Goal: Communication & Community: Answer question/provide support

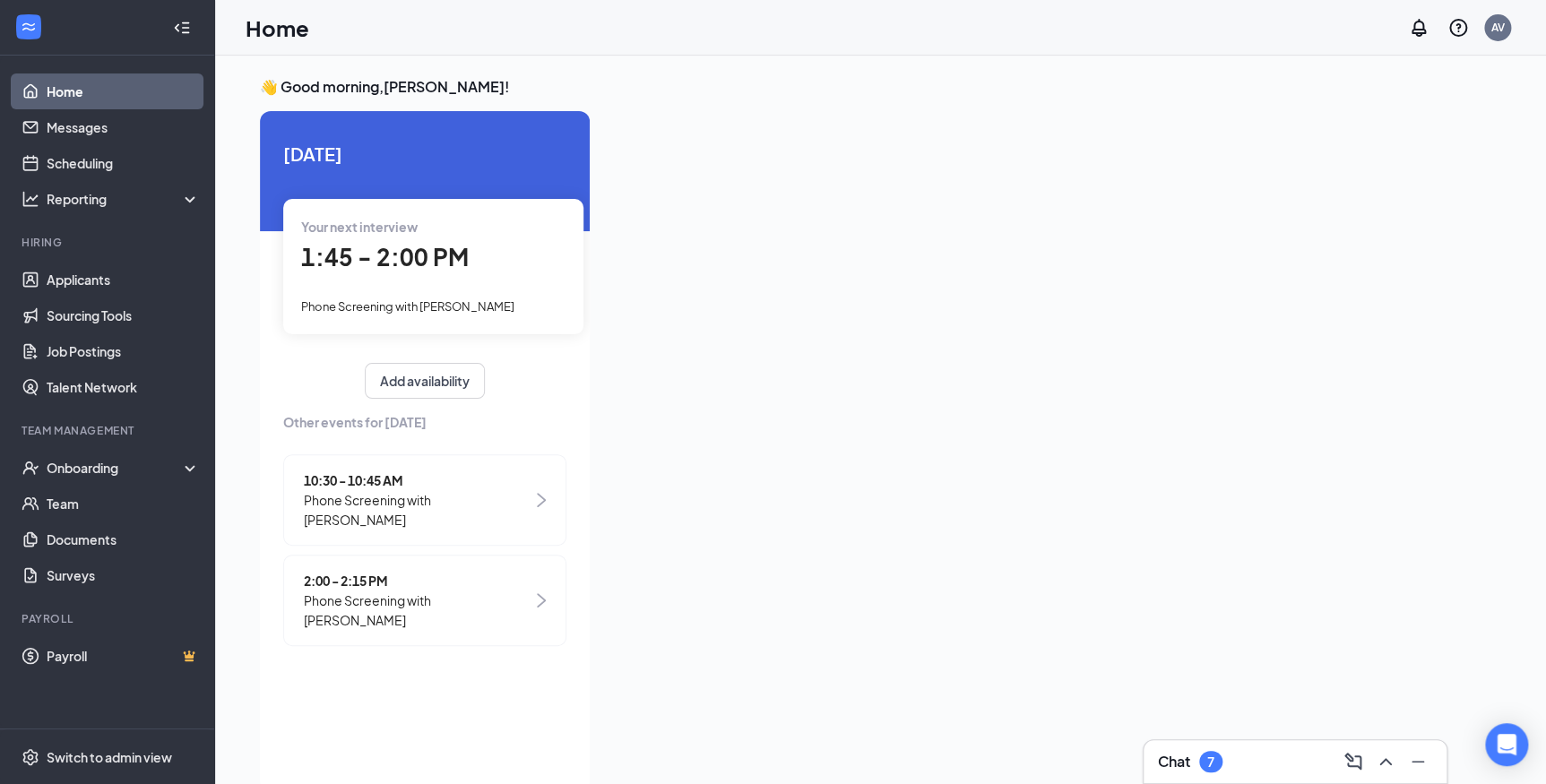
click at [1183, 765] on h3 "Chat" at bounding box center [1173, 761] width 32 height 20
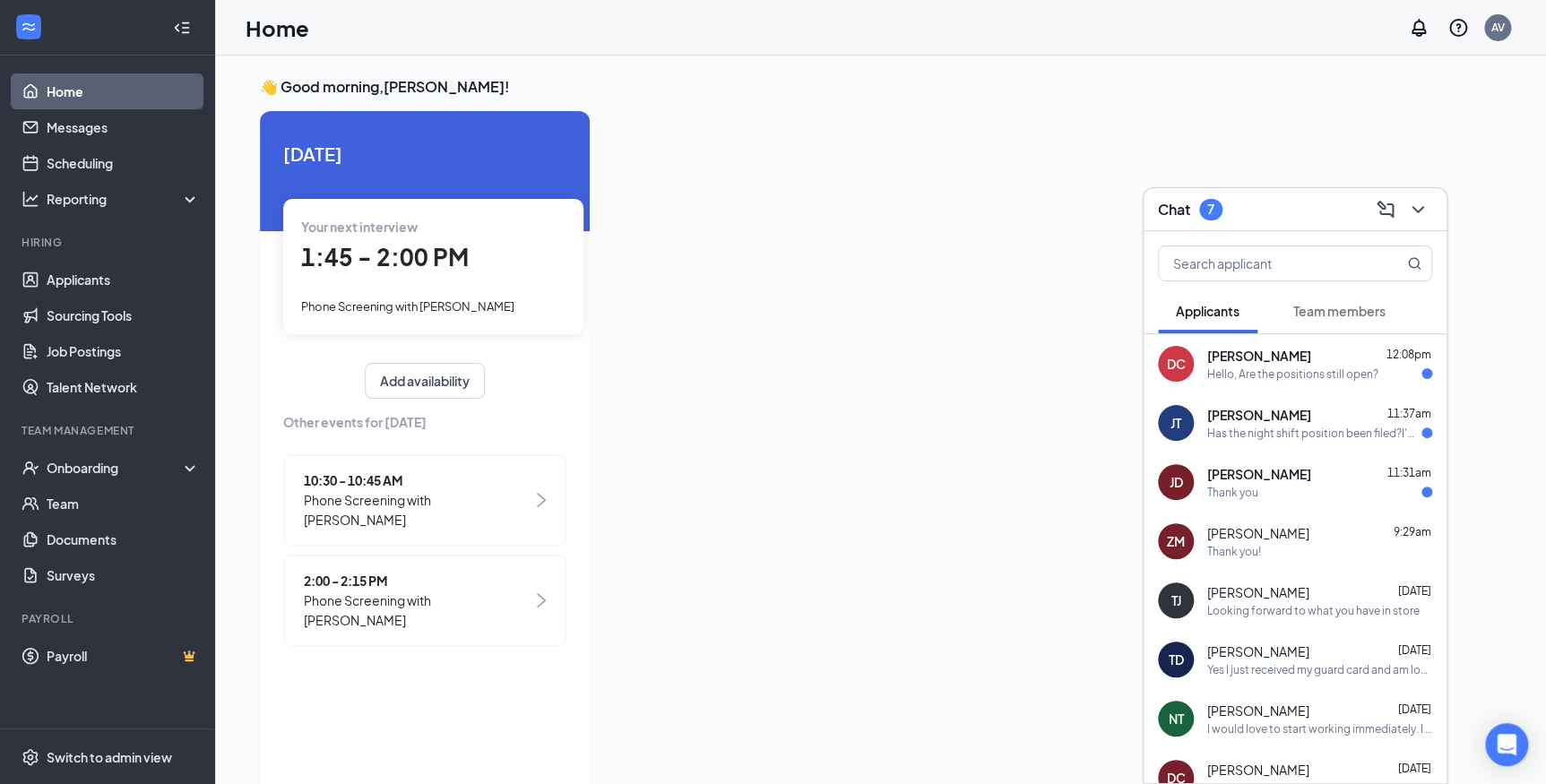
click at [1280, 375] on div "Hello, Are the positions still open?" at bounding box center [1293, 374] width 171 height 16
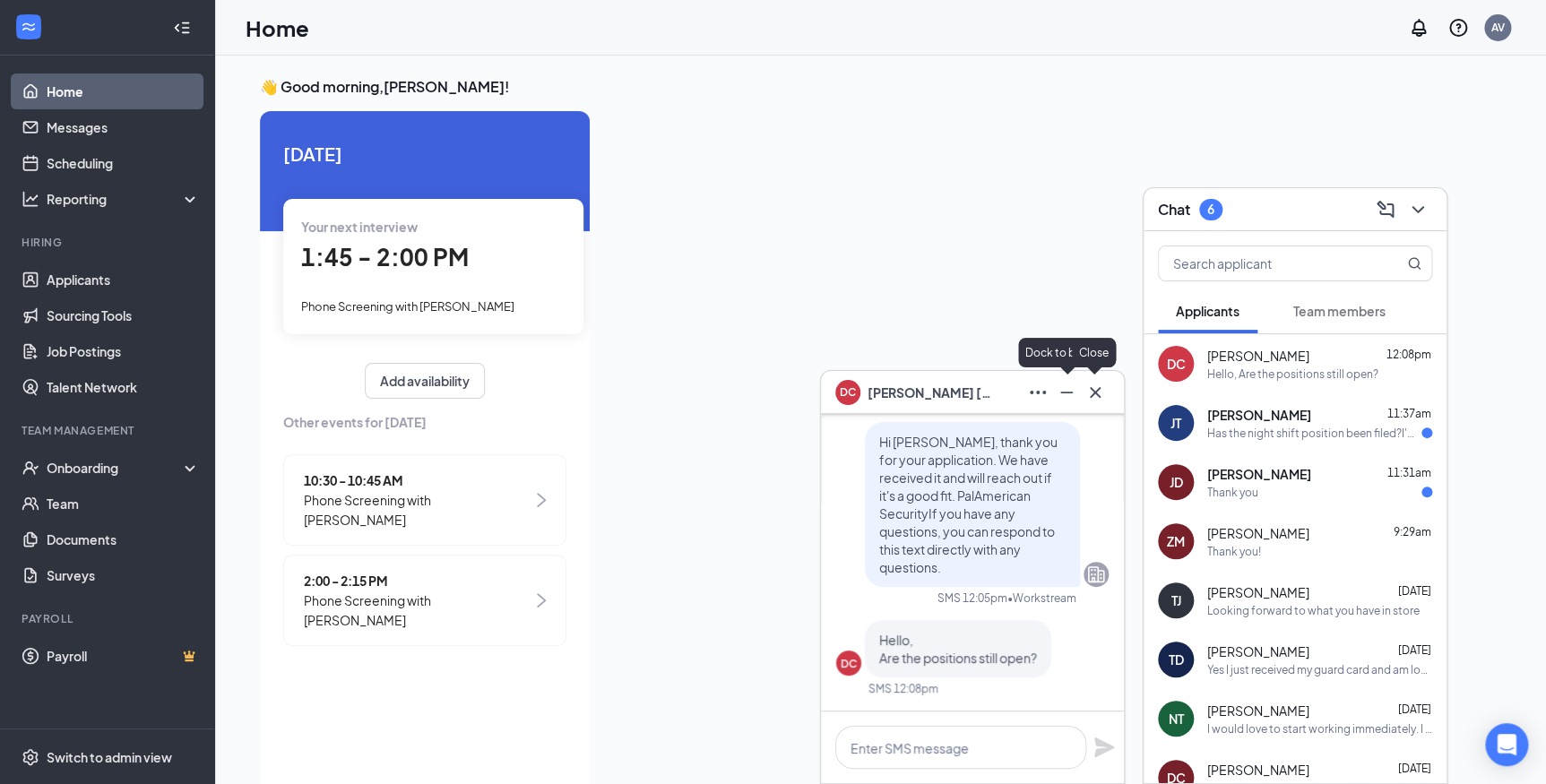
click at [1095, 393] on icon "Cross" at bounding box center [1094, 391] width 11 height 11
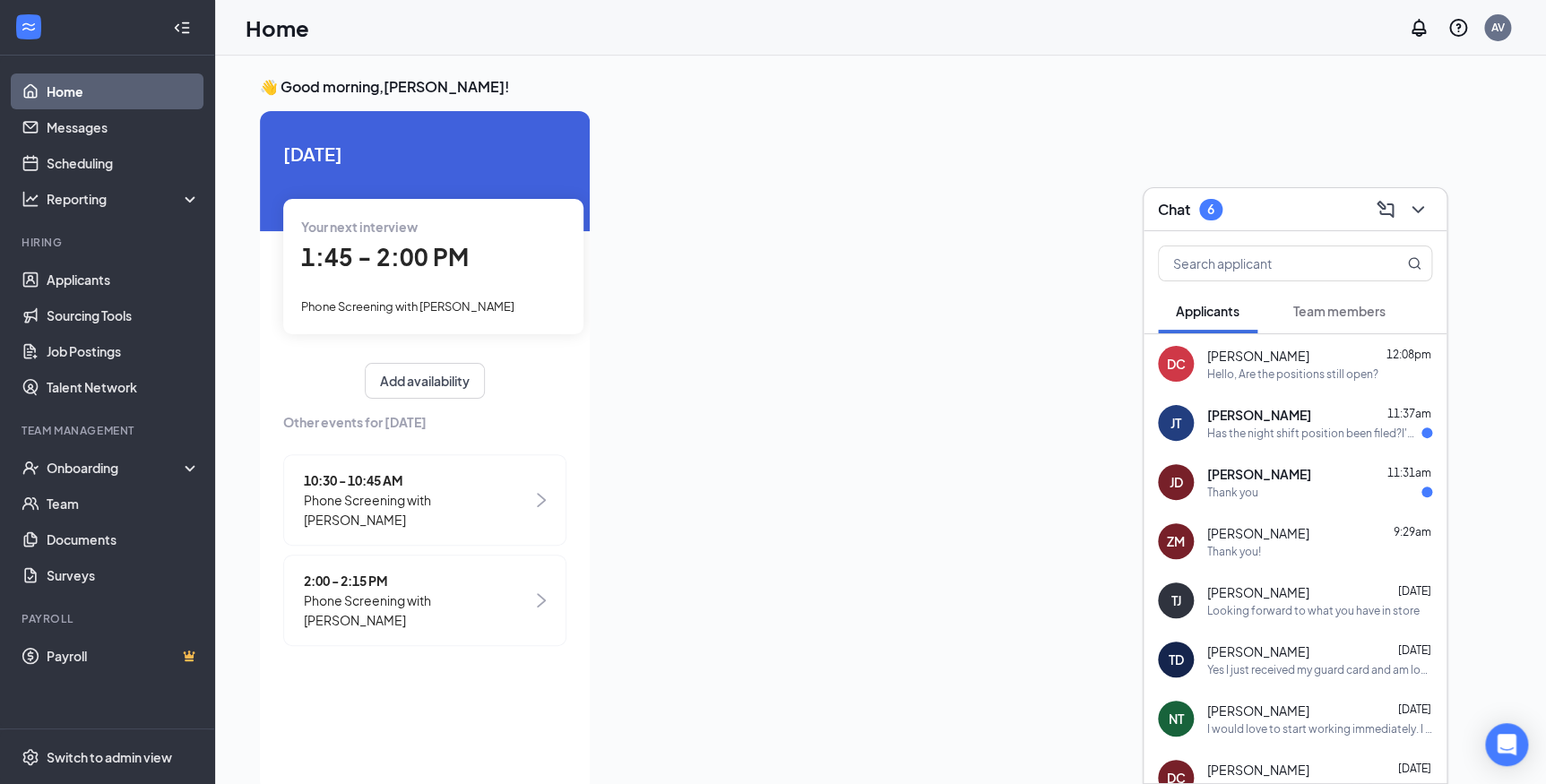
click at [1254, 416] on span "[PERSON_NAME]" at bounding box center [1259, 415] width 104 height 18
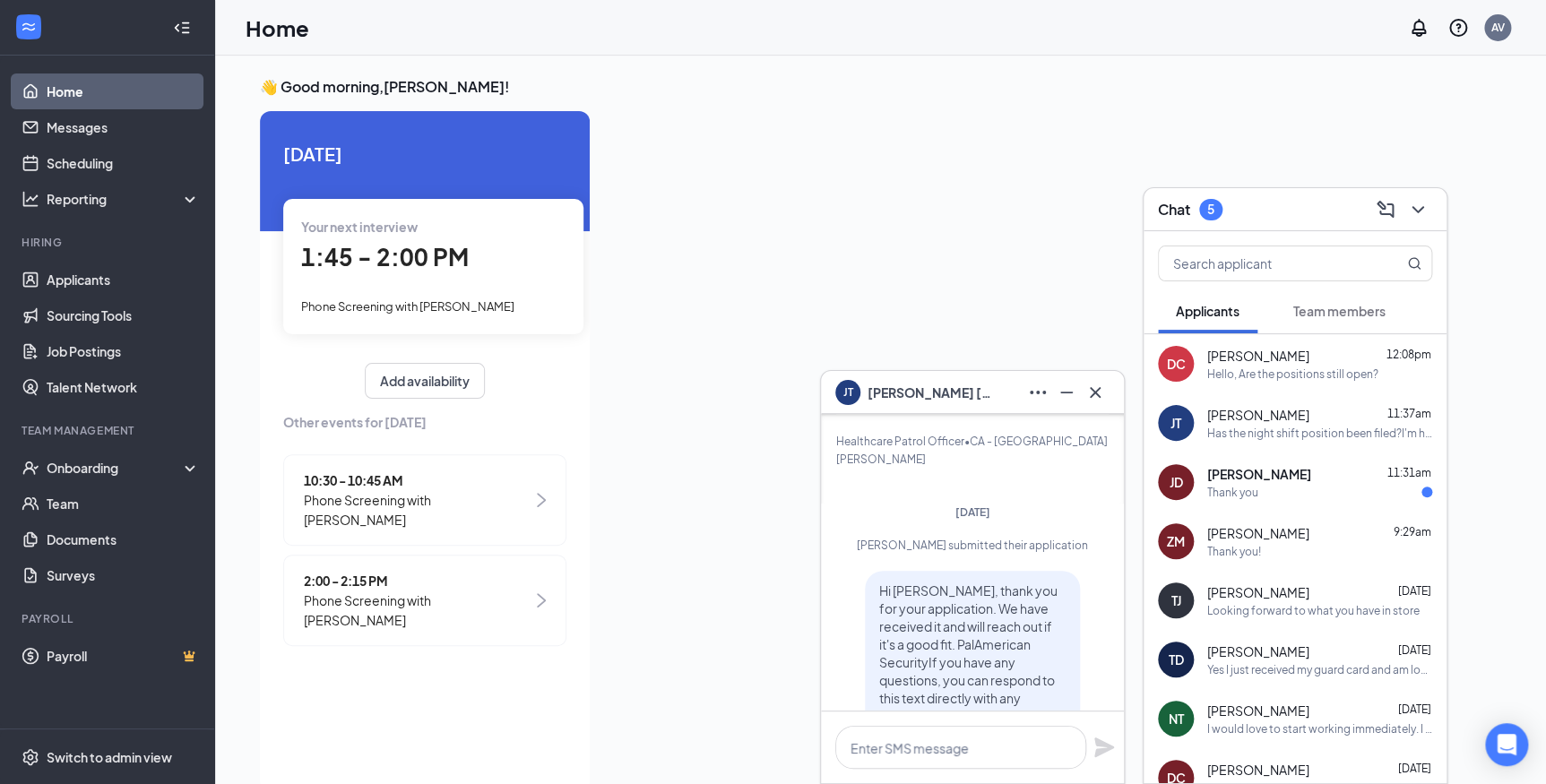
scroll to position [-162, 0]
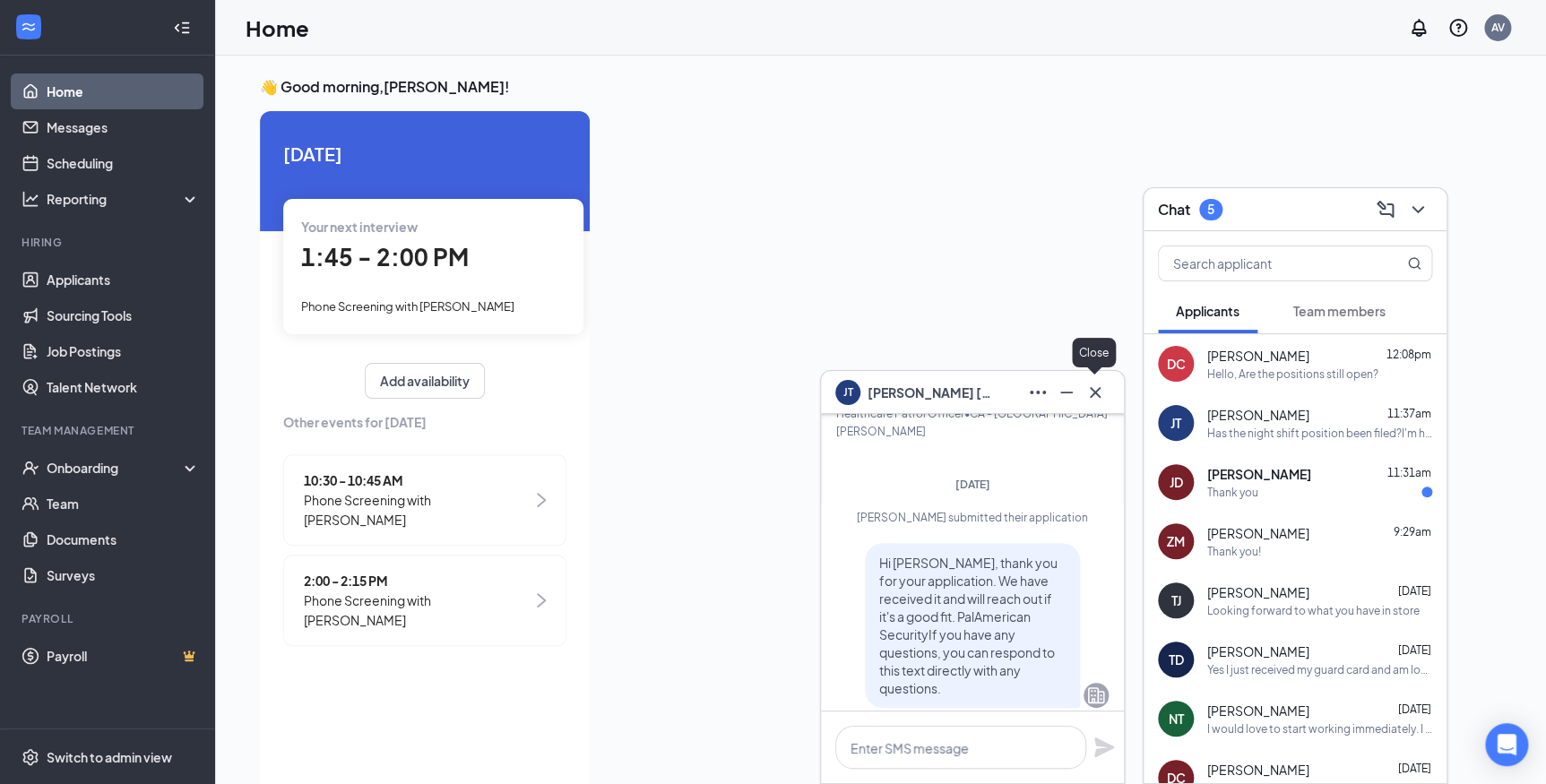
click at [1092, 387] on icon "Cross" at bounding box center [1094, 391] width 11 height 11
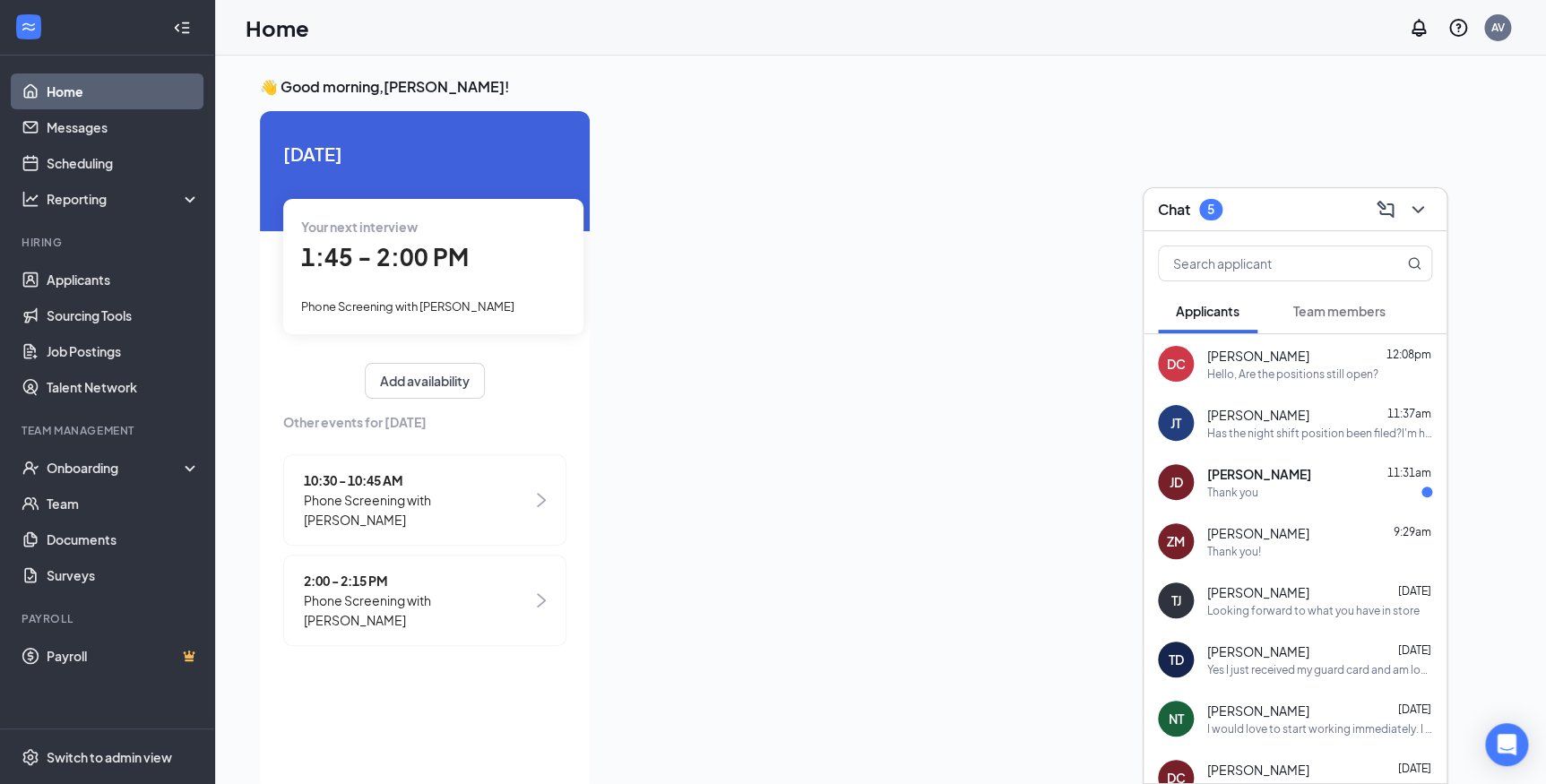
click at [1263, 465] on span "[PERSON_NAME]" at bounding box center [1259, 474] width 104 height 18
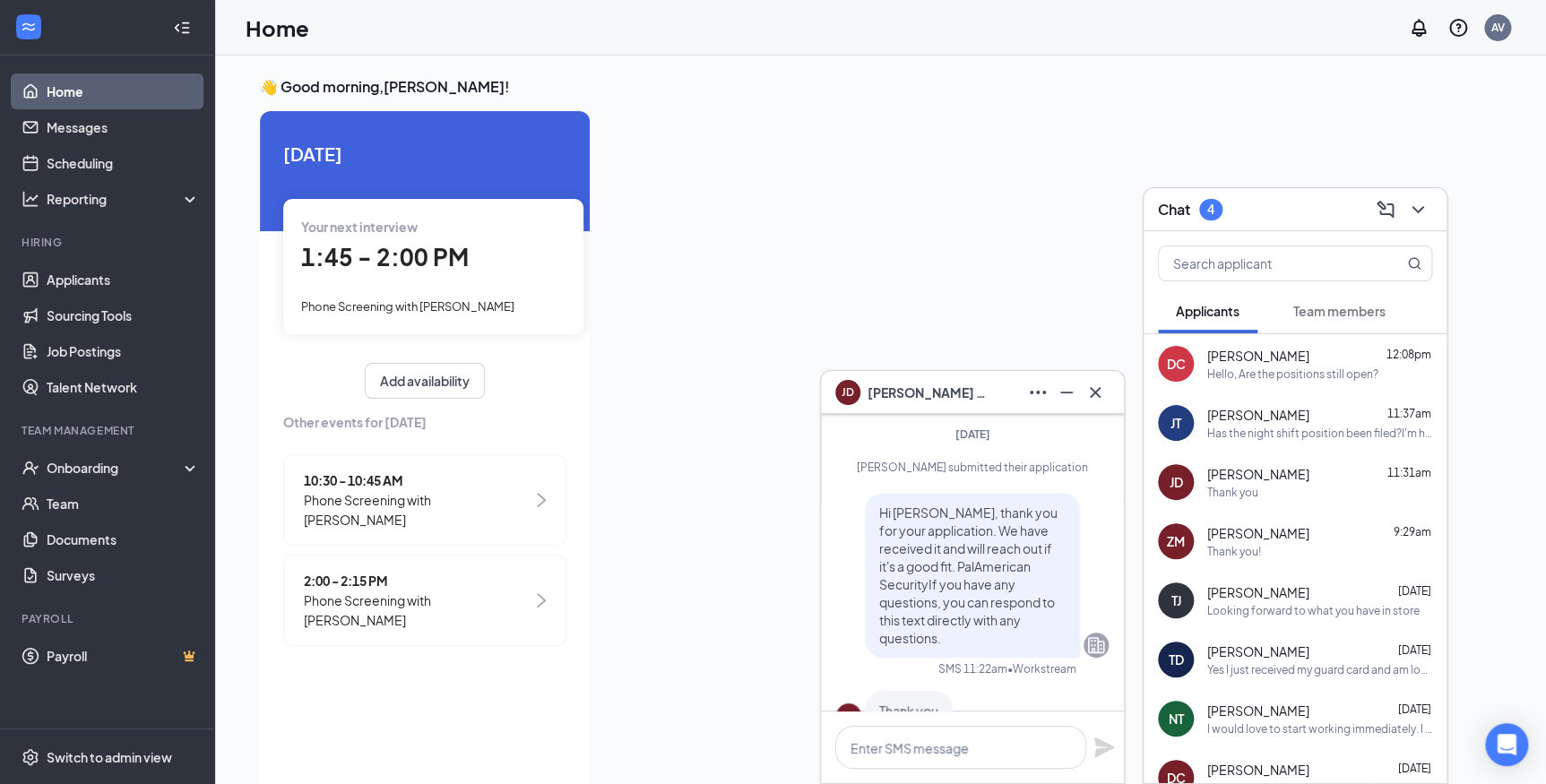
scroll to position [0, 0]
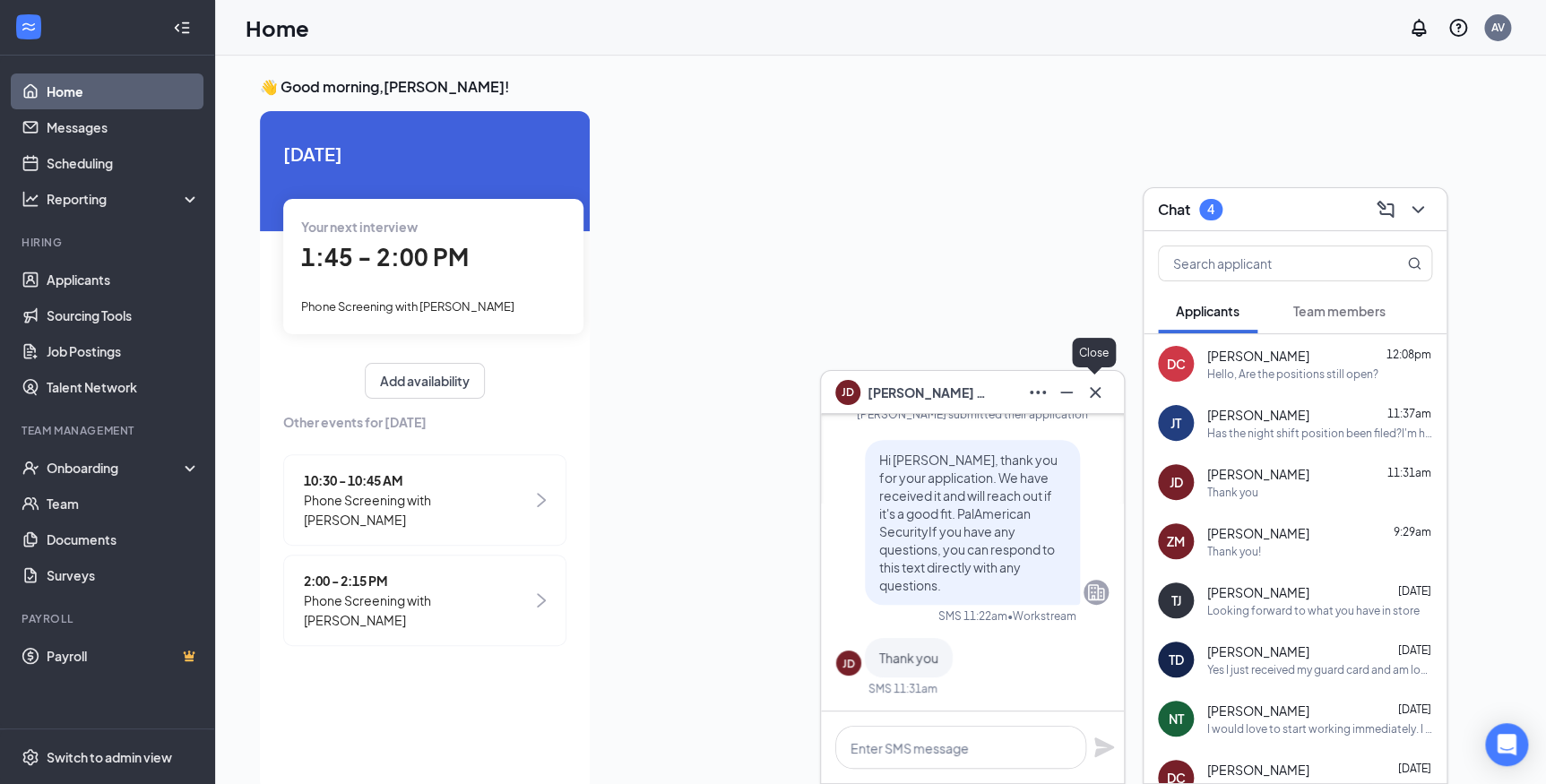
click at [1091, 389] on icon "Cross" at bounding box center [1095, 392] width 22 height 22
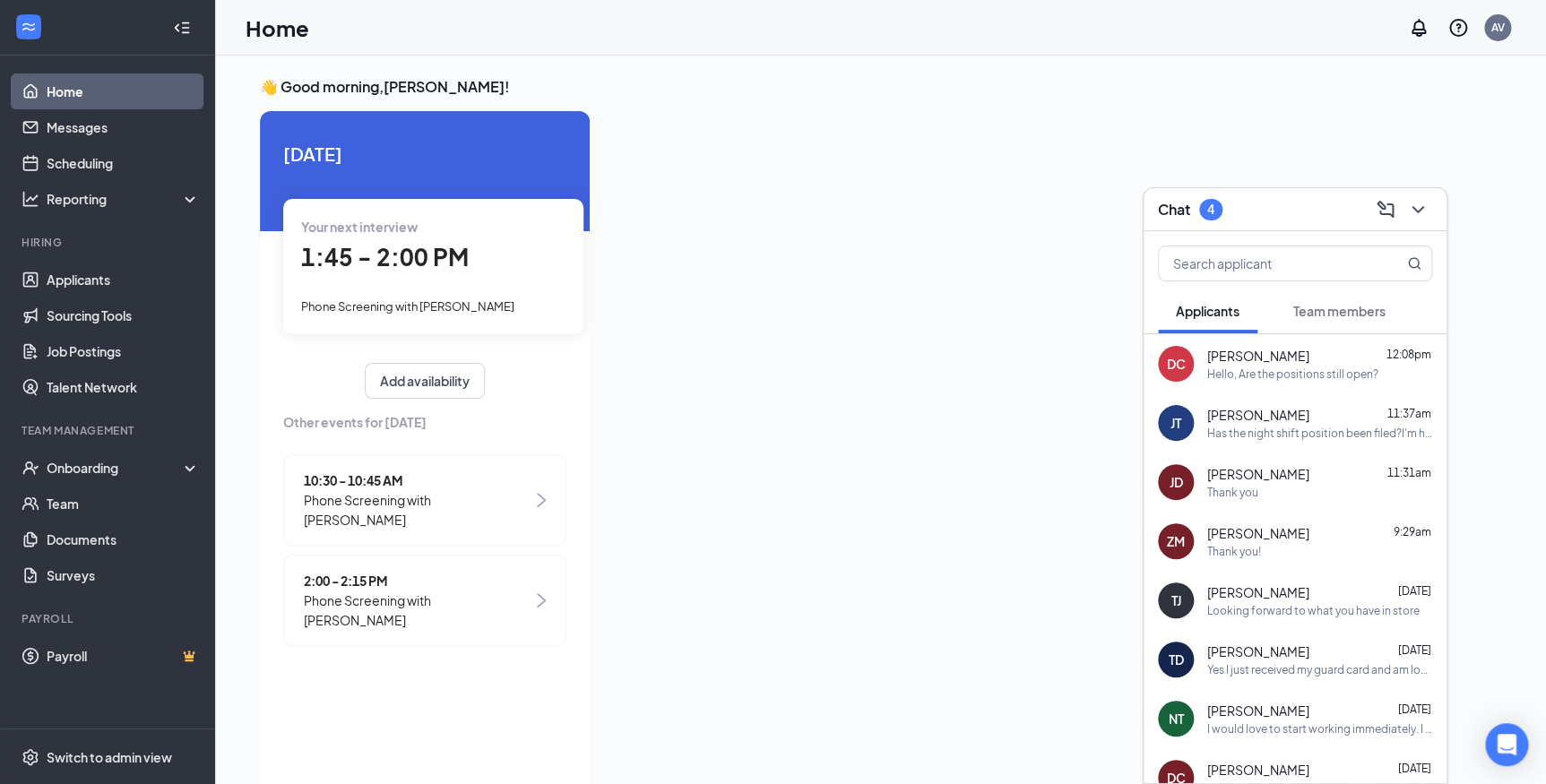
click at [1345, 312] on span "Team members" at bounding box center [1339, 311] width 92 height 16
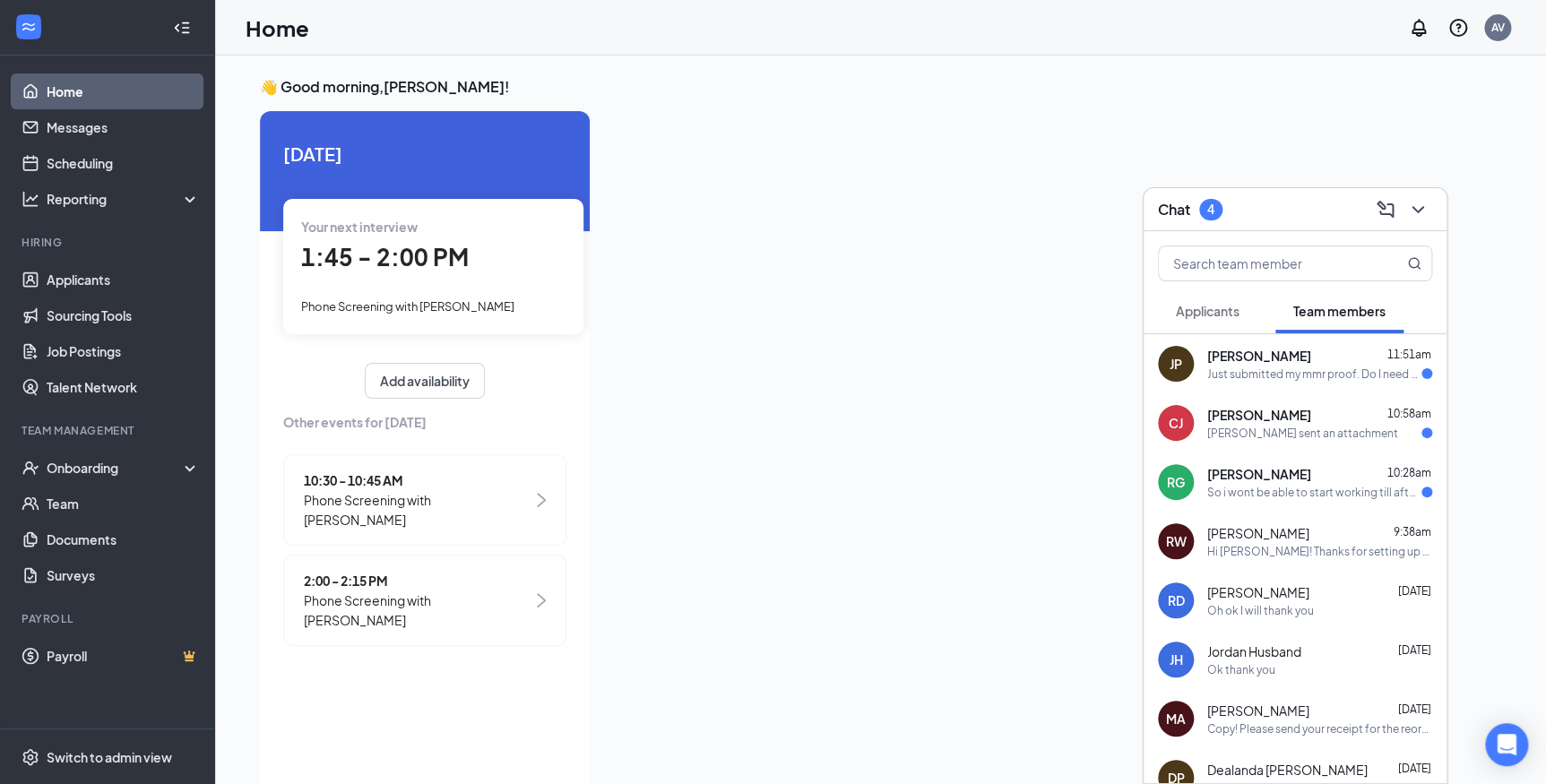
click at [1217, 367] on div "Just submitted my mmr proof. Do I need to get a second round of it? I asked the…" at bounding box center [1314, 374] width 214 height 16
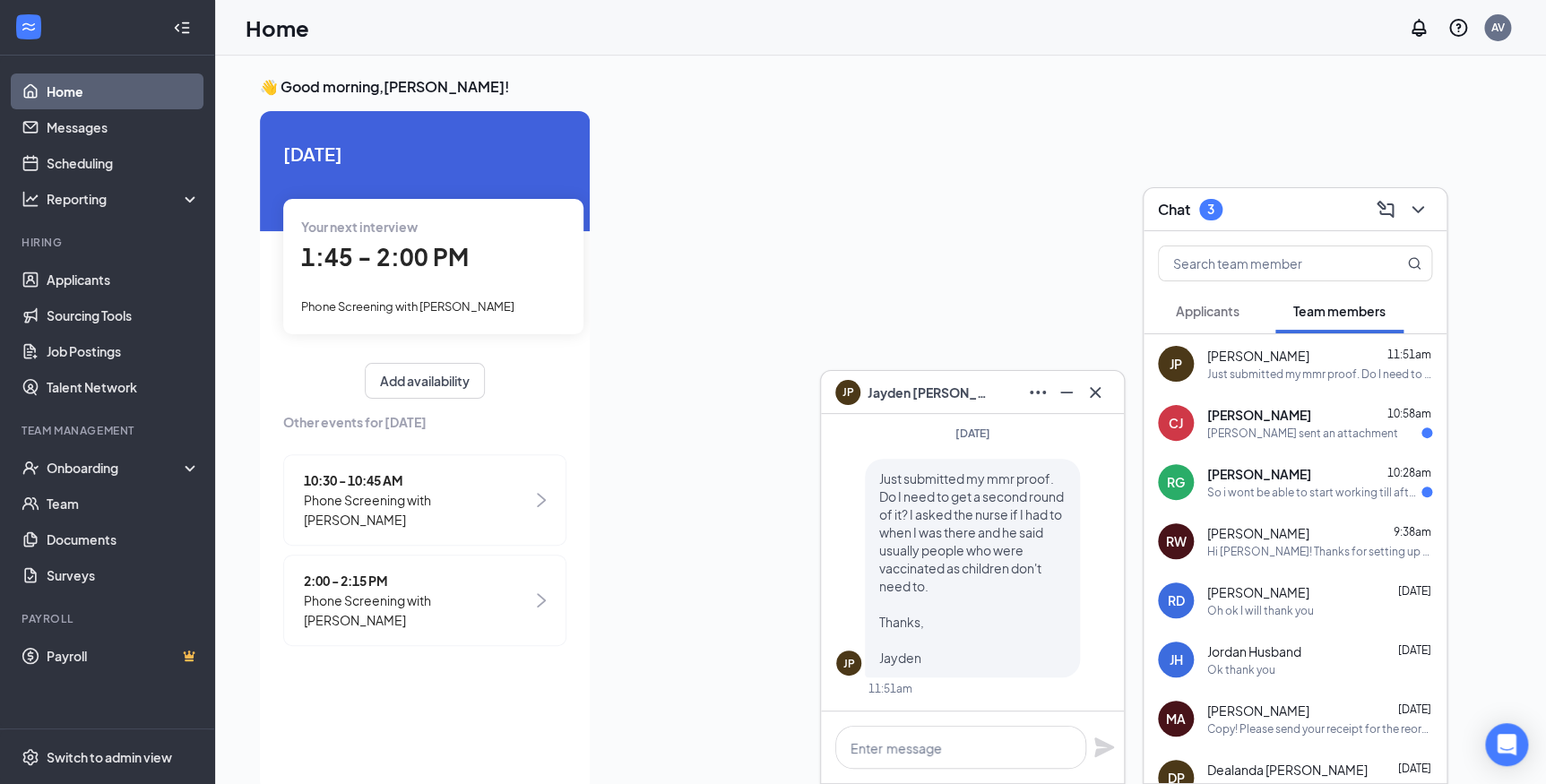
scroll to position [36, 0]
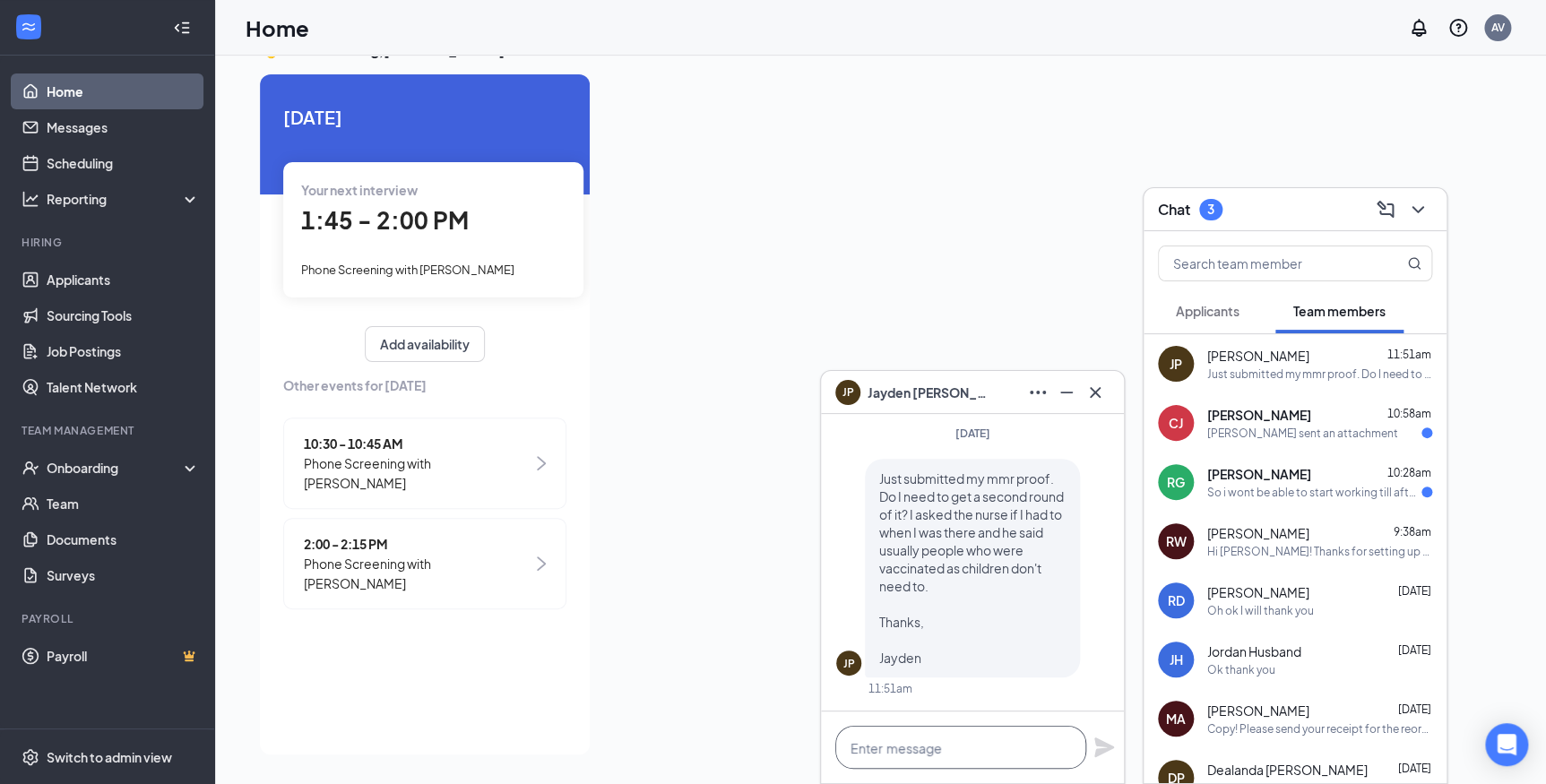
click at [928, 749] on textarea at bounding box center [961, 747] width 251 height 43
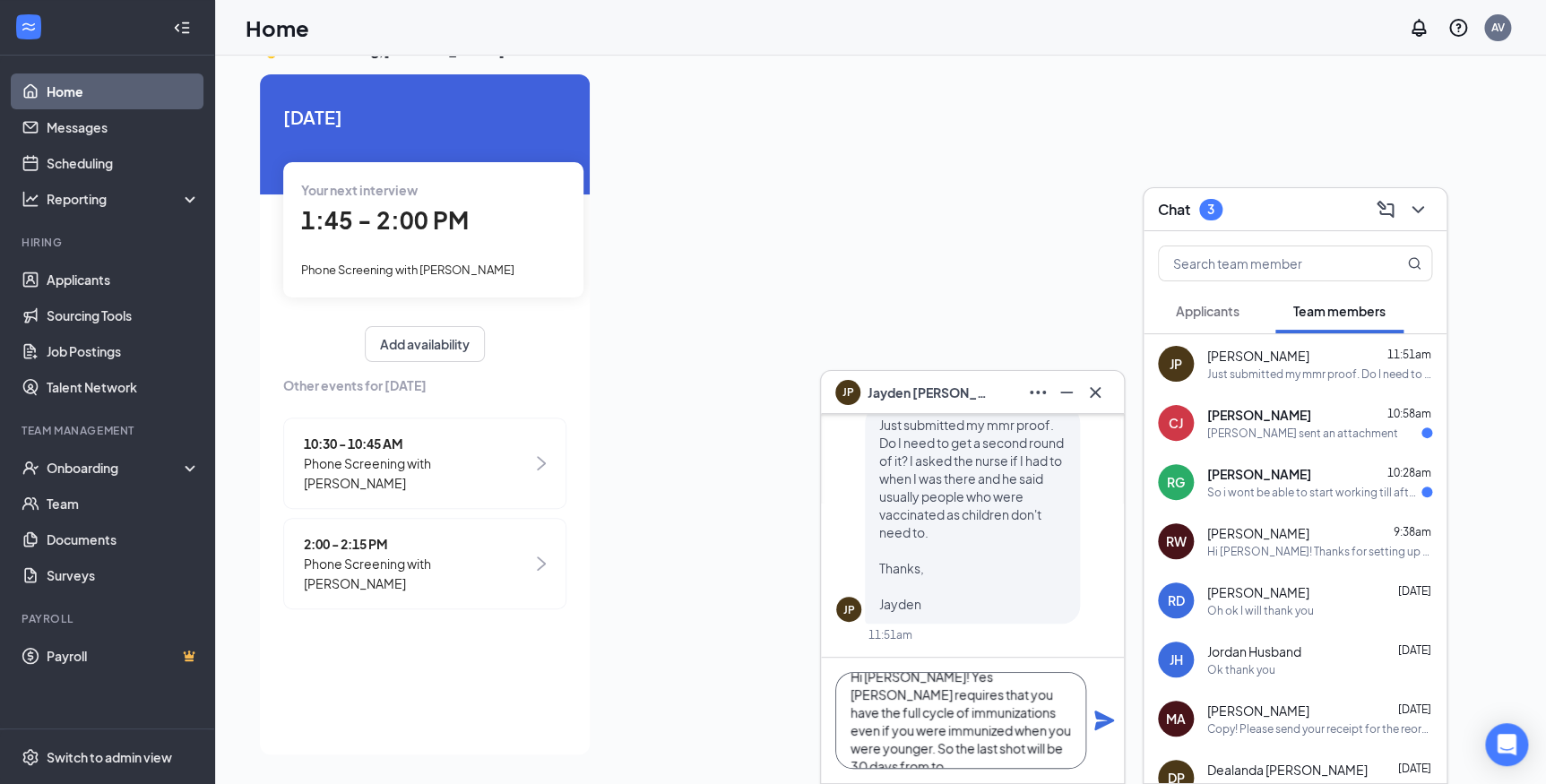
scroll to position [36, 0]
type textarea "Hi [PERSON_NAME]! Yes [PERSON_NAME] requires that you have the full cycle of im…"
click at [1107, 713] on icon "Plane" at bounding box center [1104, 720] width 22 height 22
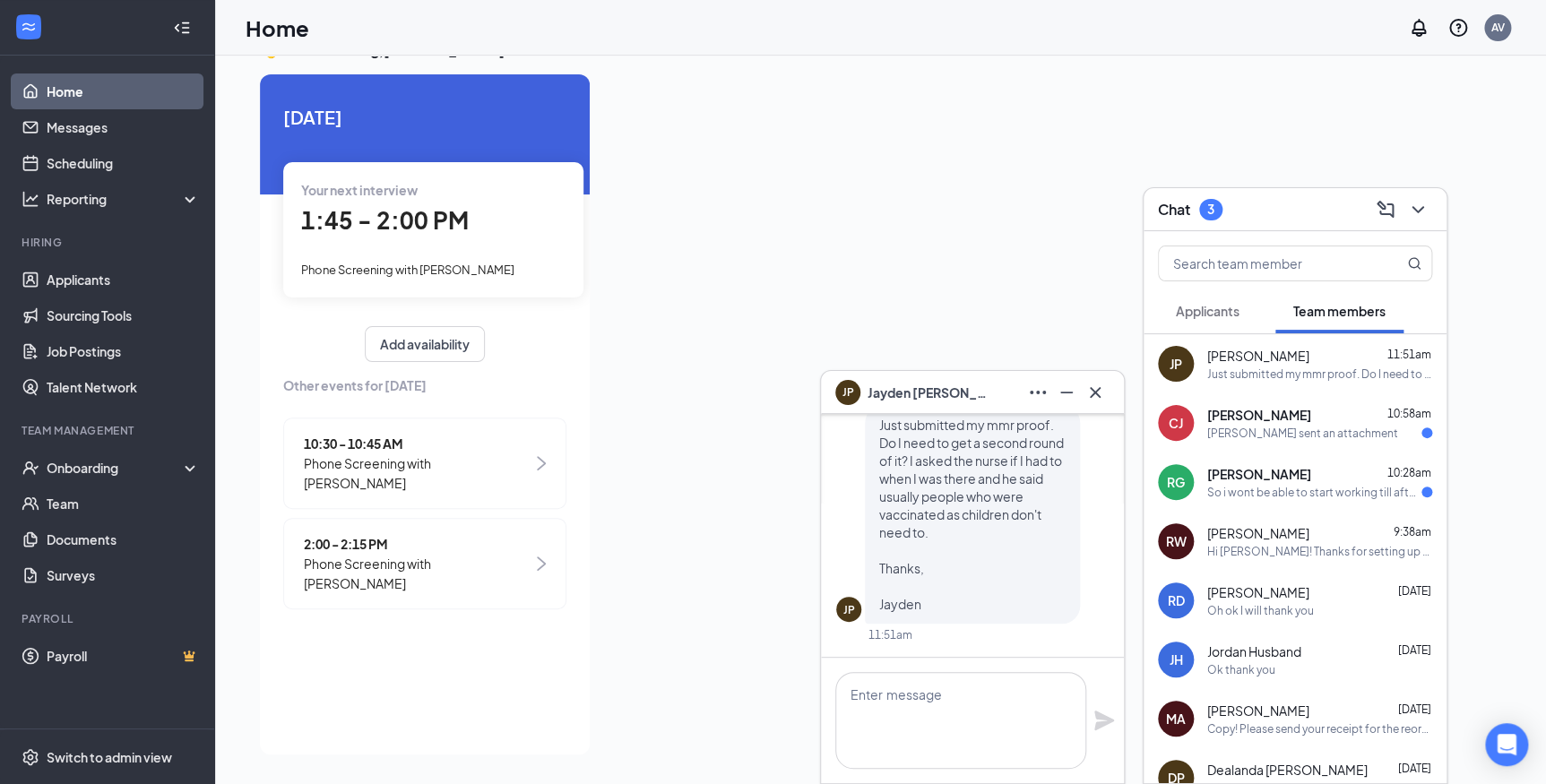
scroll to position [0, 0]
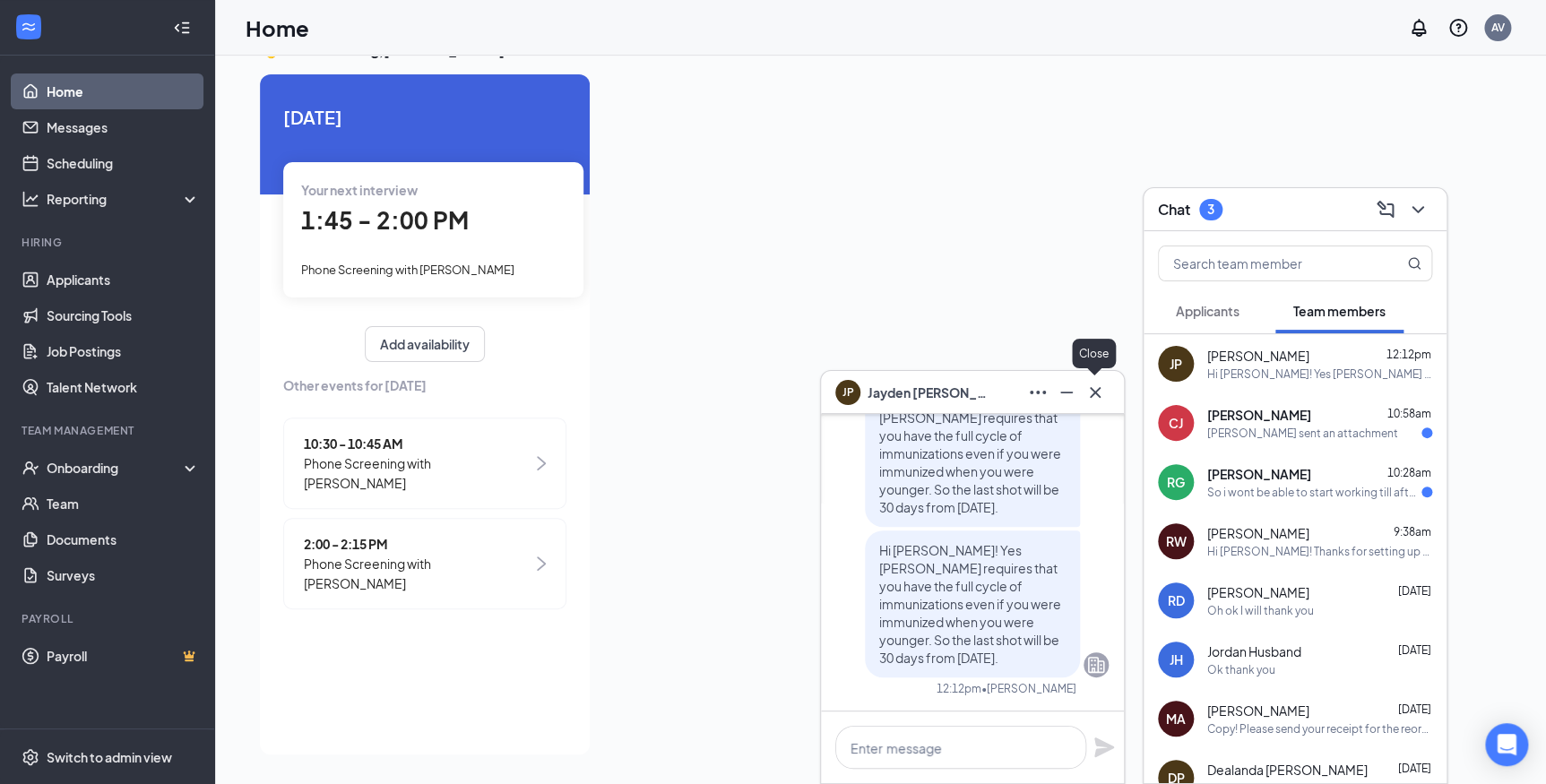
click at [1092, 401] on icon "Cross" at bounding box center [1095, 392] width 22 height 22
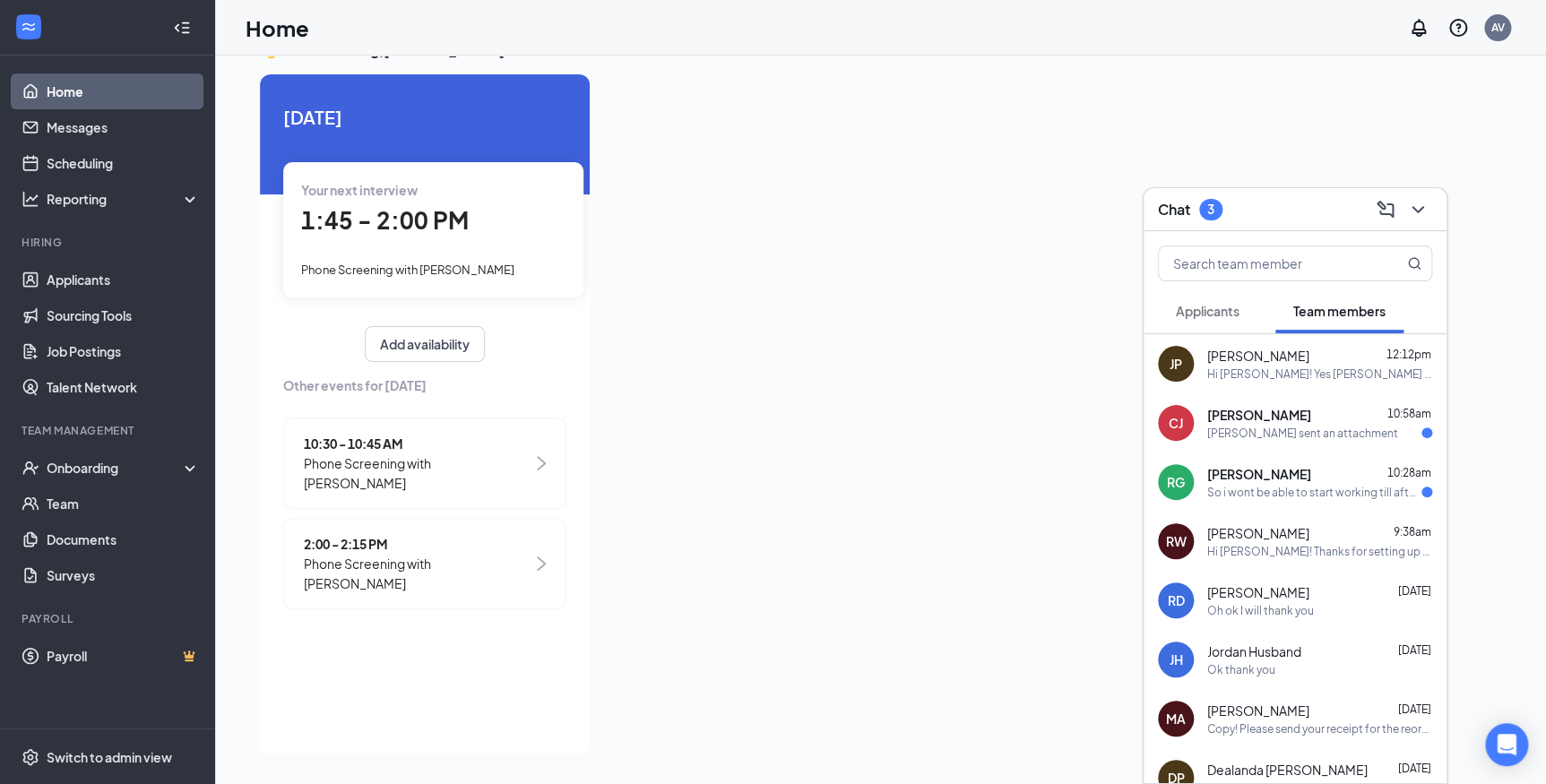
click at [1274, 416] on span "[PERSON_NAME]" at bounding box center [1259, 415] width 104 height 18
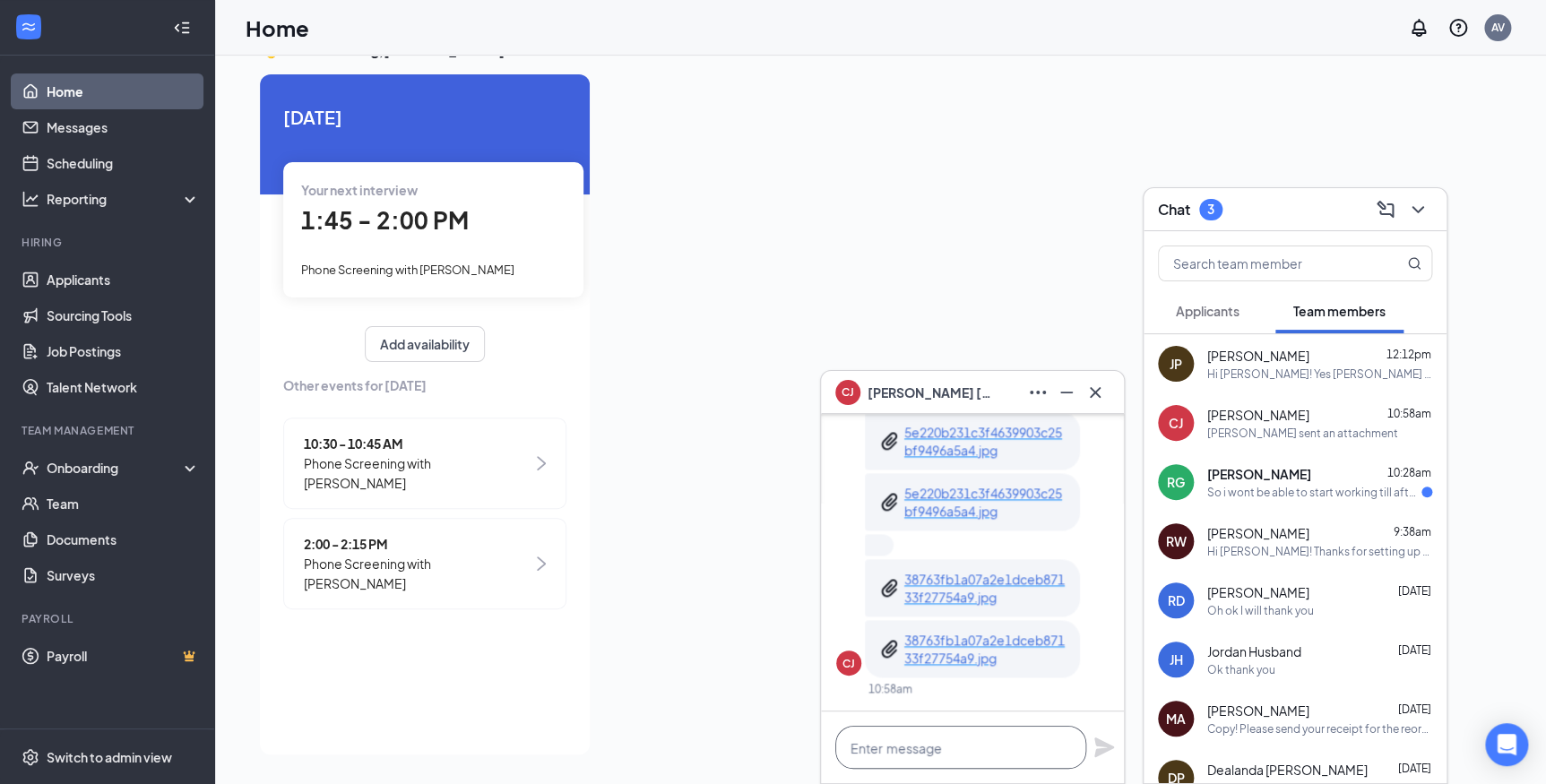
click at [941, 735] on textarea at bounding box center [961, 747] width 251 height 43
type textarea "Perfect!!! Thank you so much!"
click at [1099, 741] on icon "Plane" at bounding box center [1104, 747] width 20 height 20
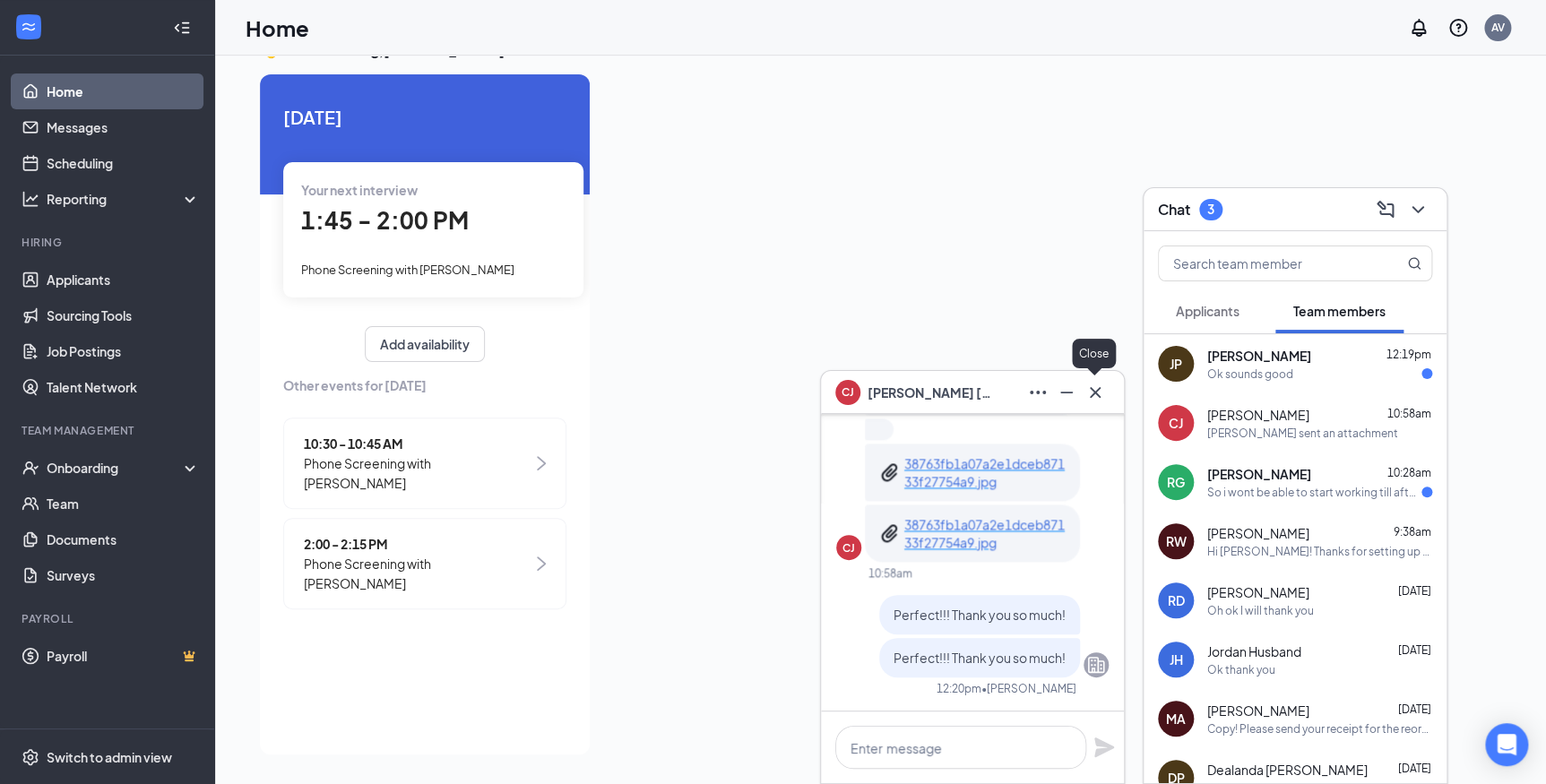
click at [1093, 388] on icon "Cross" at bounding box center [1094, 391] width 11 height 11
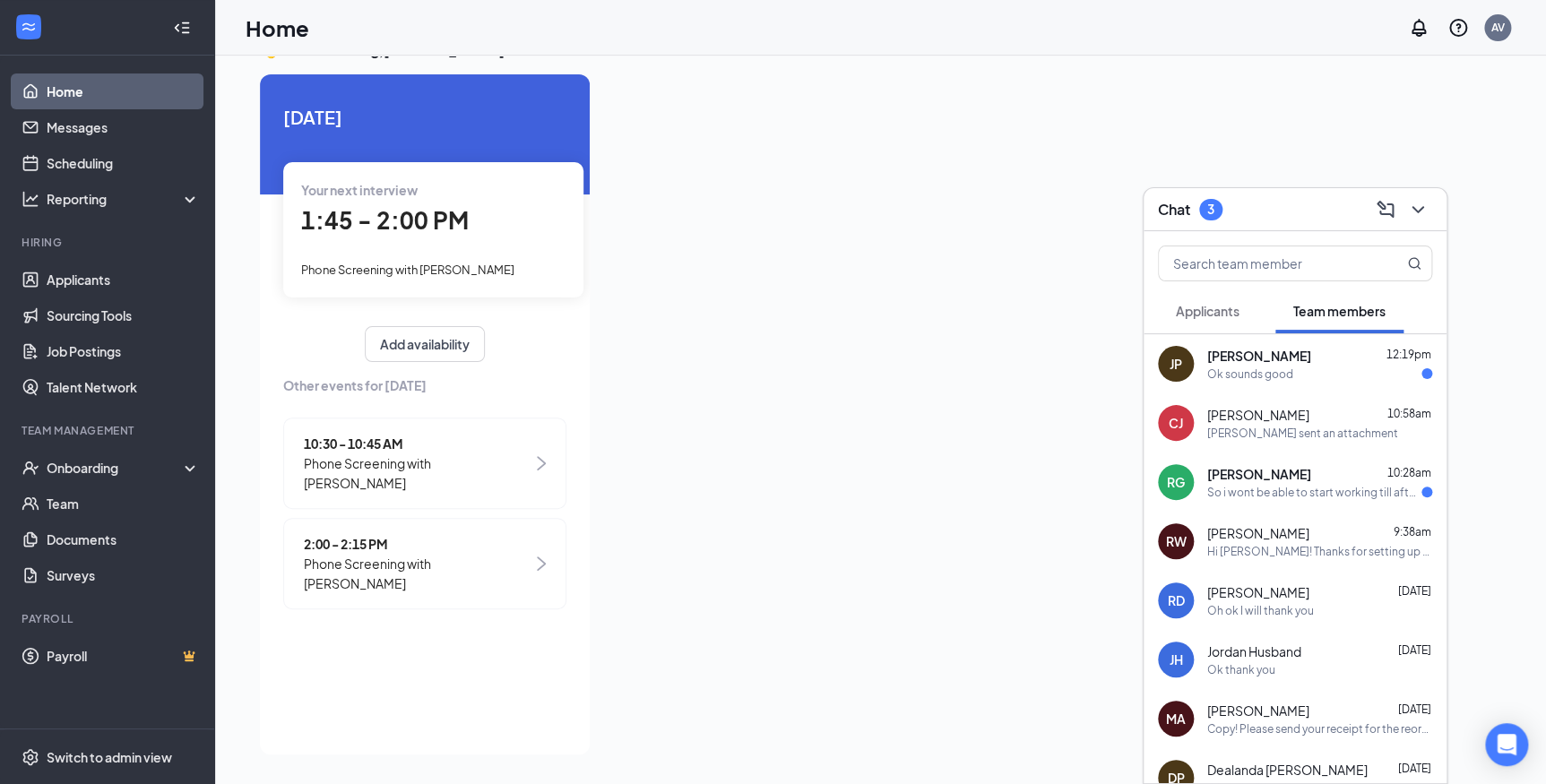
click at [1240, 368] on div "Ok sounds good" at bounding box center [1251, 374] width 86 height 16
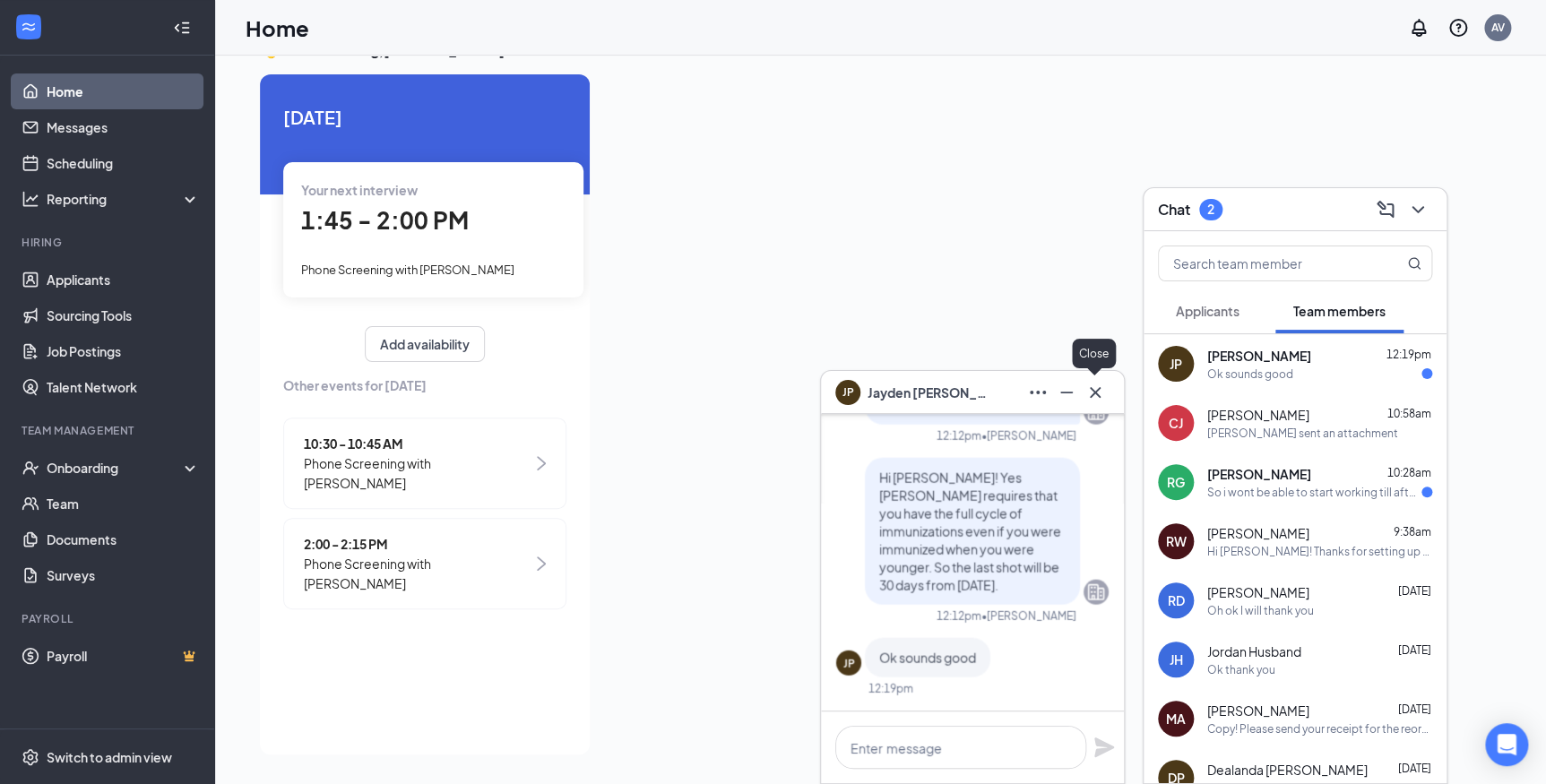
click at [1100, 392] on icon "Cross" at bounding box center [1095, 392] width 22 height 22
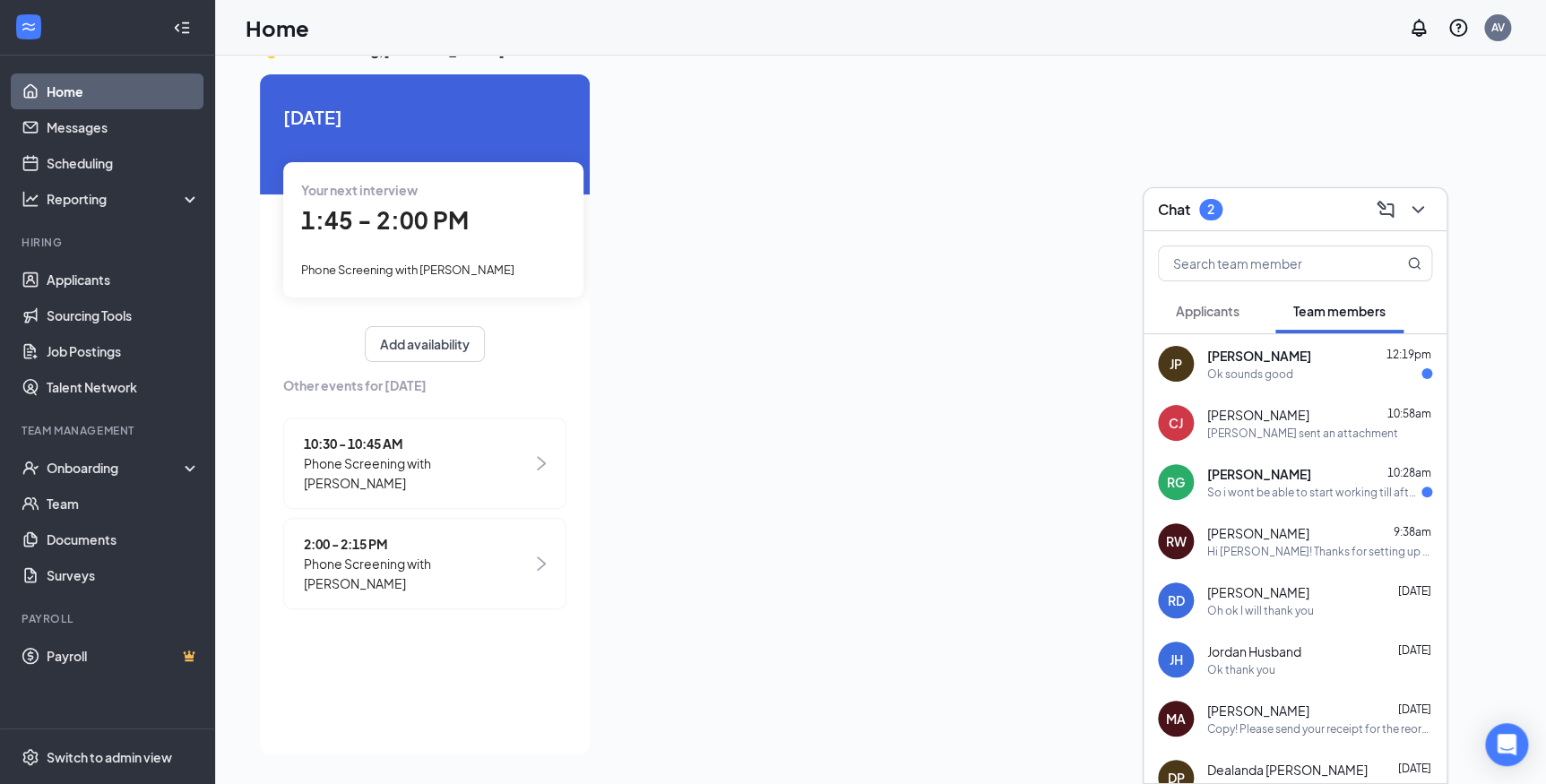
click at [1272, 493] on div "So i wont be able to start working till after the booster ? Which would be [DAT…" at bounding box center [1314, 493] width 214 height 16
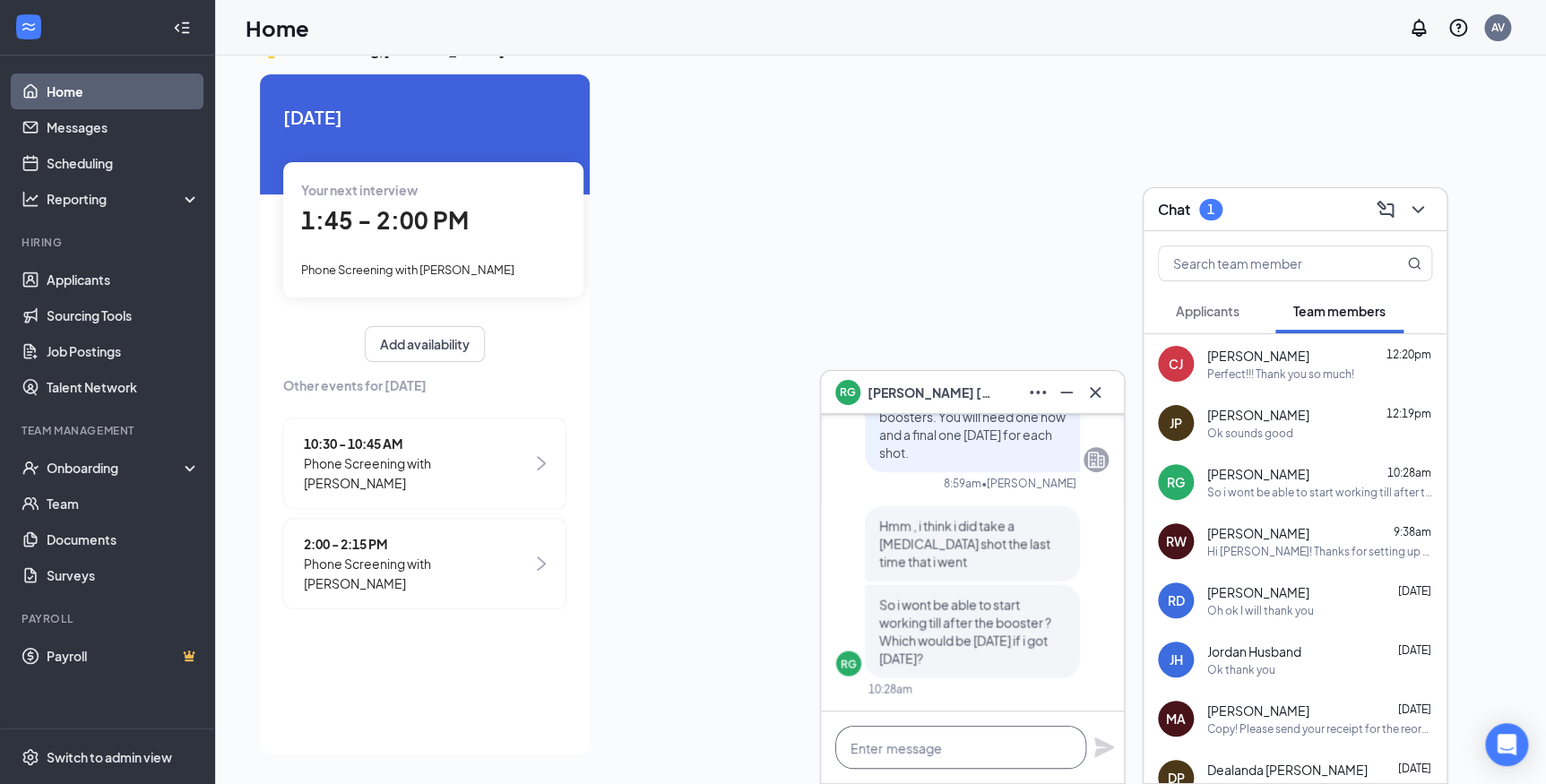
click at [977, 757] on textarea at bounding box center [961, 747] width 251 height 43
type textarea "N"
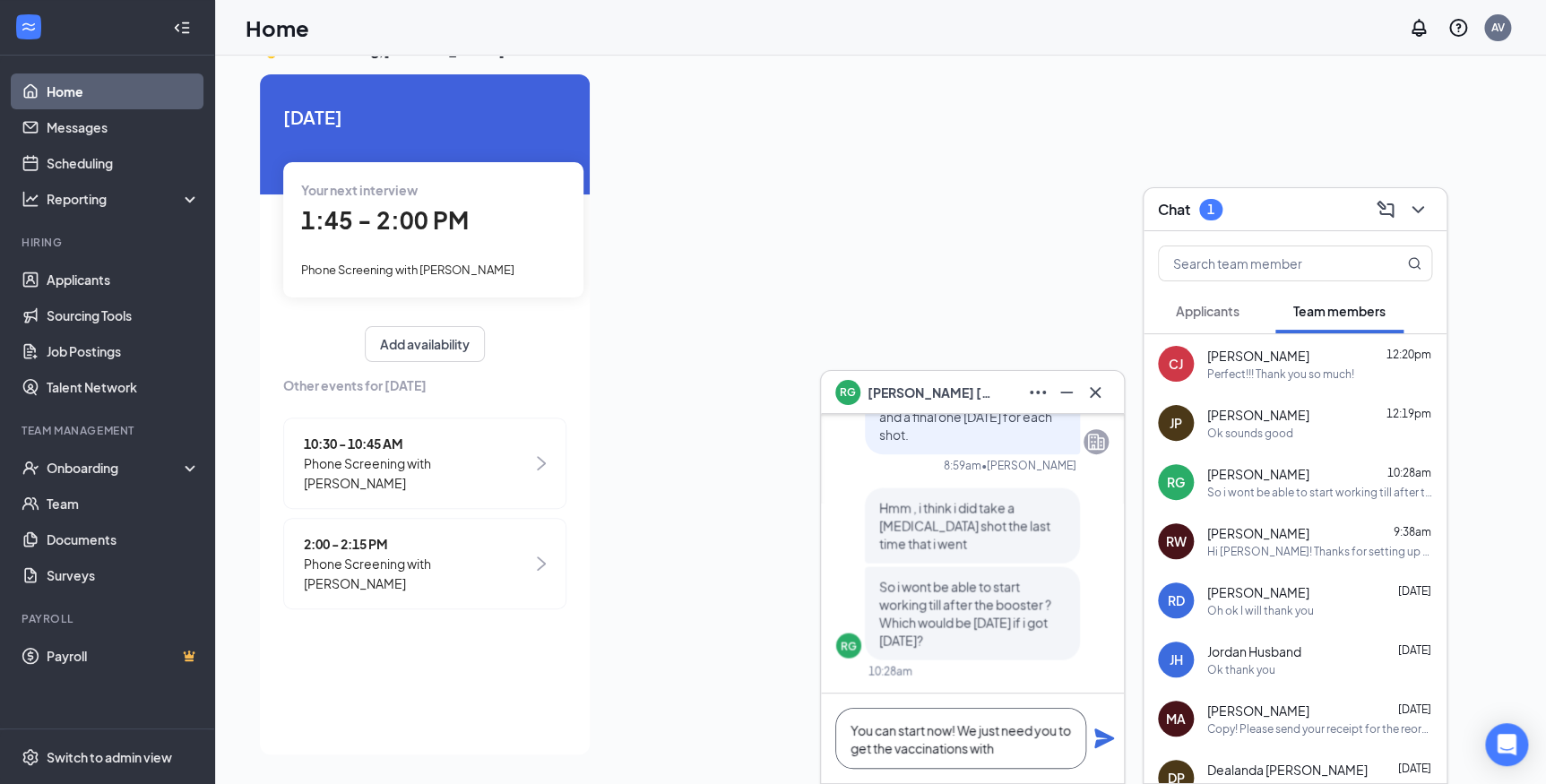
click at [880, 746] on textarea "You can start now! We just need you to get the vaccinations with" at bounding box center [961, 738] width 251 height 61
click at [1027, 745] on textarea "You can start now! We just need you to start the vaccinations with" at bounding box center [961, 738] width 251 height 61
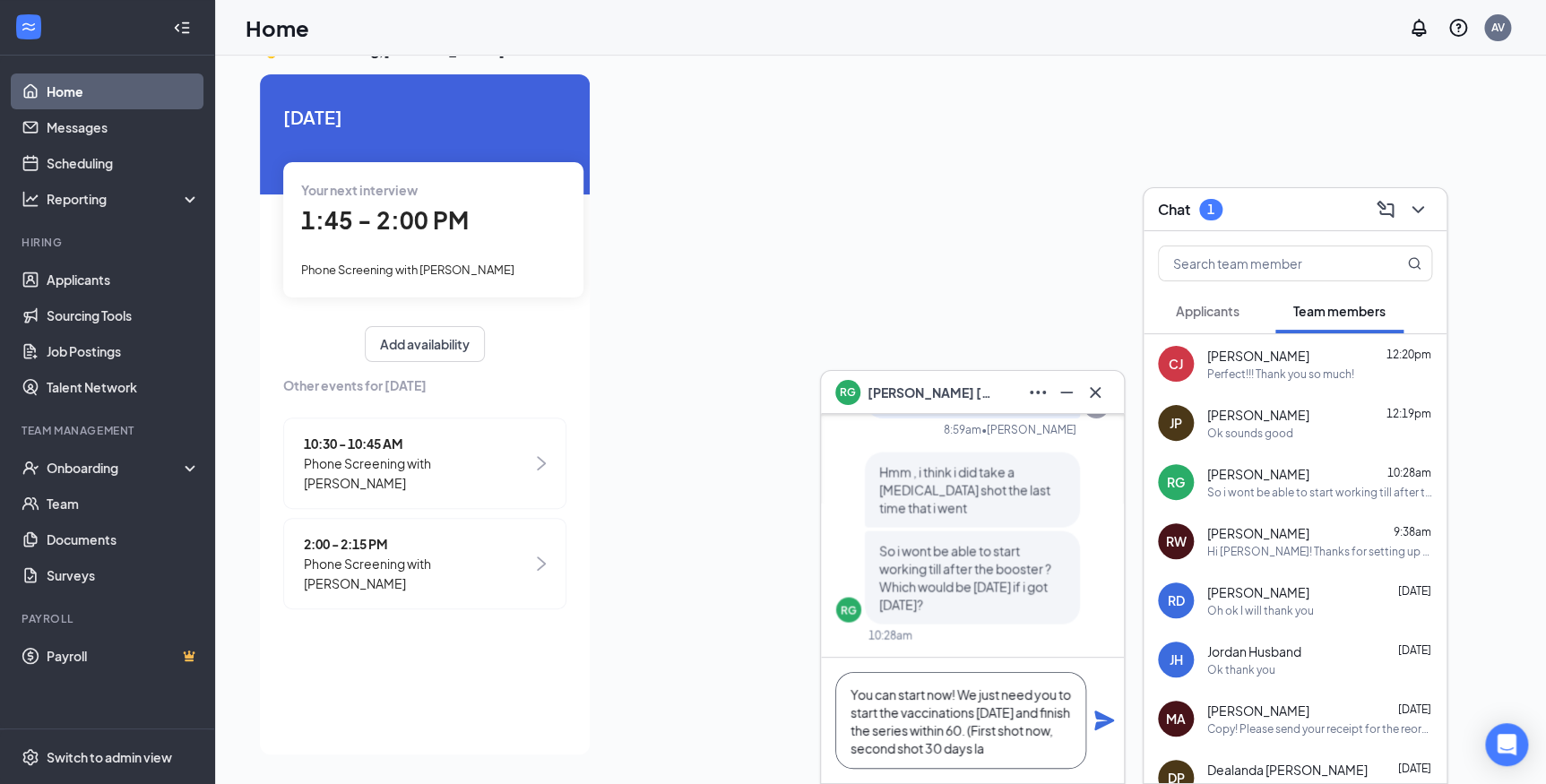
scroll to position [18, 0]
type textarea "You can start now! We just need you to start the vaccinations [DATE] and finish…"
click at [1093, 719] on icon "Plane" at bounding box center [1104, 720] width 22 height 22
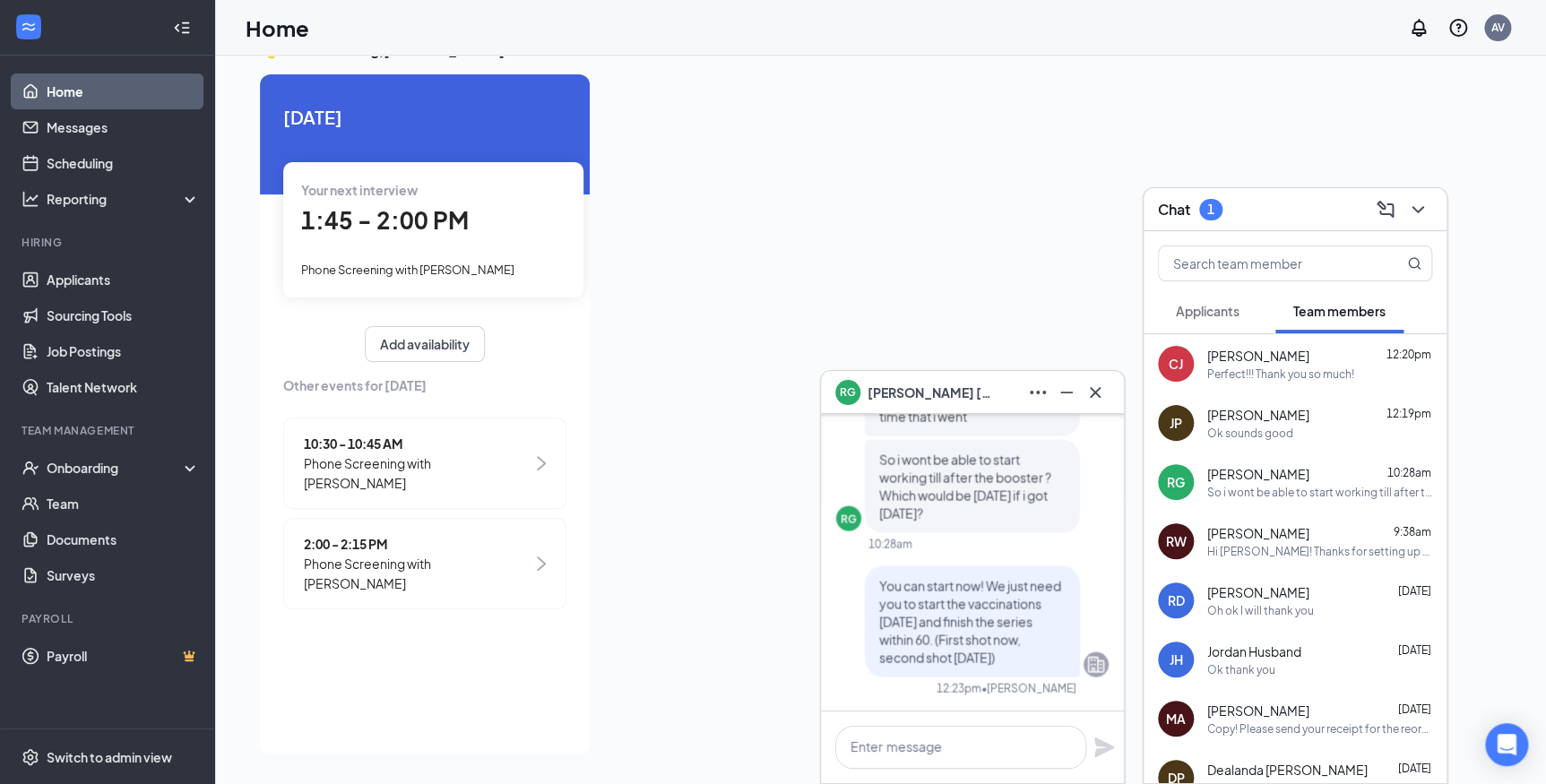
scroll to position [0, 0]
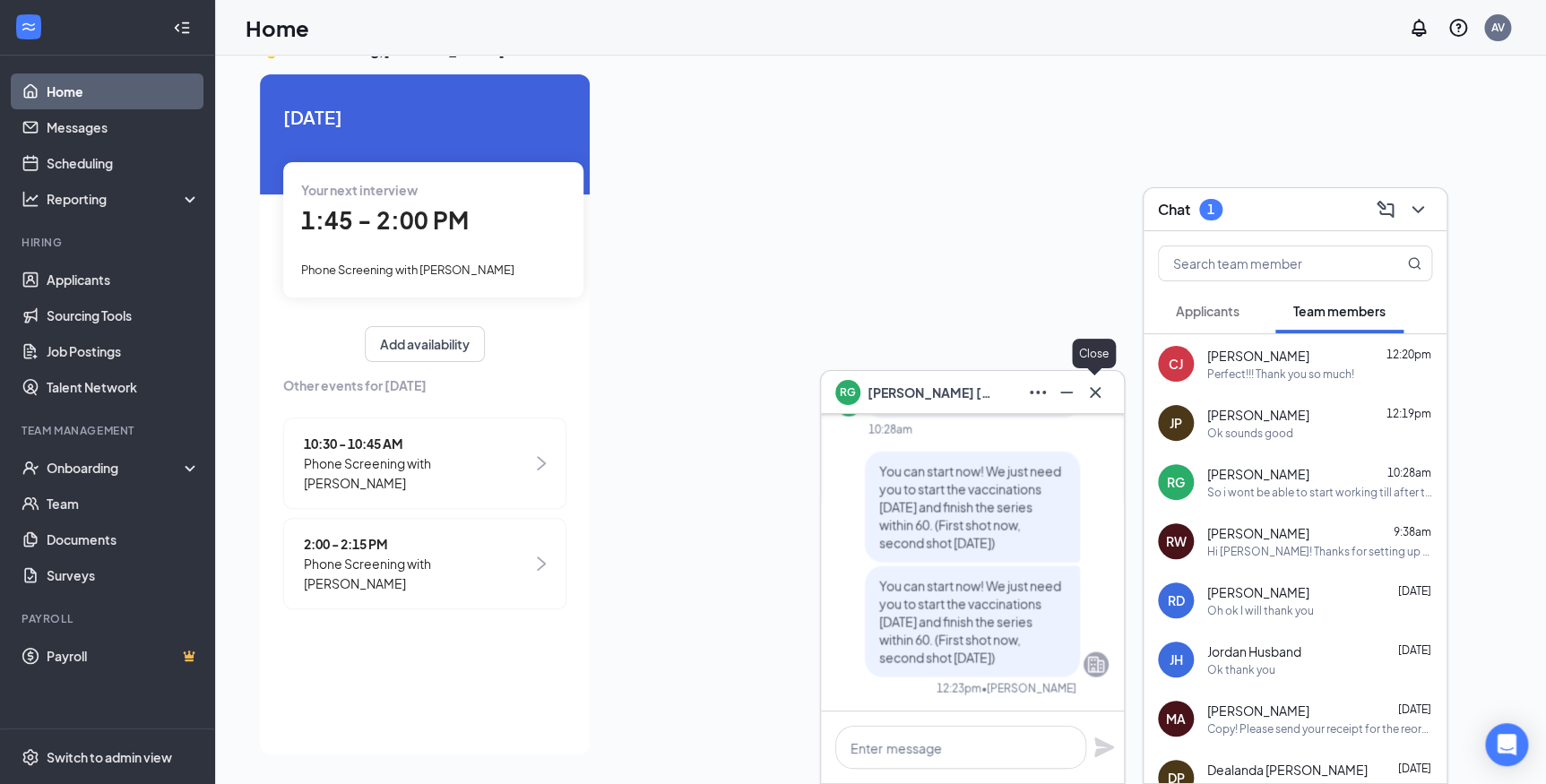
click at [1092, 393] on icon "Cross" at bounding box center [1094, 391] width 11 height 11
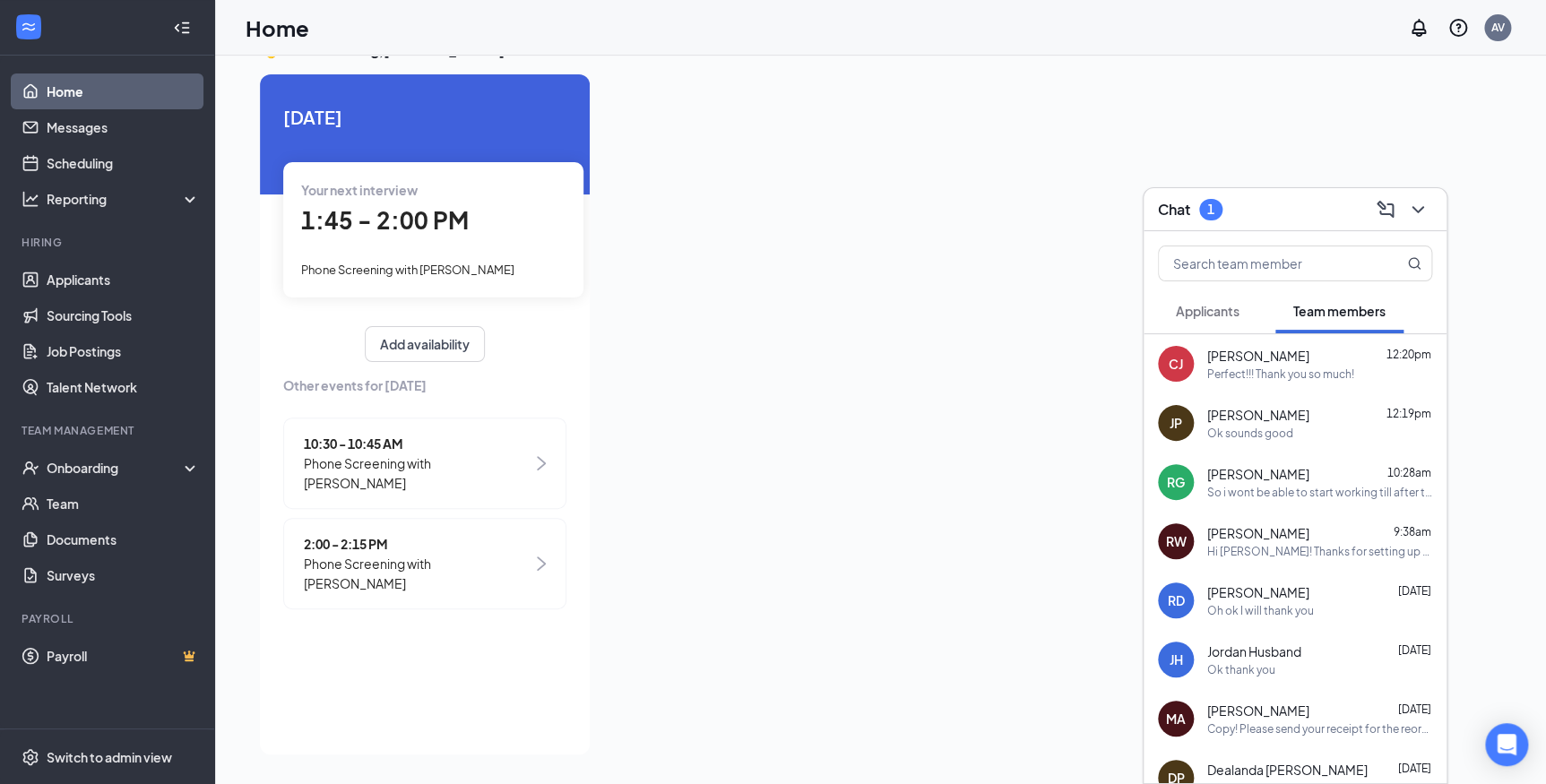
click at [1434, 208] on div "Chat 1" at bounding box center [1295, 210] width 303 height 43
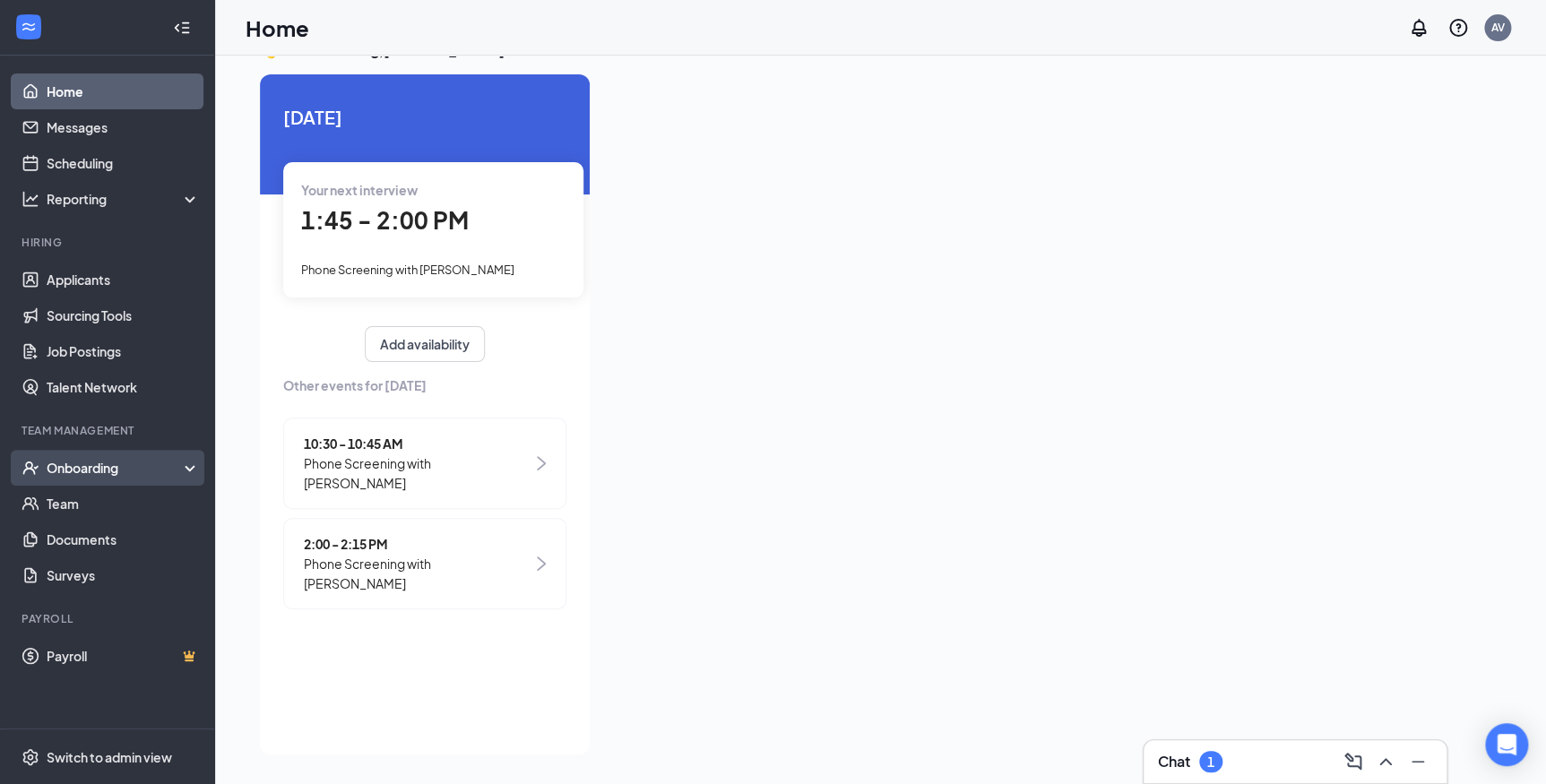
click at [80, 478] on div "Onboarding" at bounding box center [107, 467] width 215 height 36
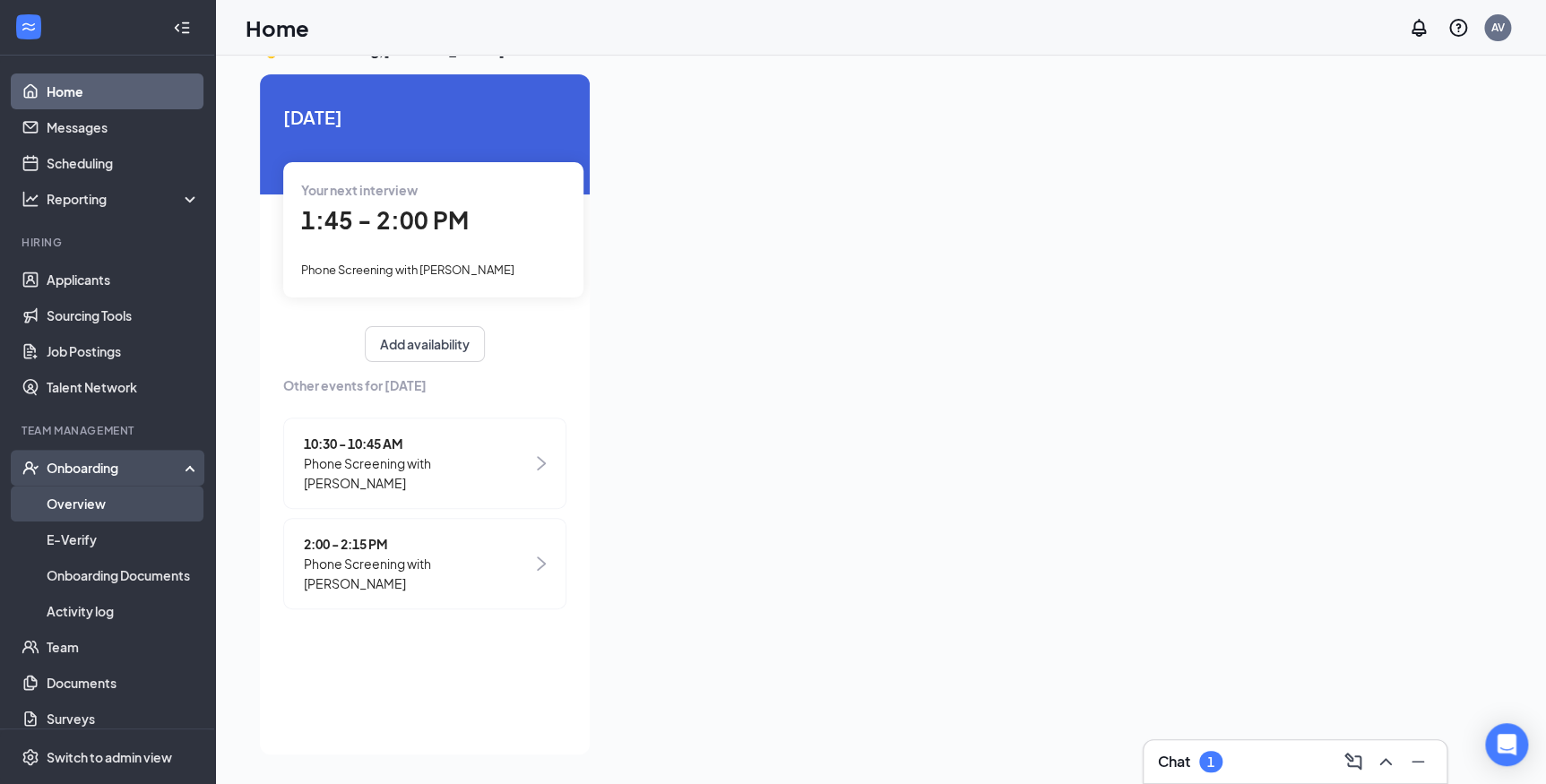
click at [88, 505] on link "Overview" at bounding box center [123, 503] width 153 height 36
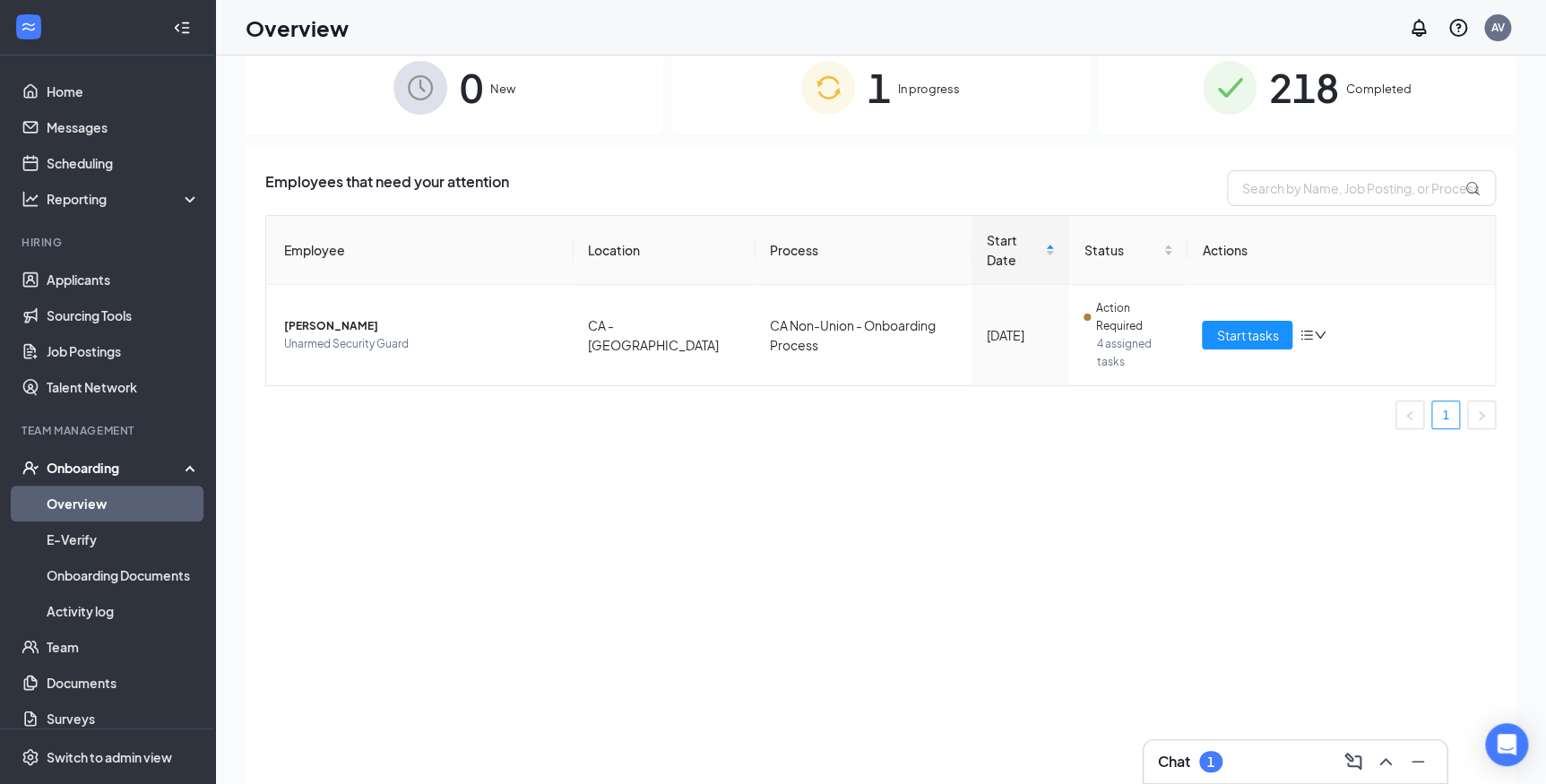
click at [1183, 765] on h3 "Chat" at bounding box center [1173, 761] width 32 height 20
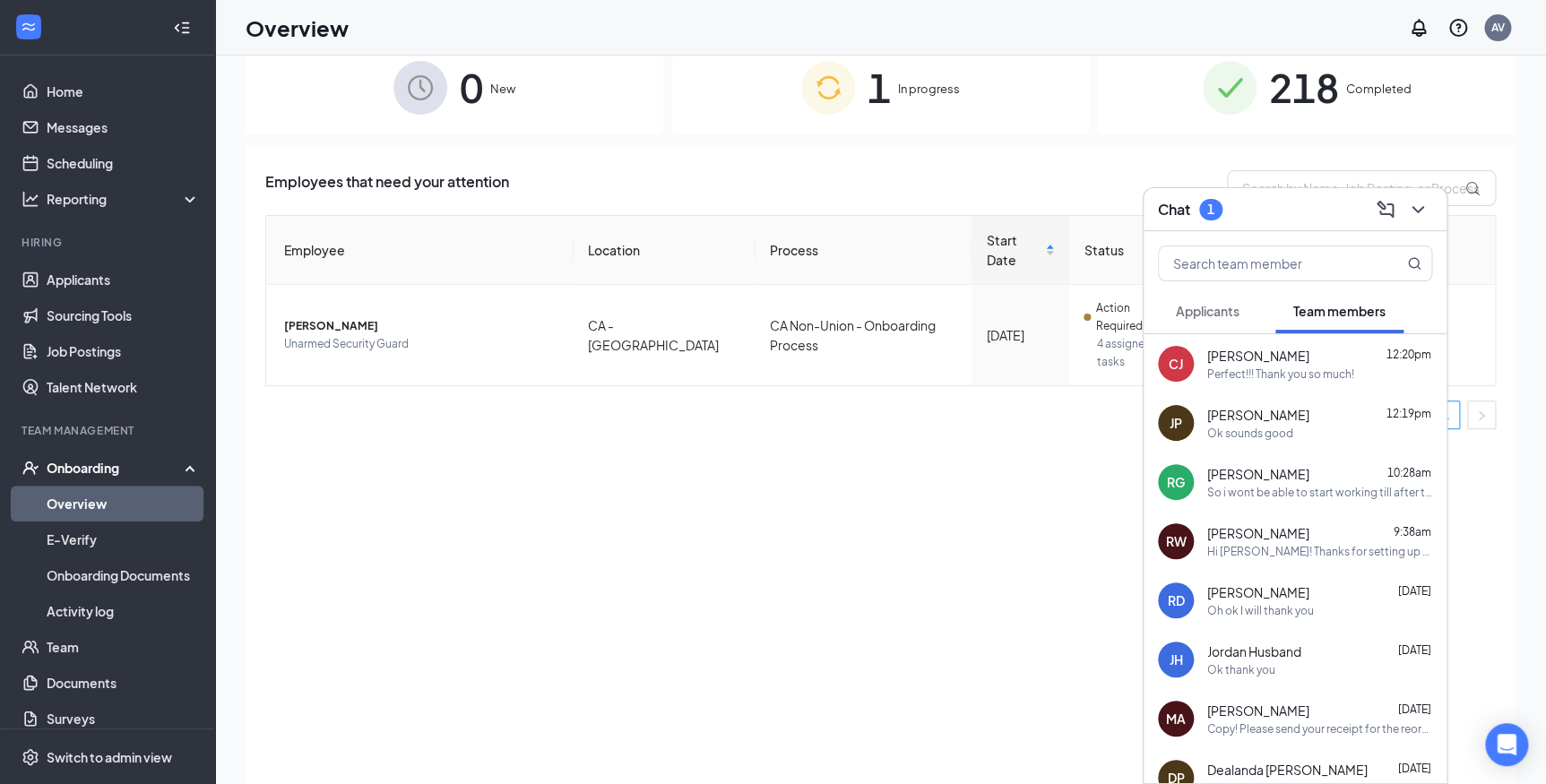
click at [1258, 376] on div "Perfect!!! Thank you so much!" at bounding box center [1281, 374] width 147 height 16
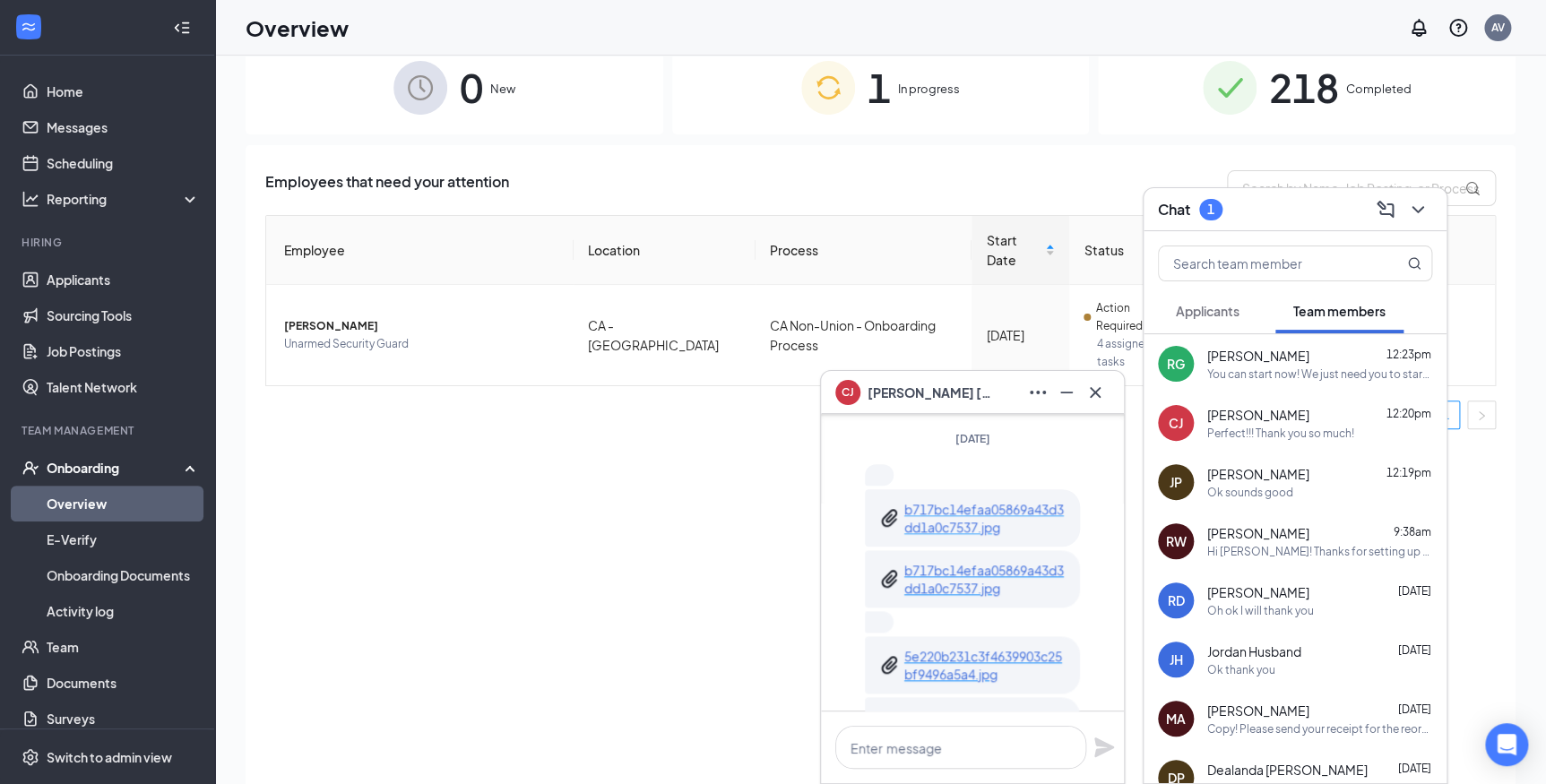
scroll to position [-406, 0]
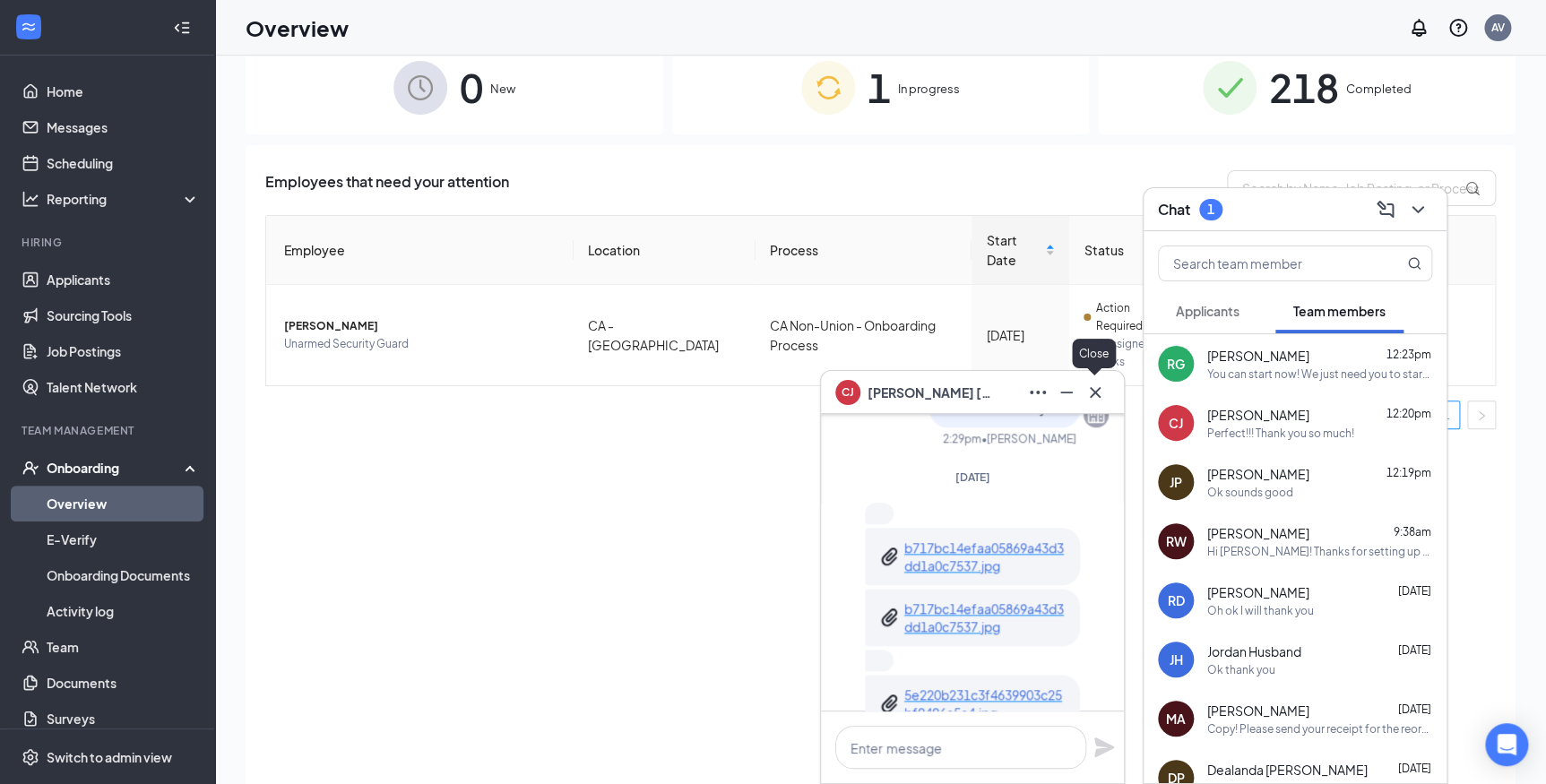
click at [1100, 403] on button at bounding box center [1094, 392] width 28 height 28
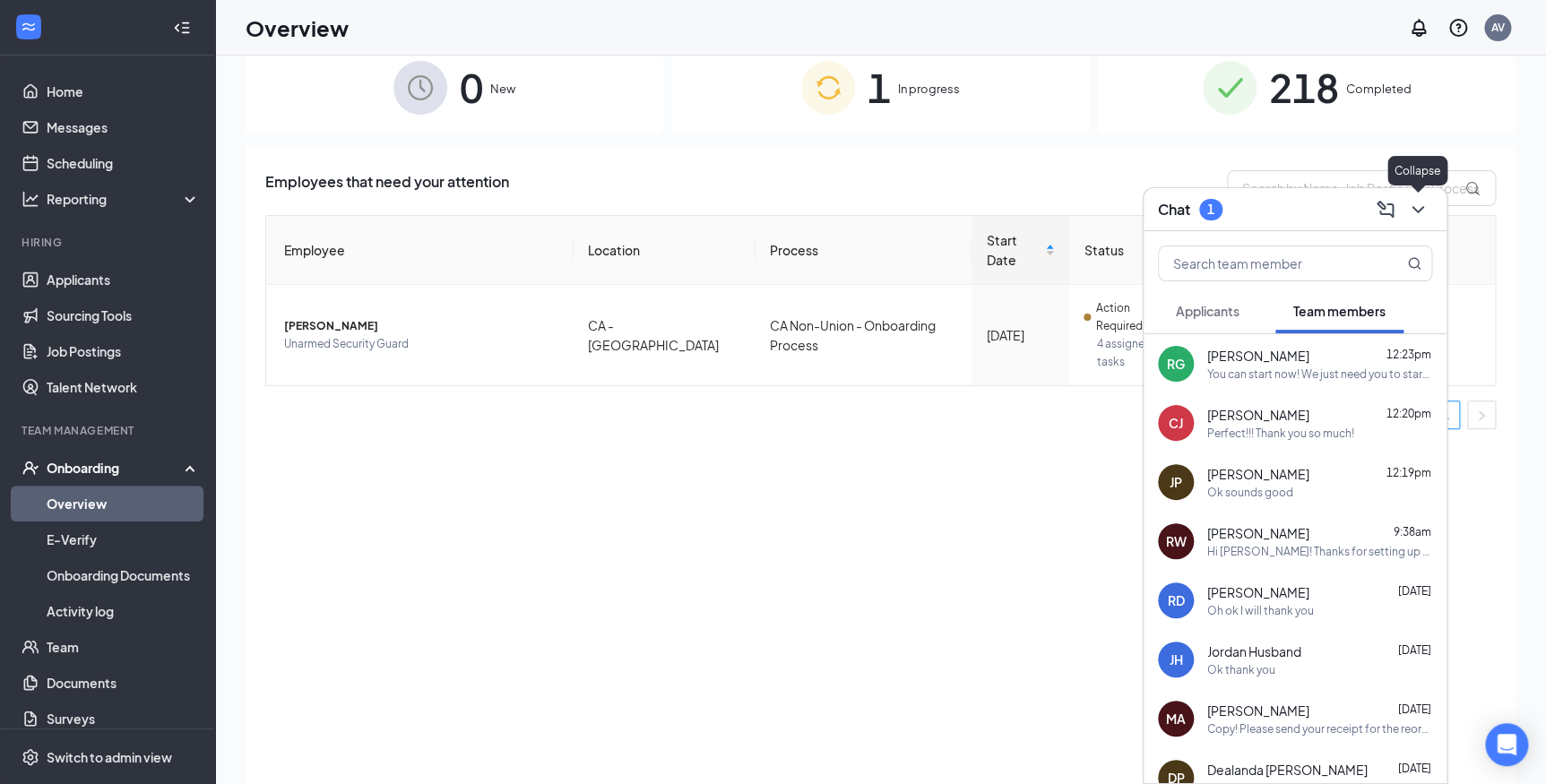
click at [1413, 214] on icon "ChevronDown" at bounding box center [1417, 210] width 22 height 22
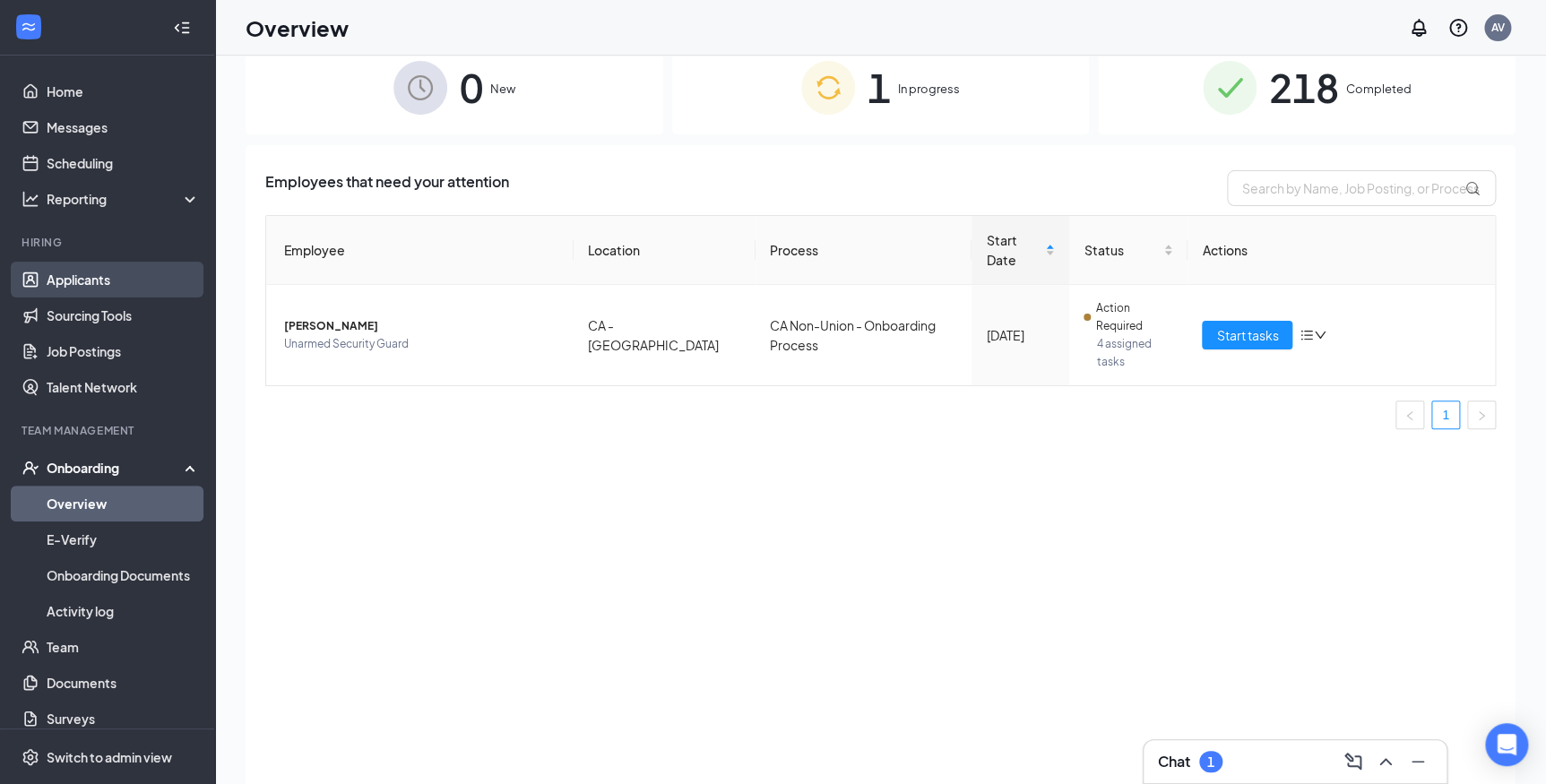
click at [76, 276] on link "Applicants" at bounding box center [123, 280] width 153 height 36
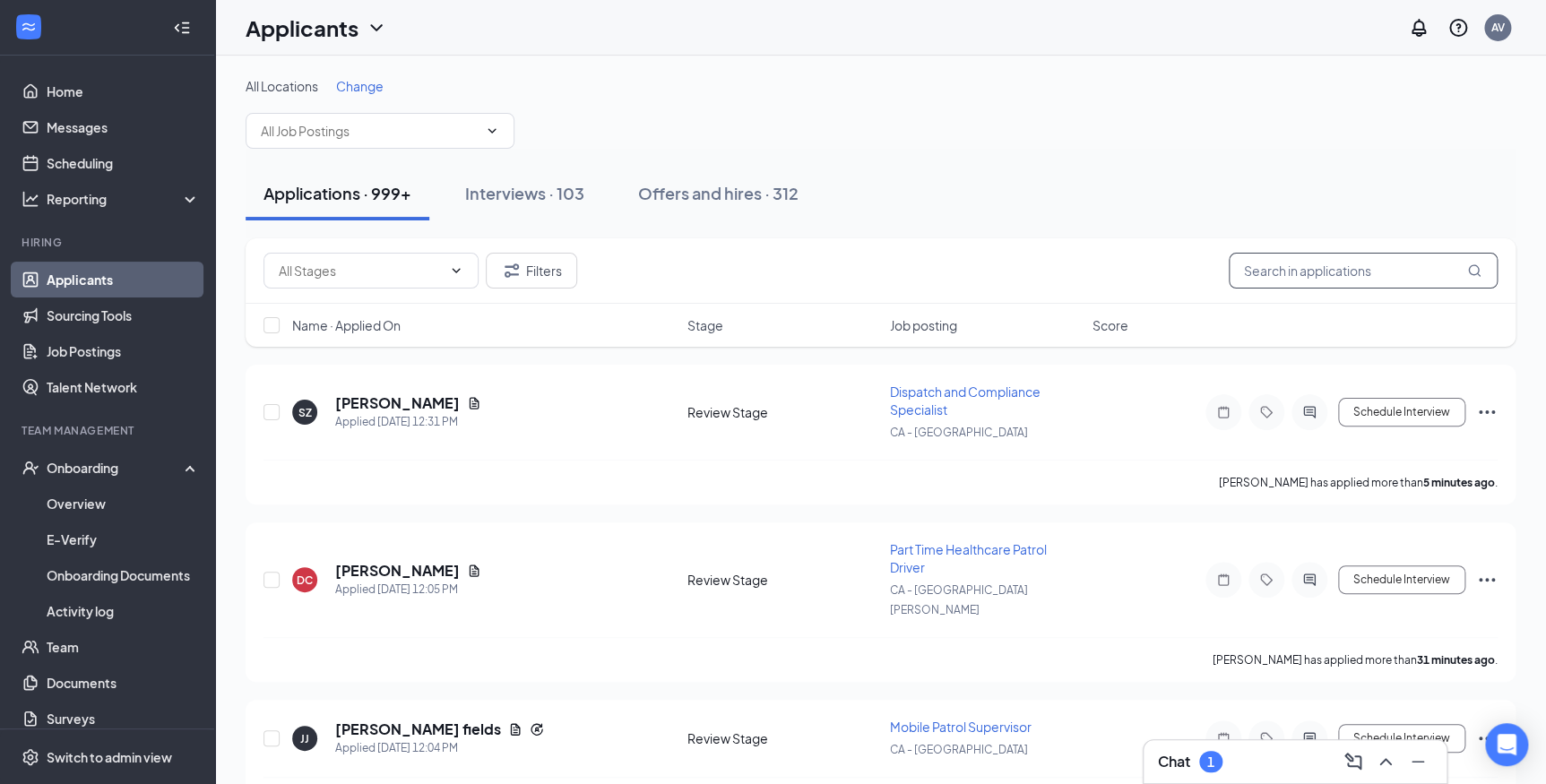
click at [1311, 272] on input "text" at bounding box center [1363, 270] width 269 height 36
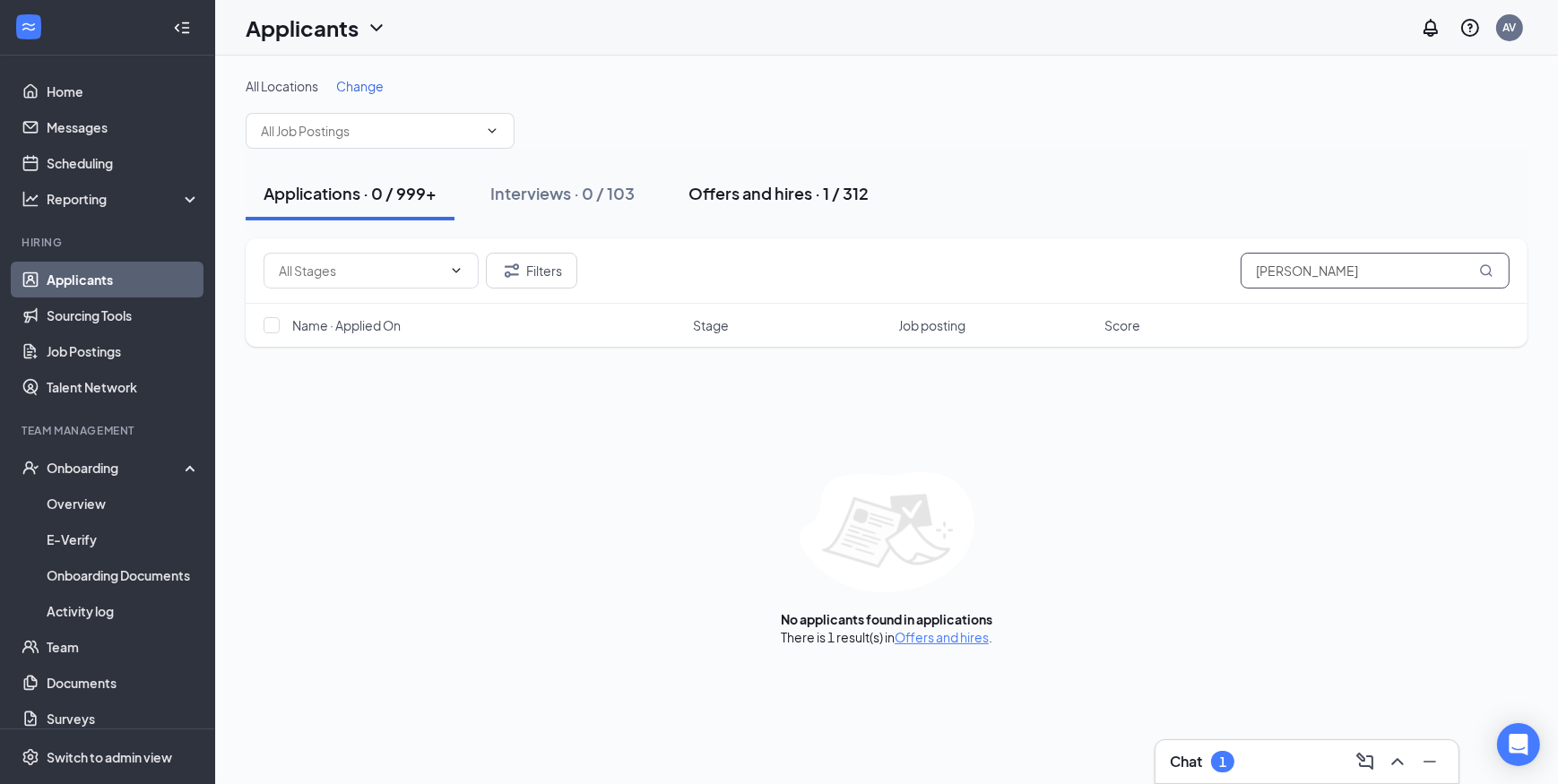
type input "[PERSON_NAME]"
click at [756, 207] on button "Offers and hires · 1 / 312" at bounding box center [779, 193] width 216 height 54
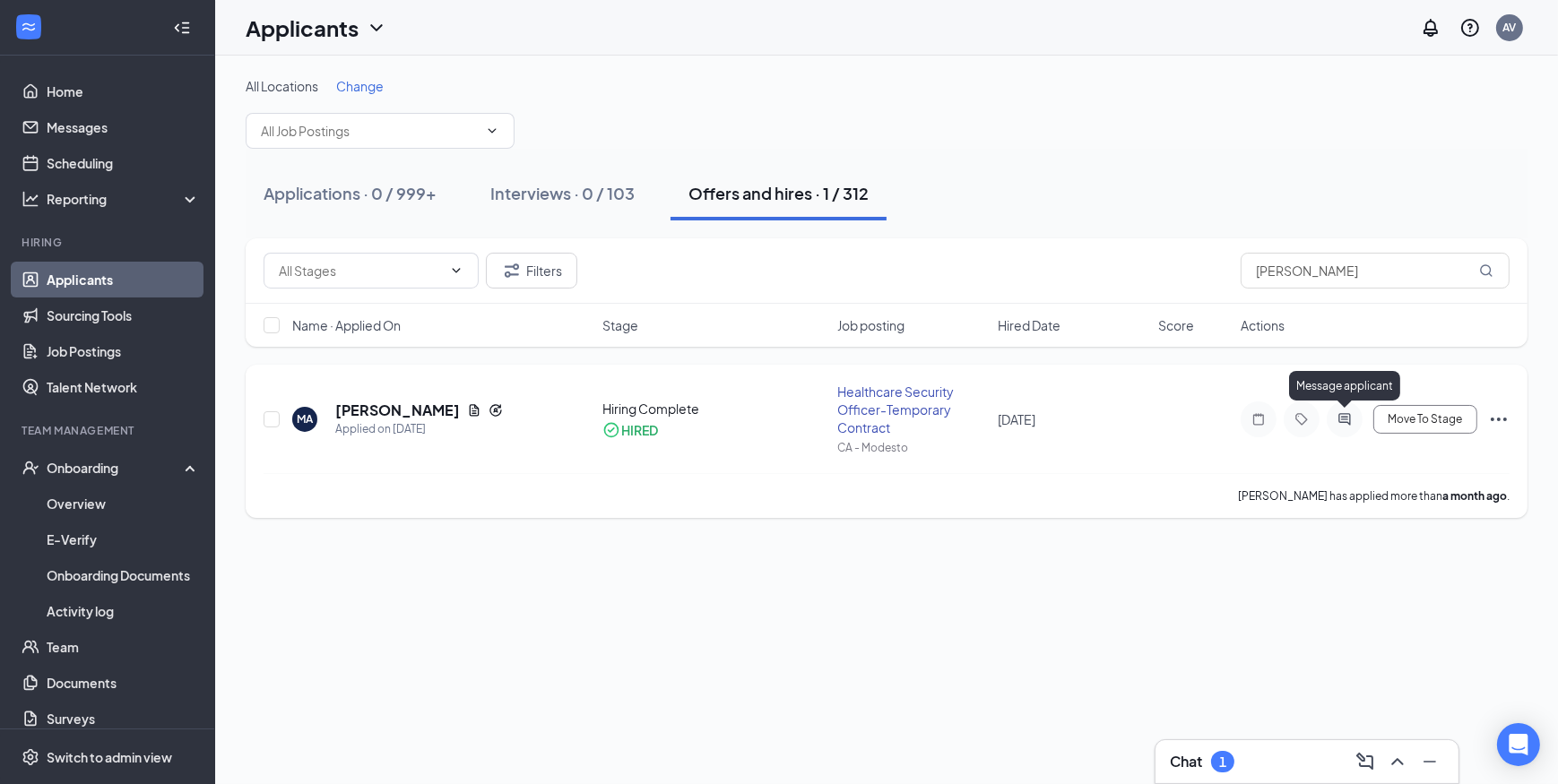
click at [1337, 420] on icon "ActiveChat" at bounding box center [1344, 419] width 22 height 15
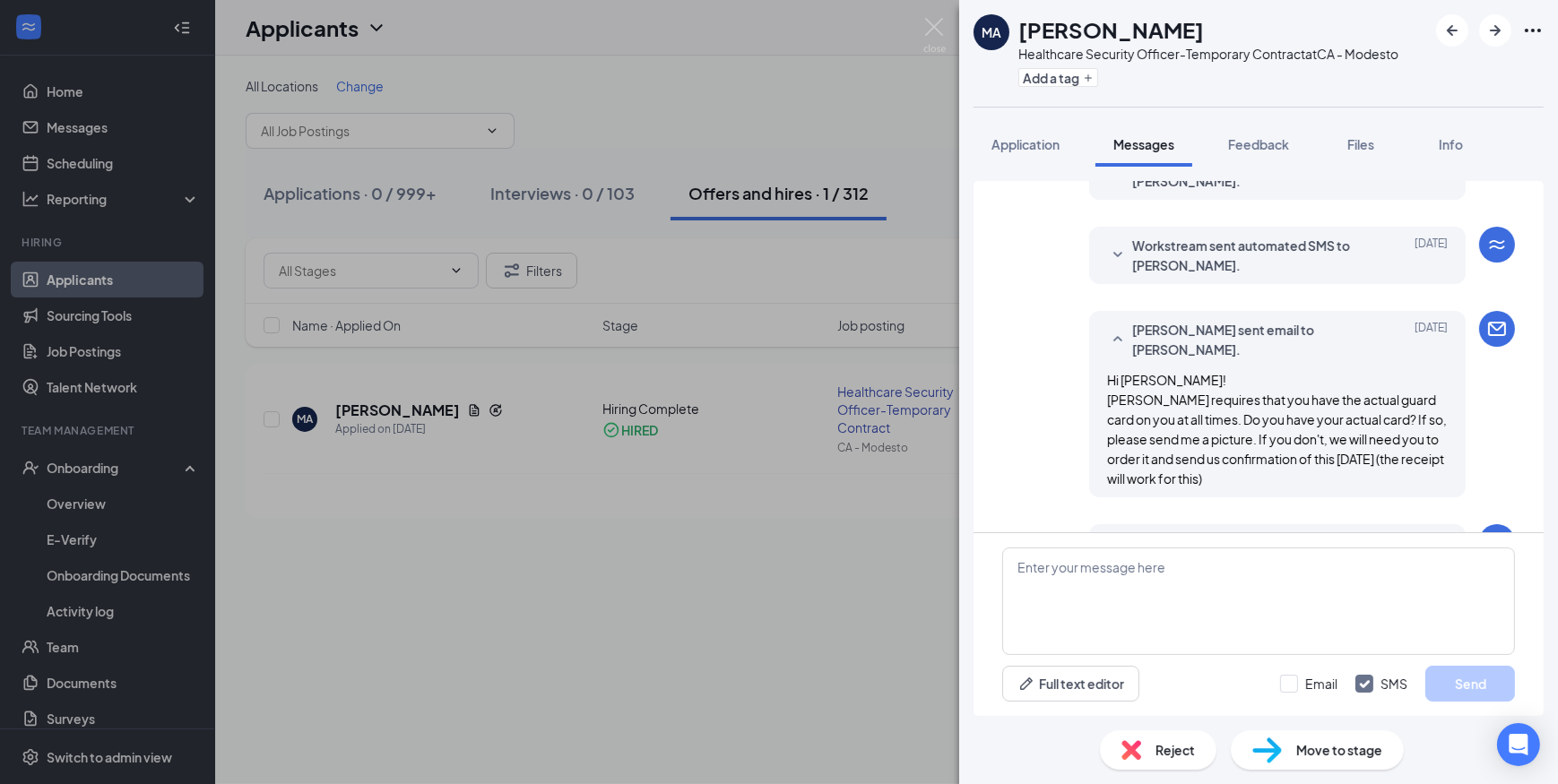
scroll to position [614, 0]
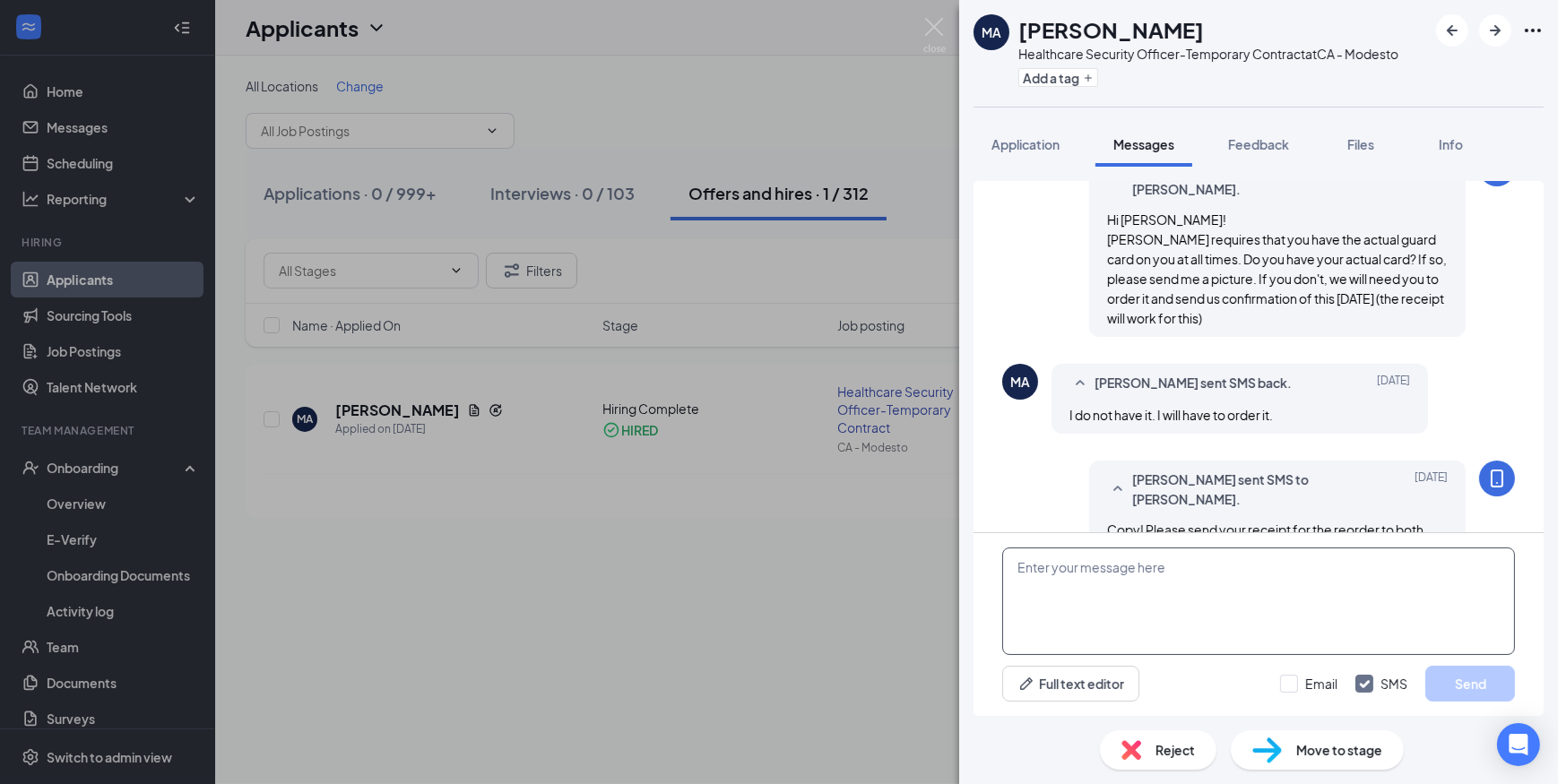
click at [1178, 581] on textarea at bounding box center [1259, 601] width 512 height 108
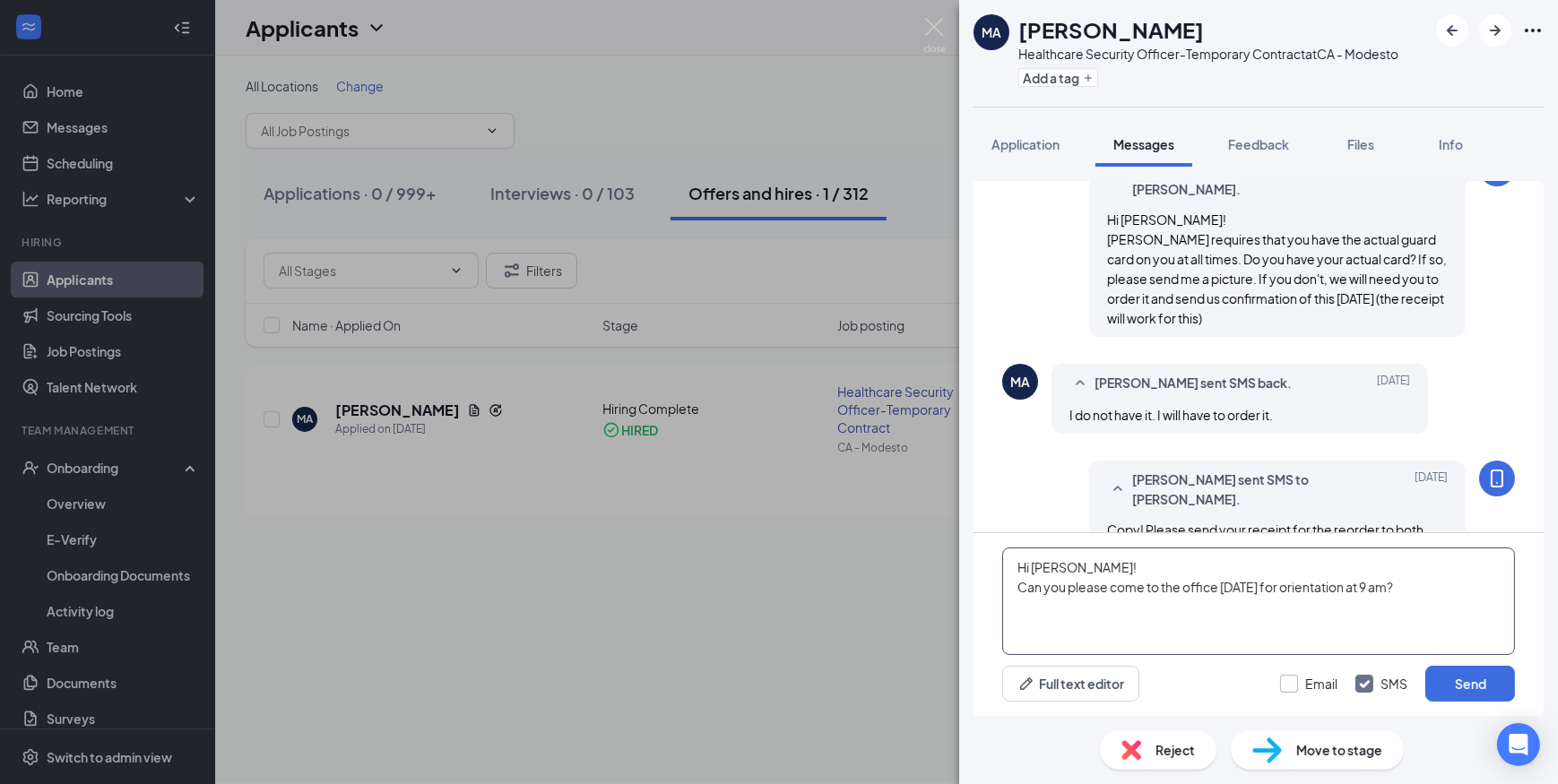
type textarea "Hi [PERSON_NAME]! Can you please come to the office [DATE] for orientation at 9…"
click at [1287, 679] on input "Email" at bounding box center [1309, 683] width 57 height 18
checkbox input "true"
click at [1502, 685] on button "Send" at bounding box center [1469, 683] width 89 height 36
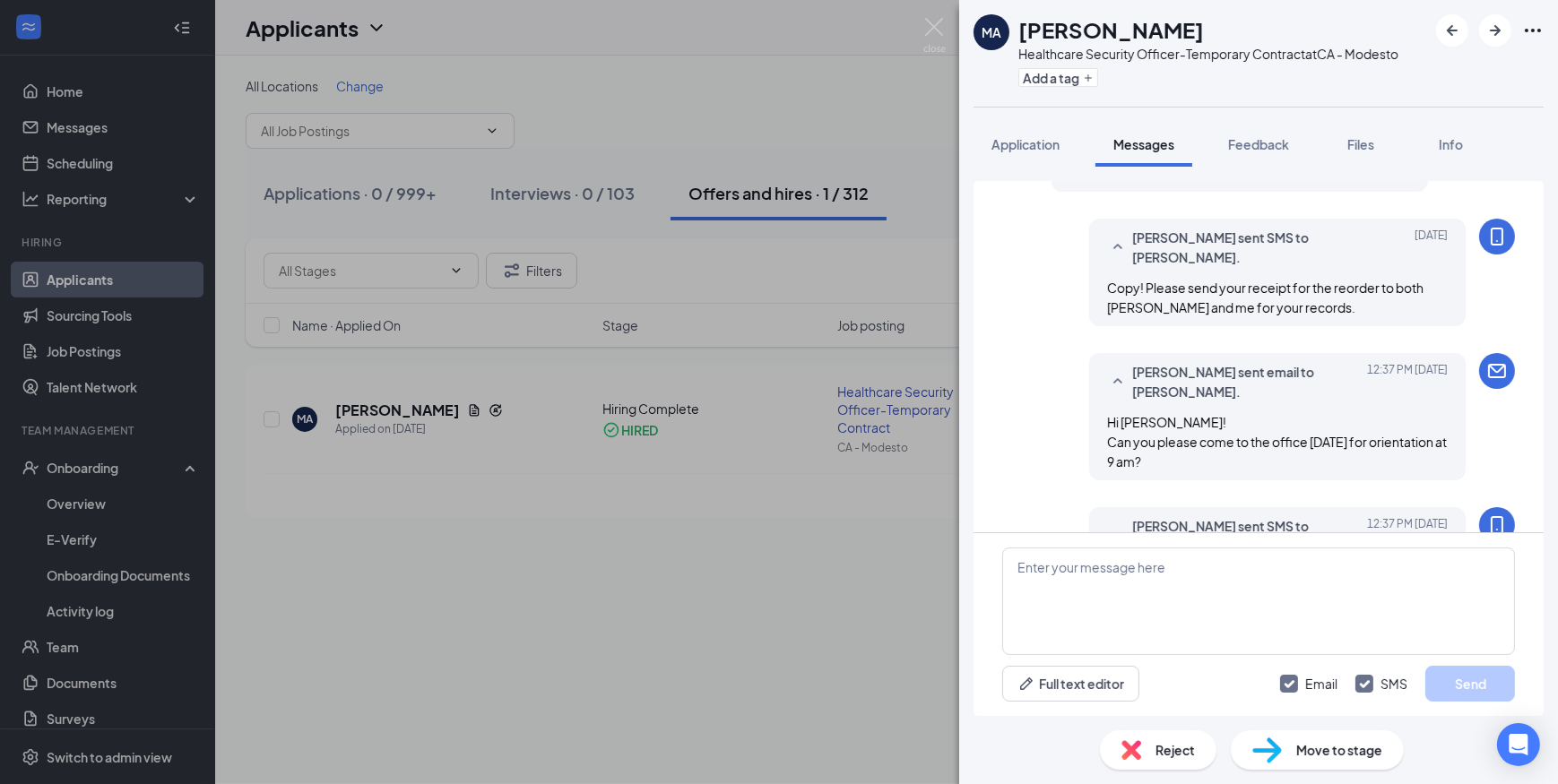
scroll to position [887, 0]
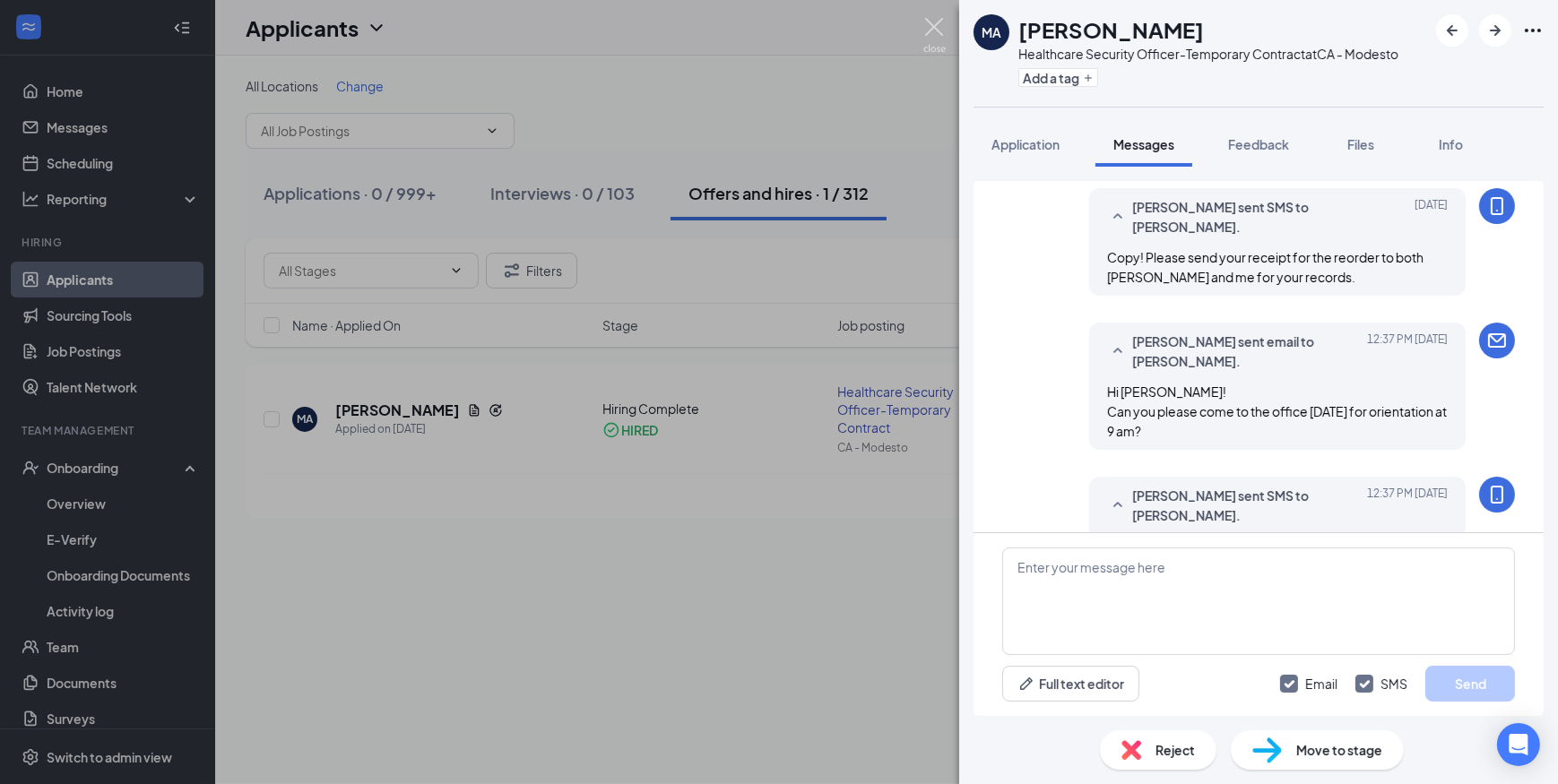
click at [938, 26] on img at bounding box center [934, 35] width 23 height 35
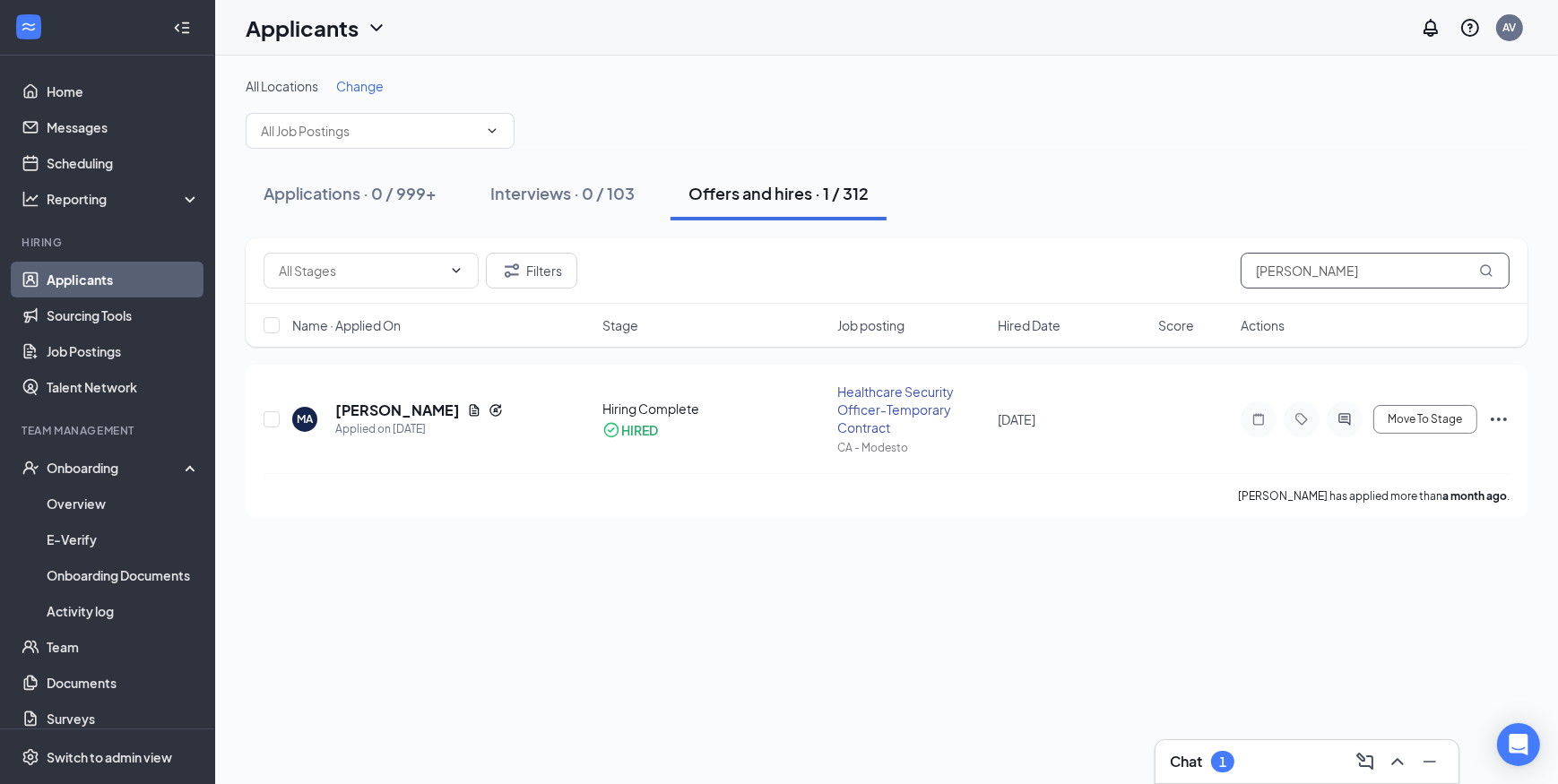
drag, startPoint x: 1322, startPoint y: 276, endPoint x: 1203, endPoint y: 264, distance: 119.6
click at [1203, 263] on div "Filters [PERSON_NAME]" at bounding box center [886, 270] width 1246 height 36
type input "[PERSON_NAME]"
click at [1340, 414] on icon "ActiveChat" at bounding box center [1344, 419] width 22 height 15
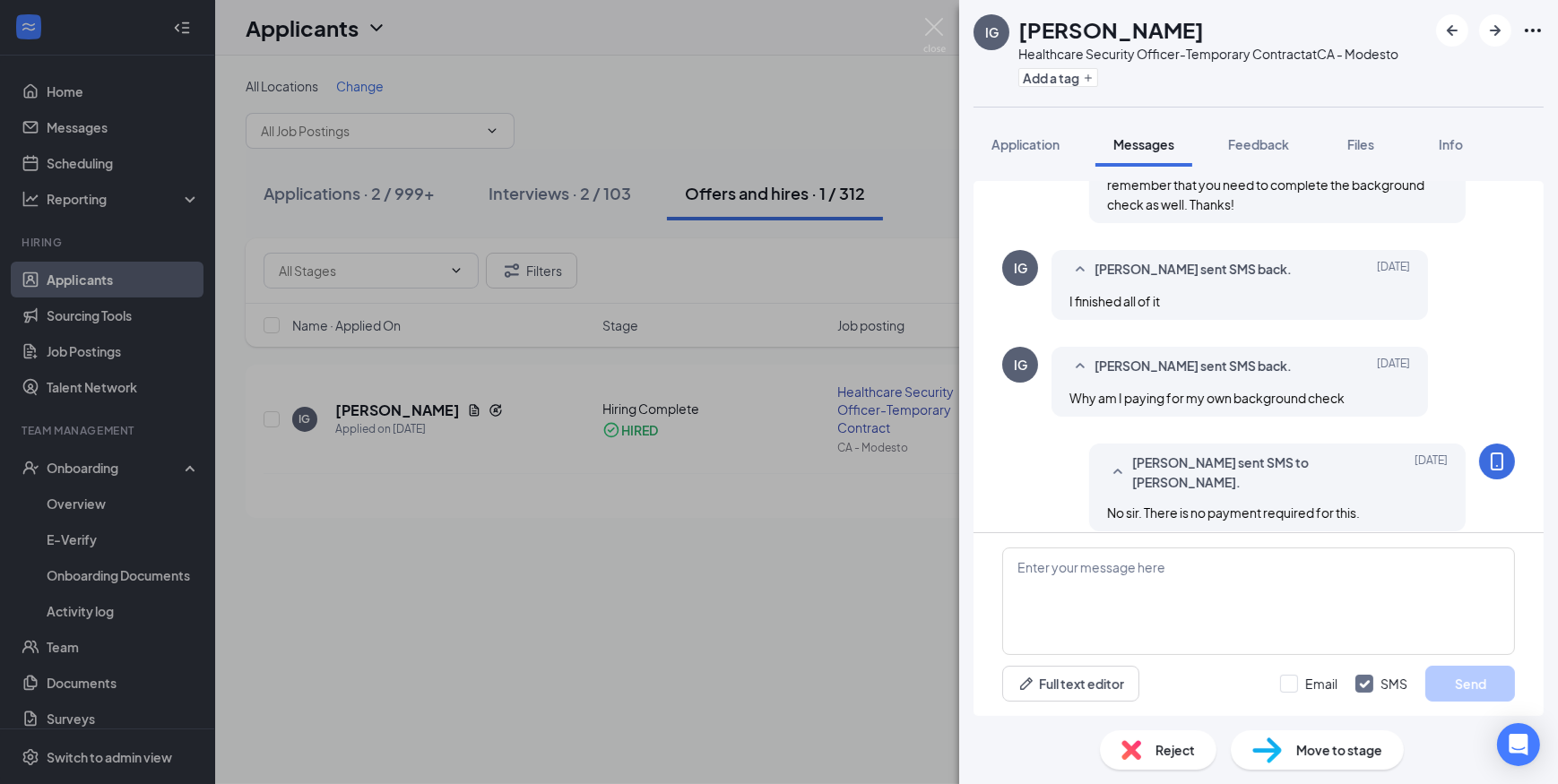
scroll to position [1000, 0]
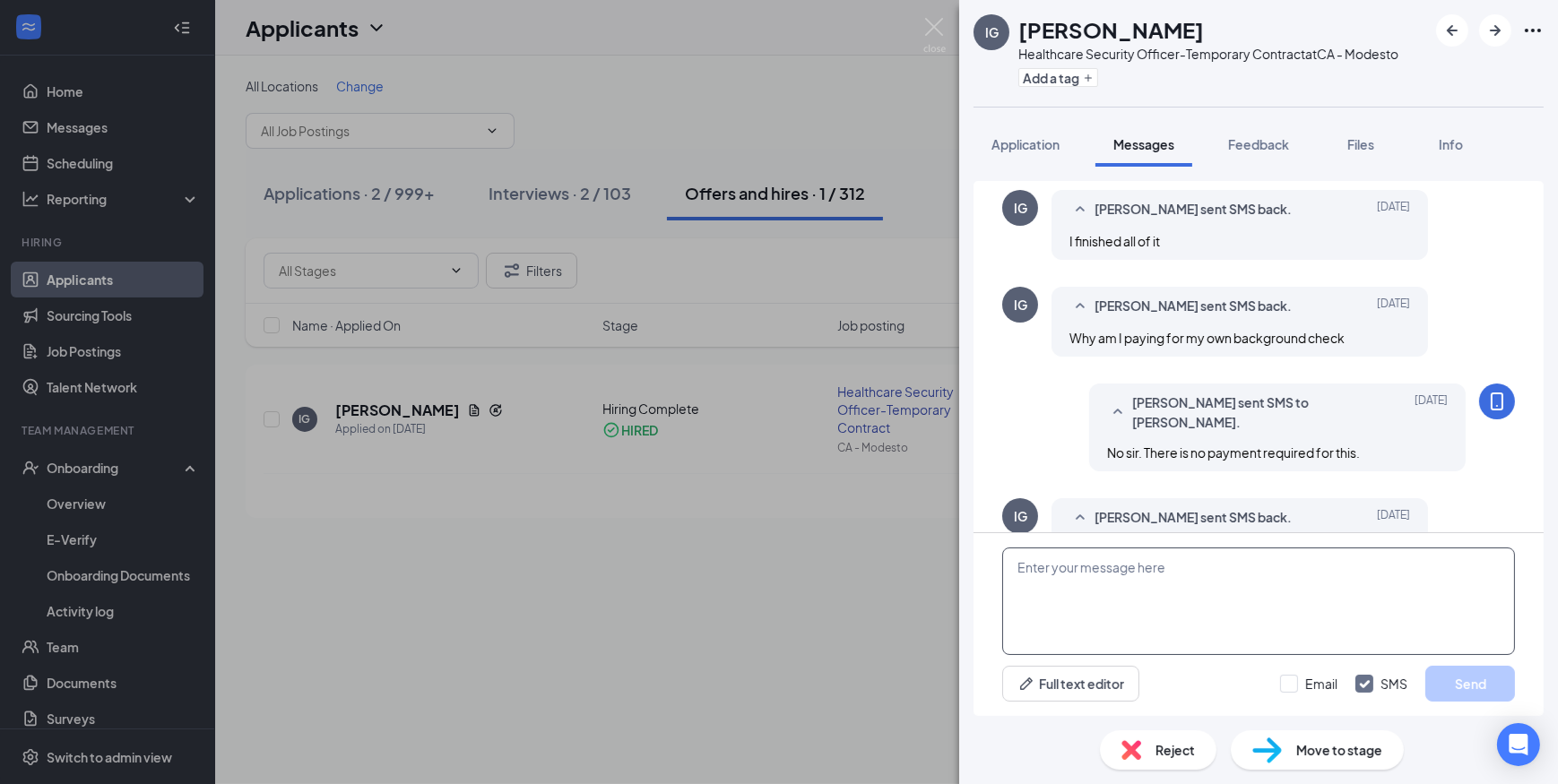
click at [1130, 569] on textarea at bounding box center [1259, 601] width 512 height 108
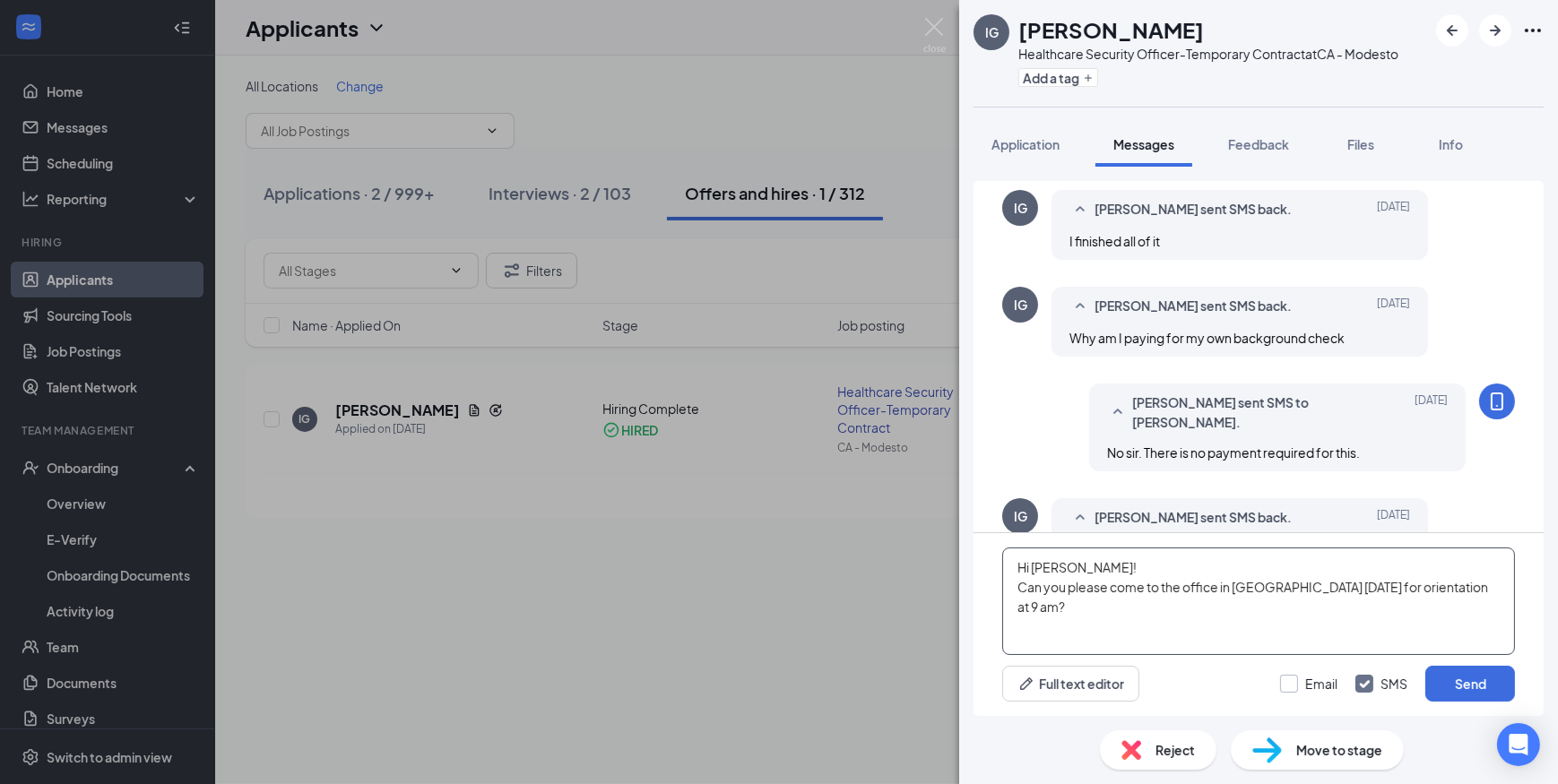
type textarea "Hi [PERSON_NAME]! Can you please come to the office in [GEOGRAPHIC_DATA] [DATE]…"
click at [1294, 685] on input "Email" at bounding box center [1309, 683] width 57 height 18
checkbox input "true"
click at [1465, 691] on button "Send" at bounding box center [1469, 683] width 89 height 36
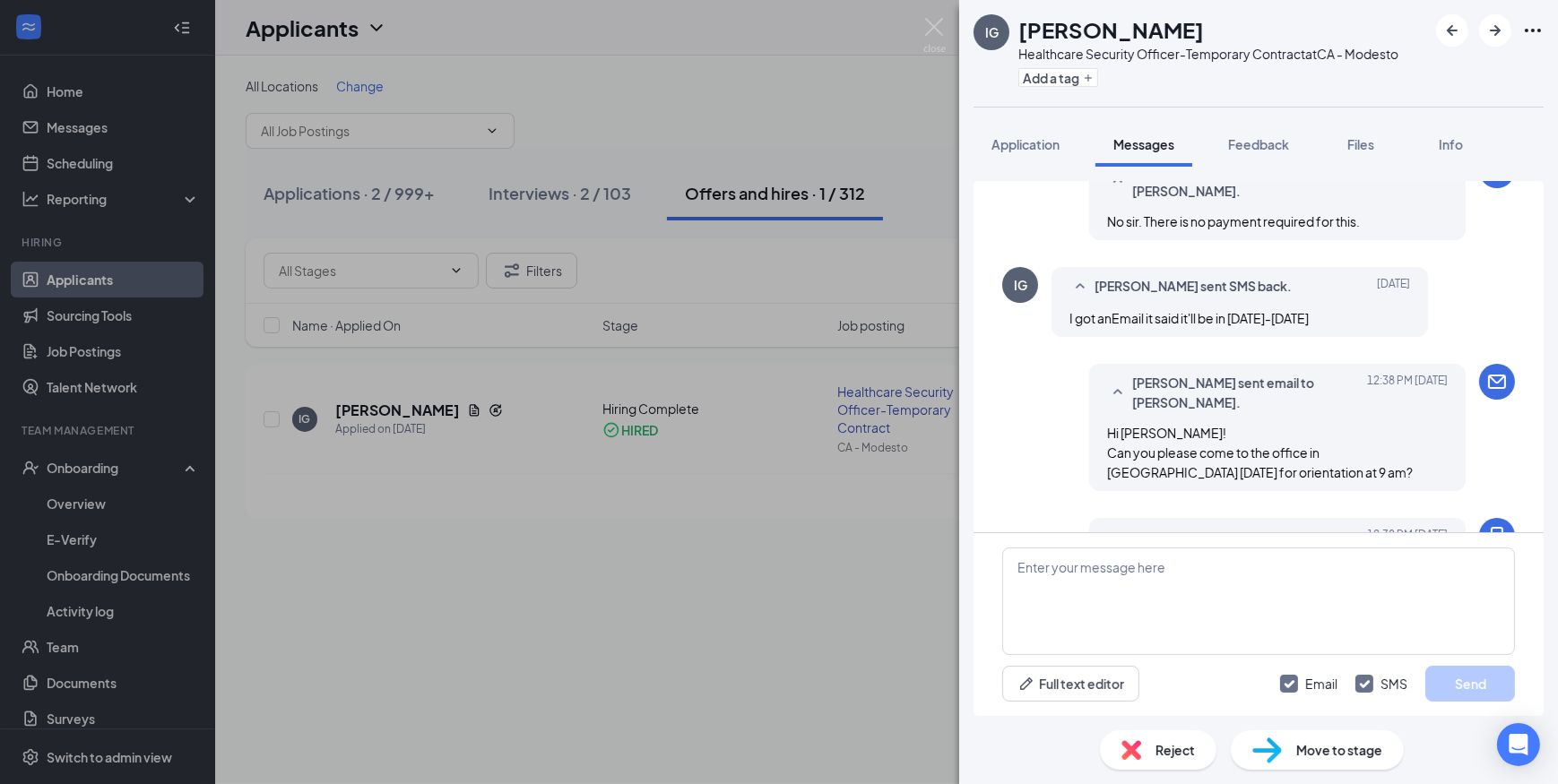
scroll to position [1290, 0]
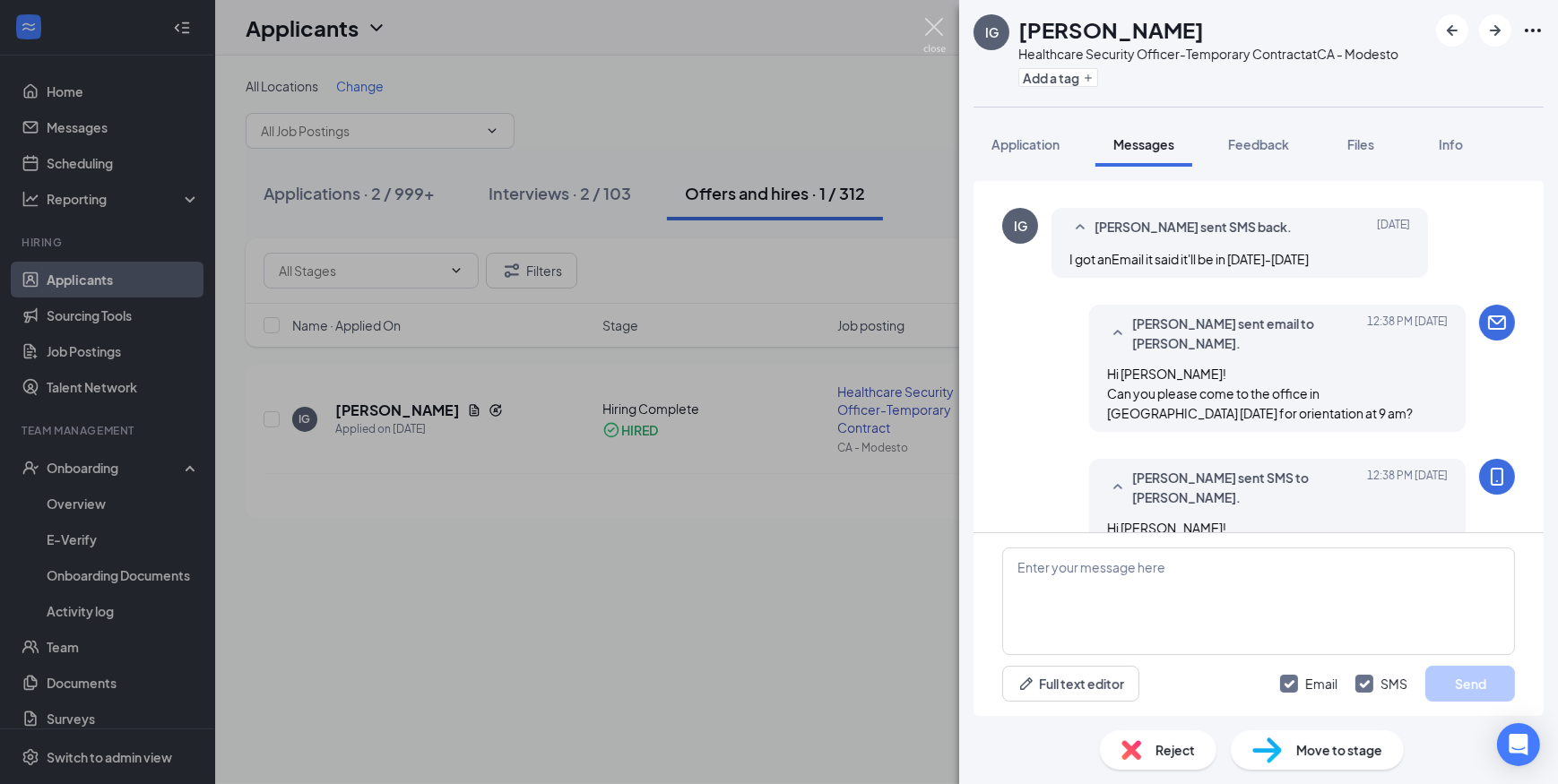
click at [936, 31] on img at bounding box center [934, 35] width 23 height 35
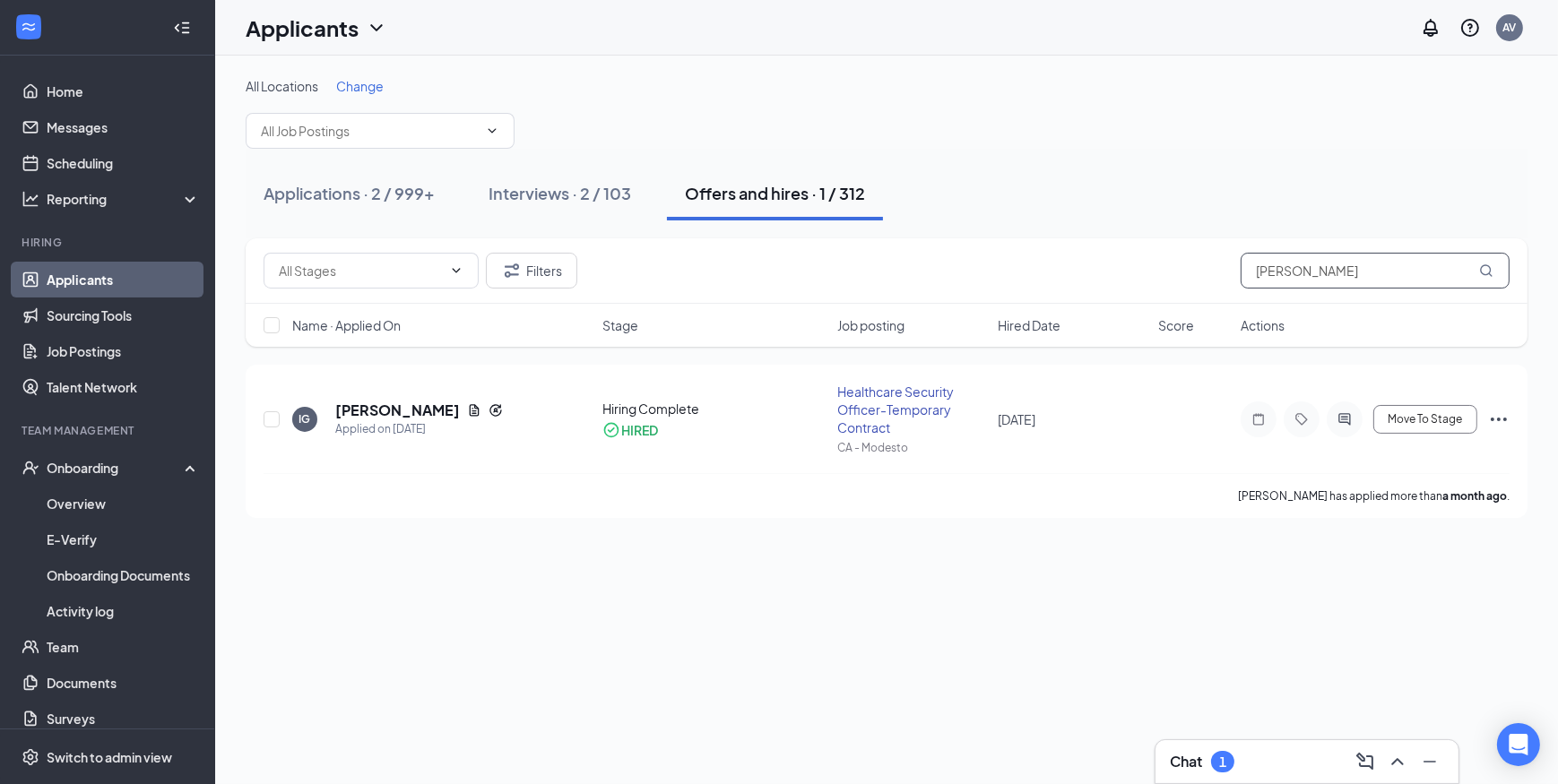
drag, startPoint x: 1367, startPoint y: 268, endPoint x: 1192, endPoint y: 270, distance: 175.0
click at [1192, 269] on div "Filters [PERSON_NAME]" at bounding box center [886, 270] width 1246 height 36
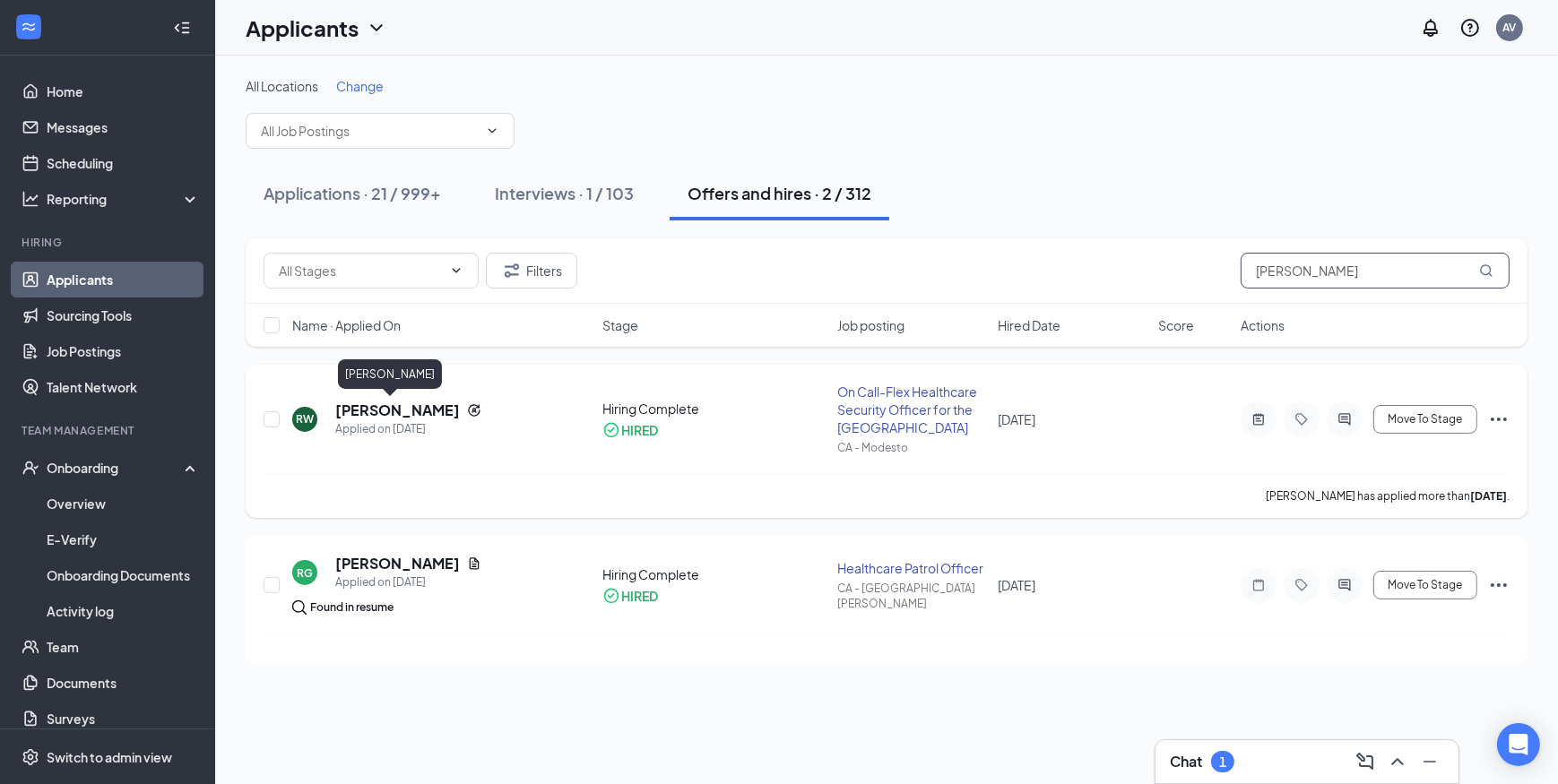
type input "[PERSON_NAME]"
click at [376, 412] on h5 "[PERSON_NAME]" at bounding box center [397, 410] width 125 height 20
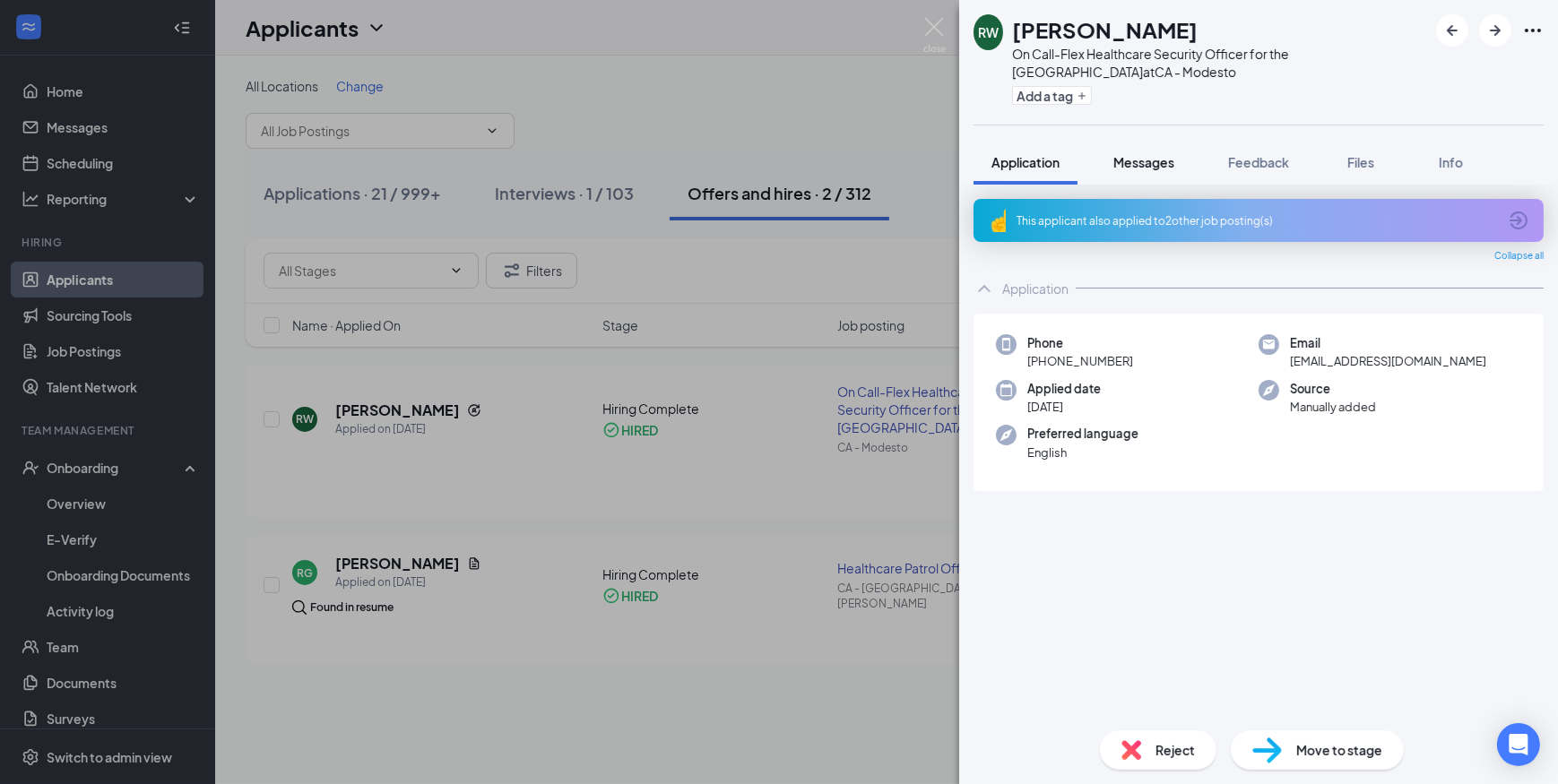
click at [1157, 180] on button "Messages" at bounding box center [1144, 162] width 97 height 45
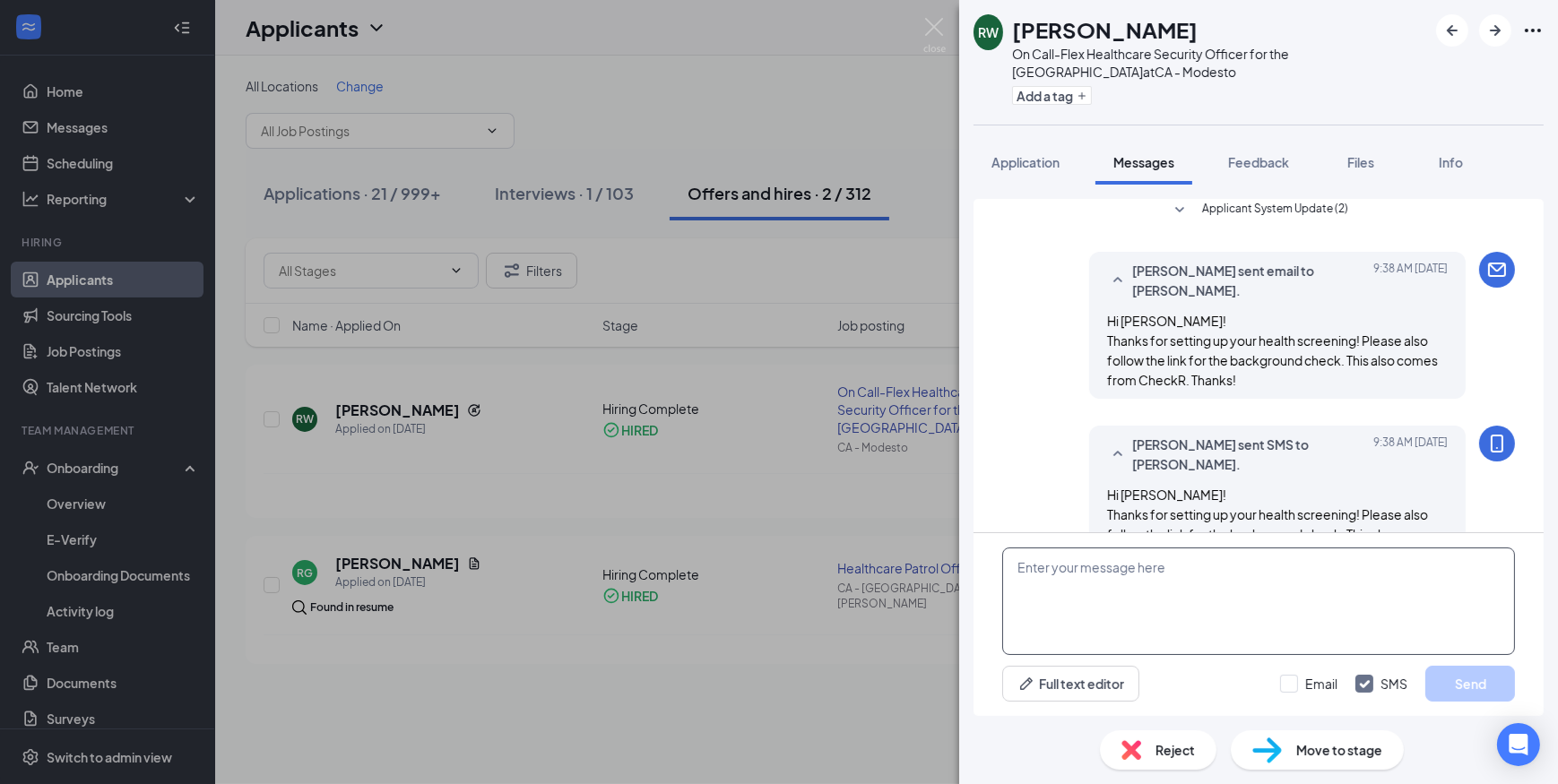
scroll to position [283, 0]
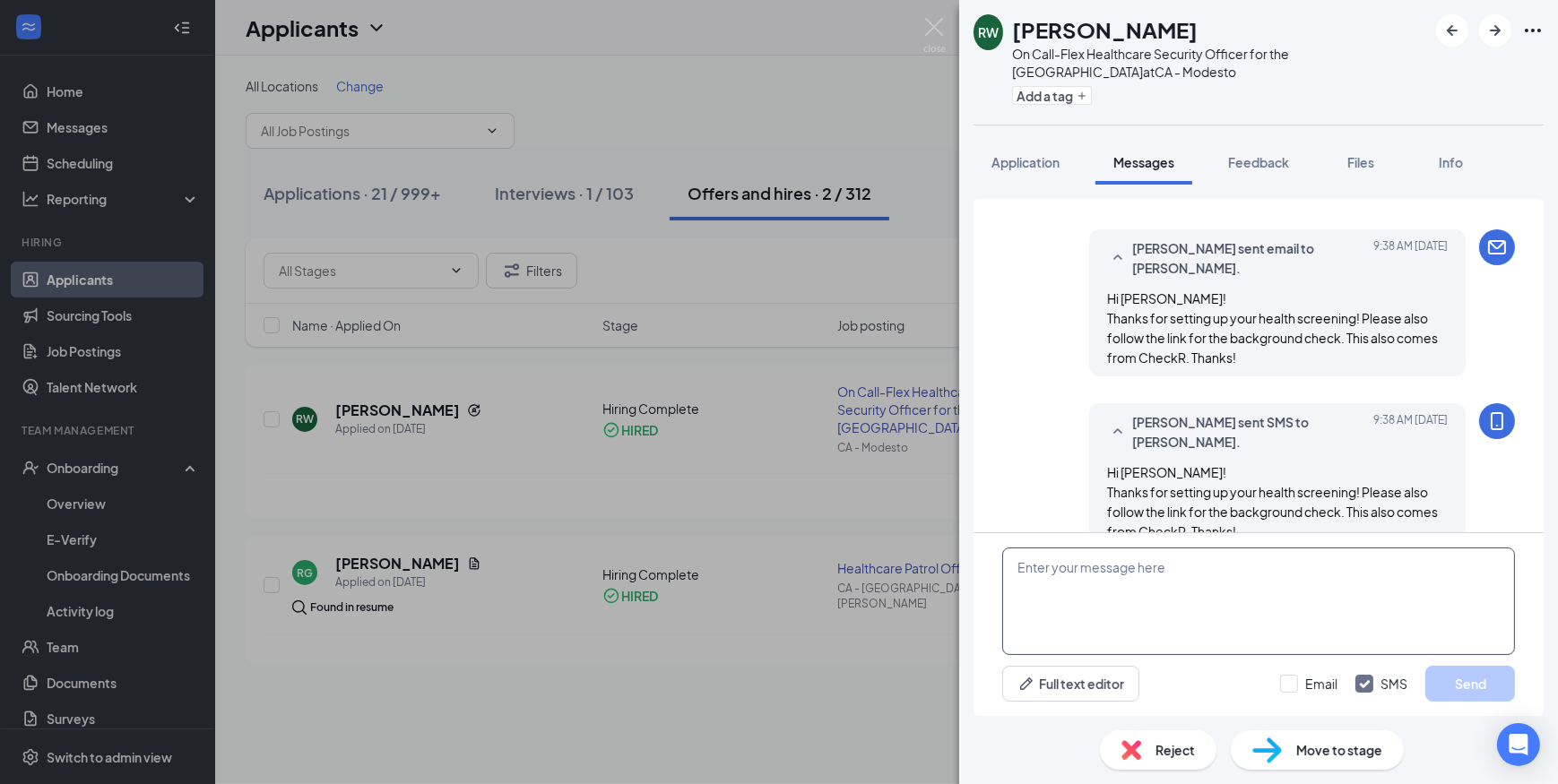
click at [1112, 589] on textarea at bounding box center [1259, 601] width 512 height 108
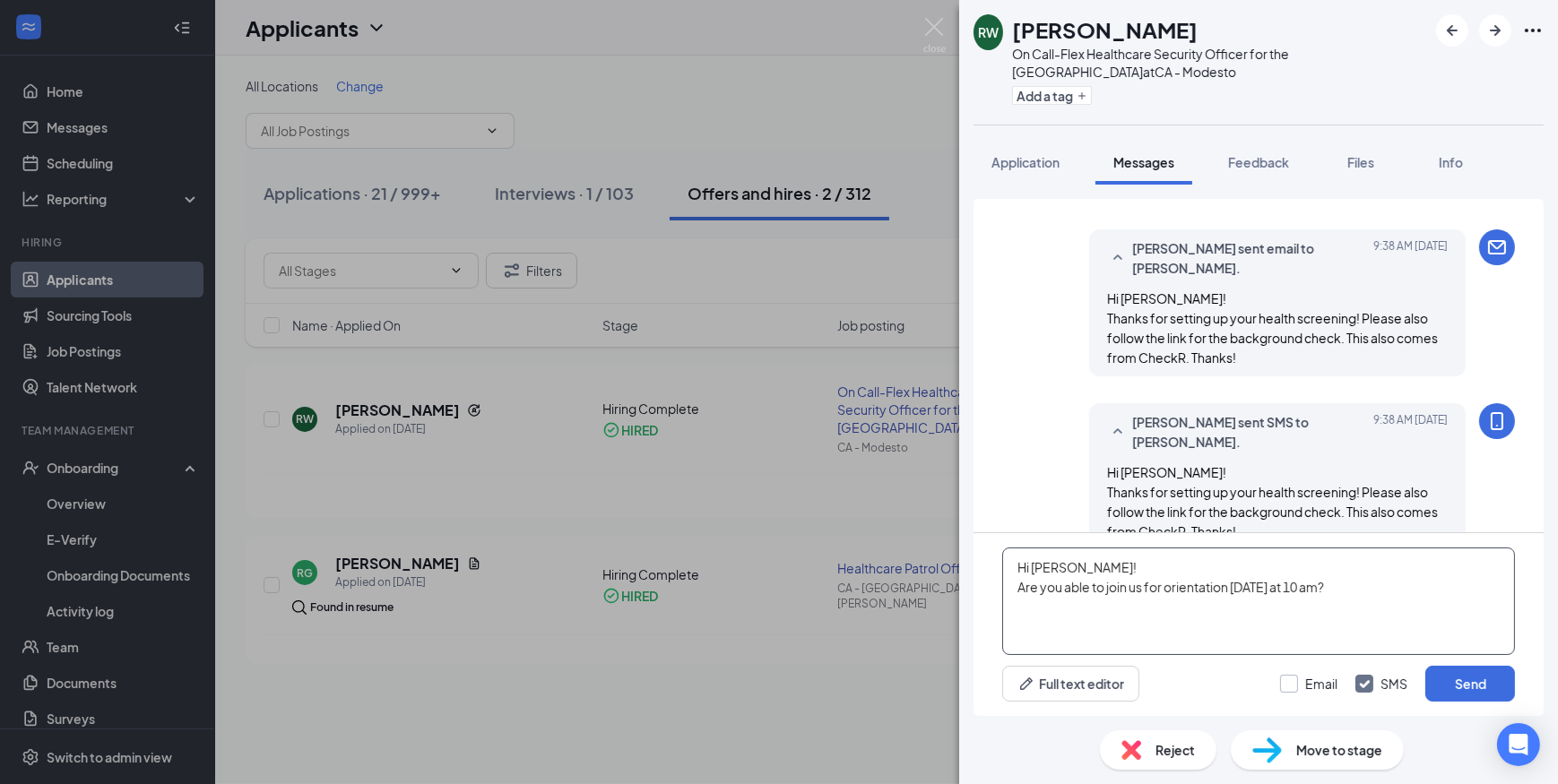
type textarea "Hi [PERSON_NAME]! Are you able to join us for orientation [DATE] at 10 am?"
click at [1292, 685] on input "Email" at bounding box center [1309, 683] width 57 height 18
checkbox input "true"
click at [1444, 689] on button "Send" at bounding box center [1469, 683] width 89 height 36
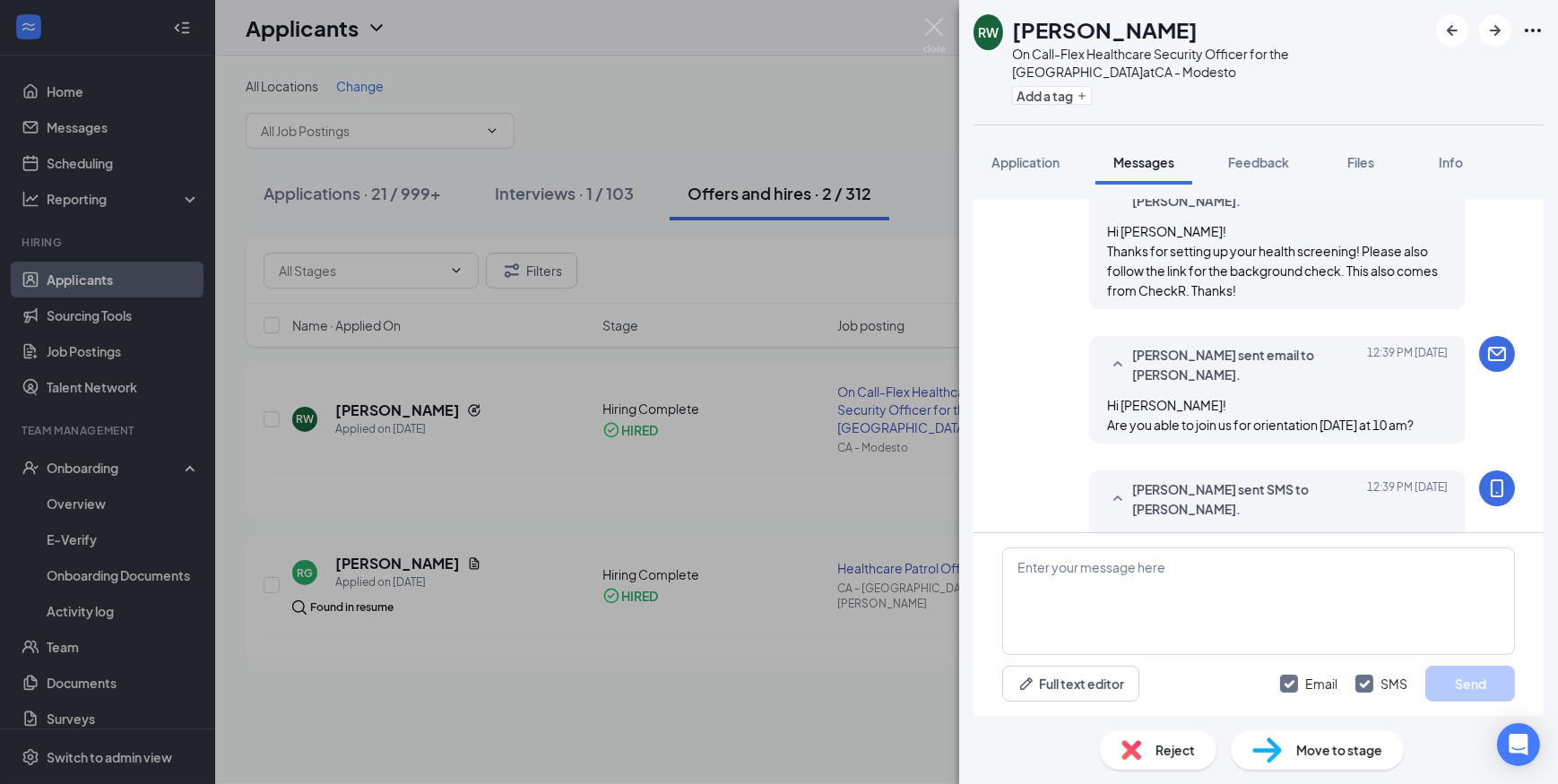
scroll to position [555, 0]
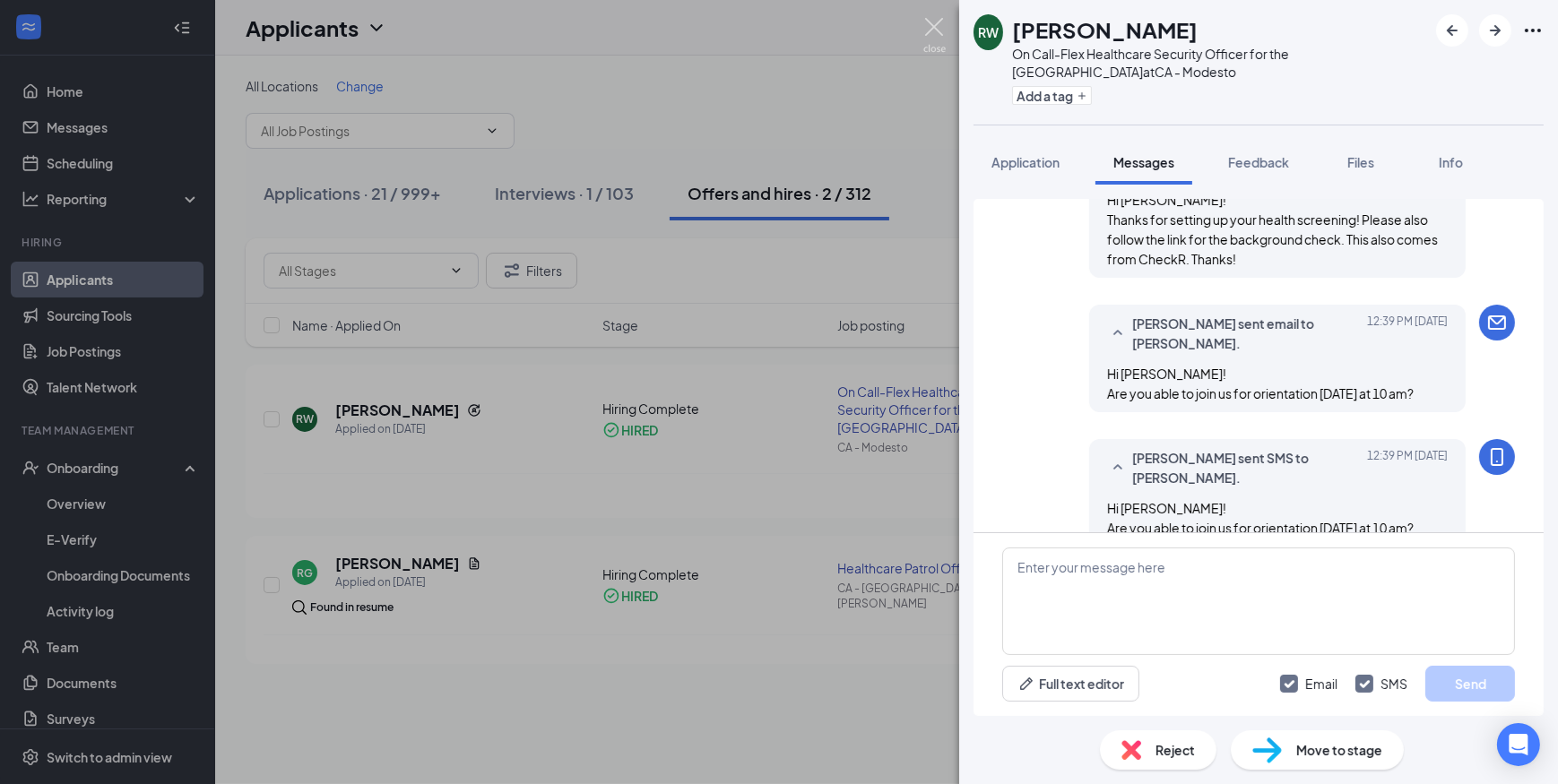
click at [935, 26] on img at bounding box center [934, 35] width 23 height 35
